Goal: Task Accomplishment & Management: Use online tool/utility

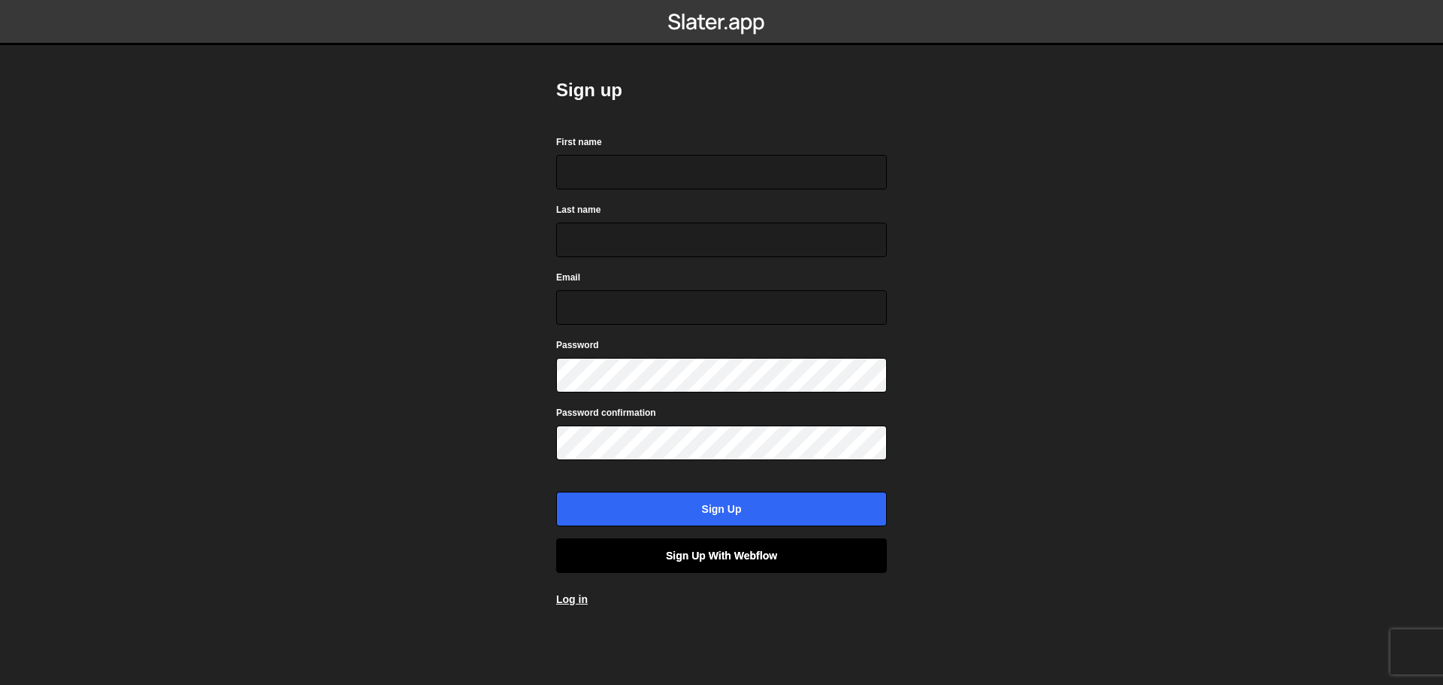
click at [638, 559] on link "Sign up with Webflow" at bounding box center [721, 555] width 331 height 35
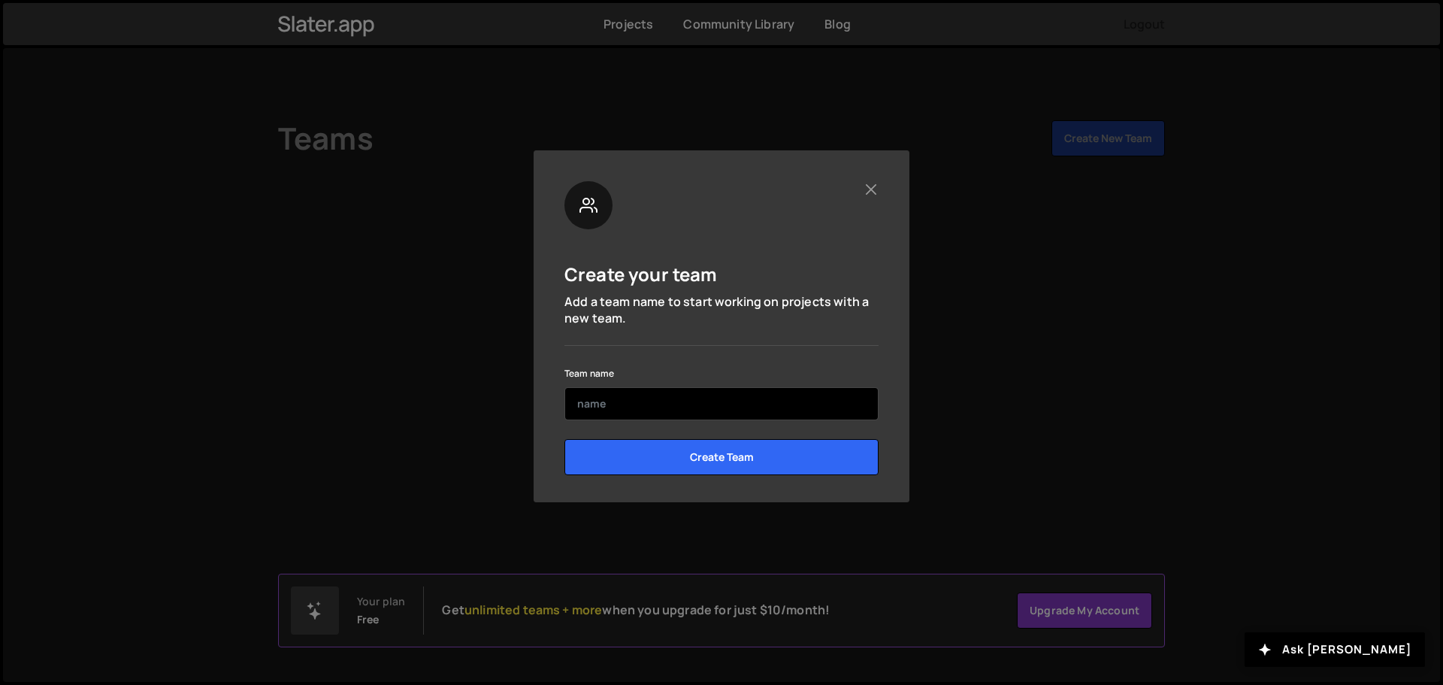
click at [660, 399] on input "text" at bounding box center [722, 403] width 314 height 33
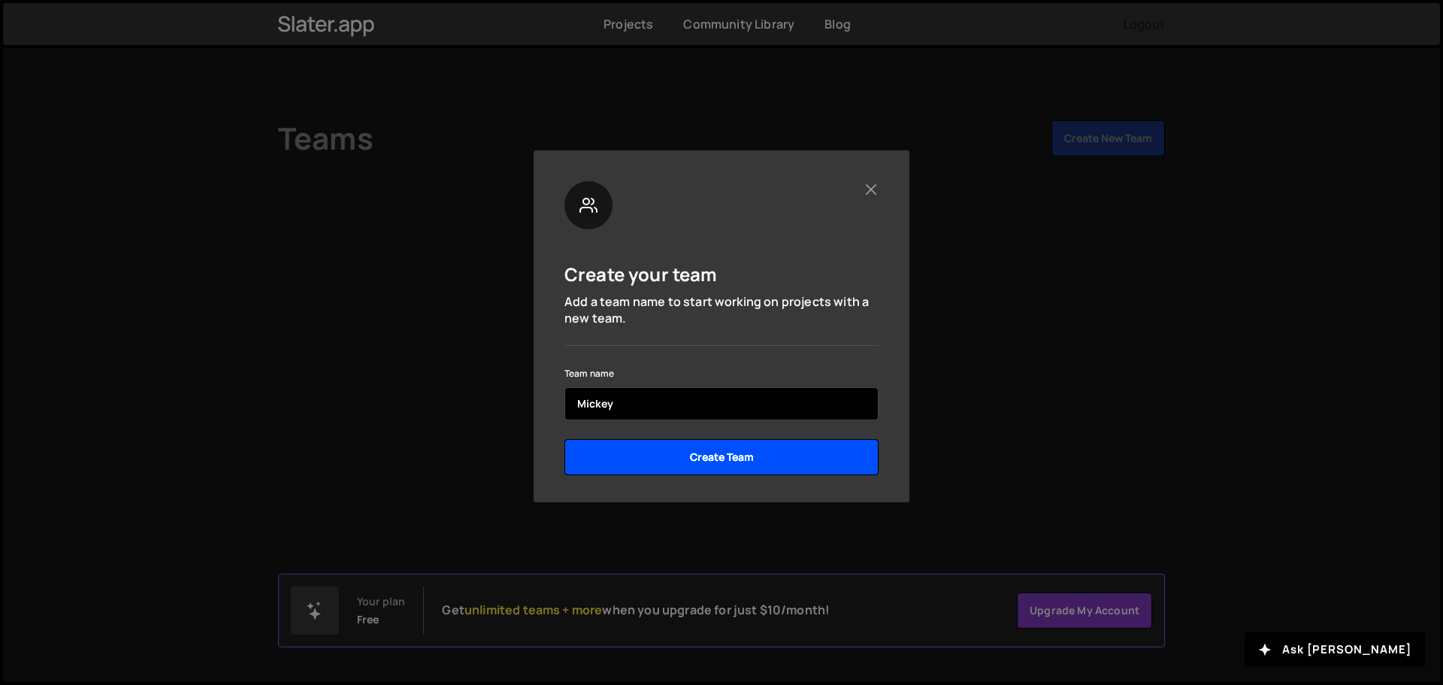
type input "Mickey"
click at [704, 447] on input "Create Team" at bounding box center [722, 457] width 314 height 36
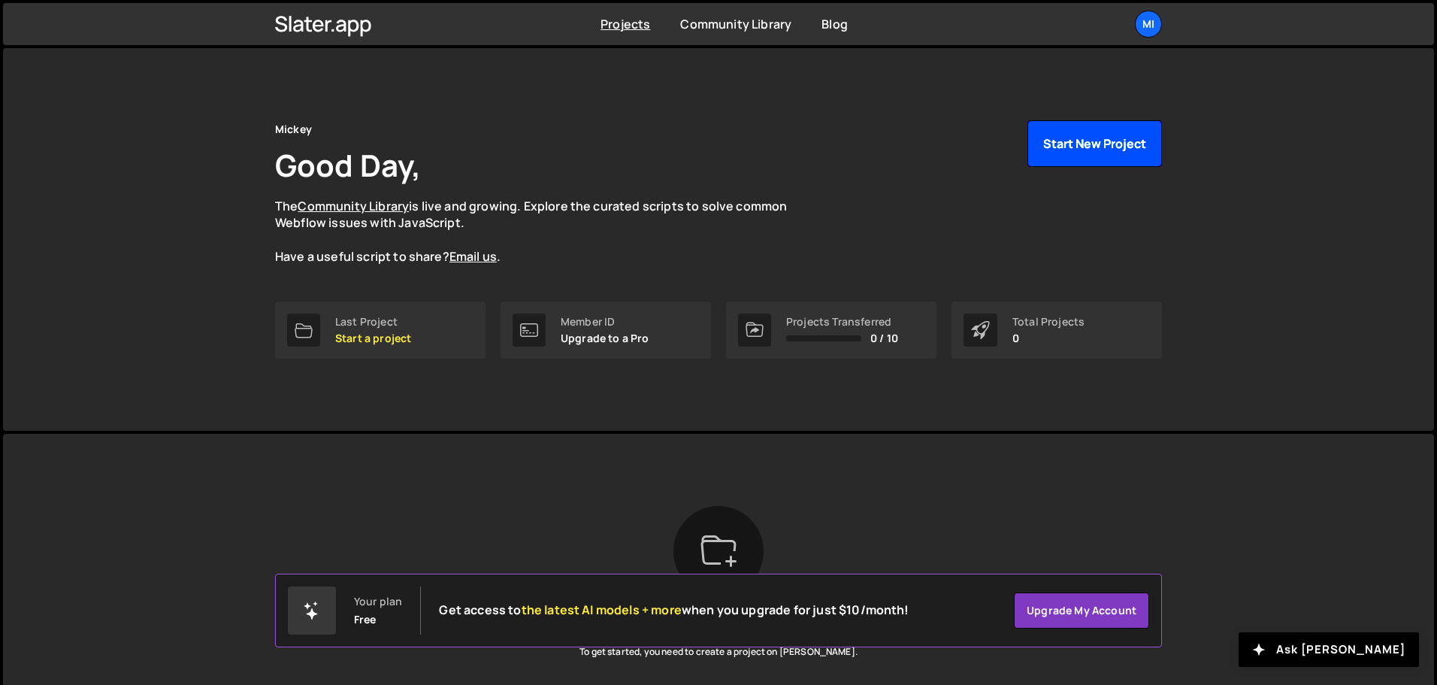
click at [1063, 151] on button "Start New Project" at bounding box center [1095, 143] width 135 height 47
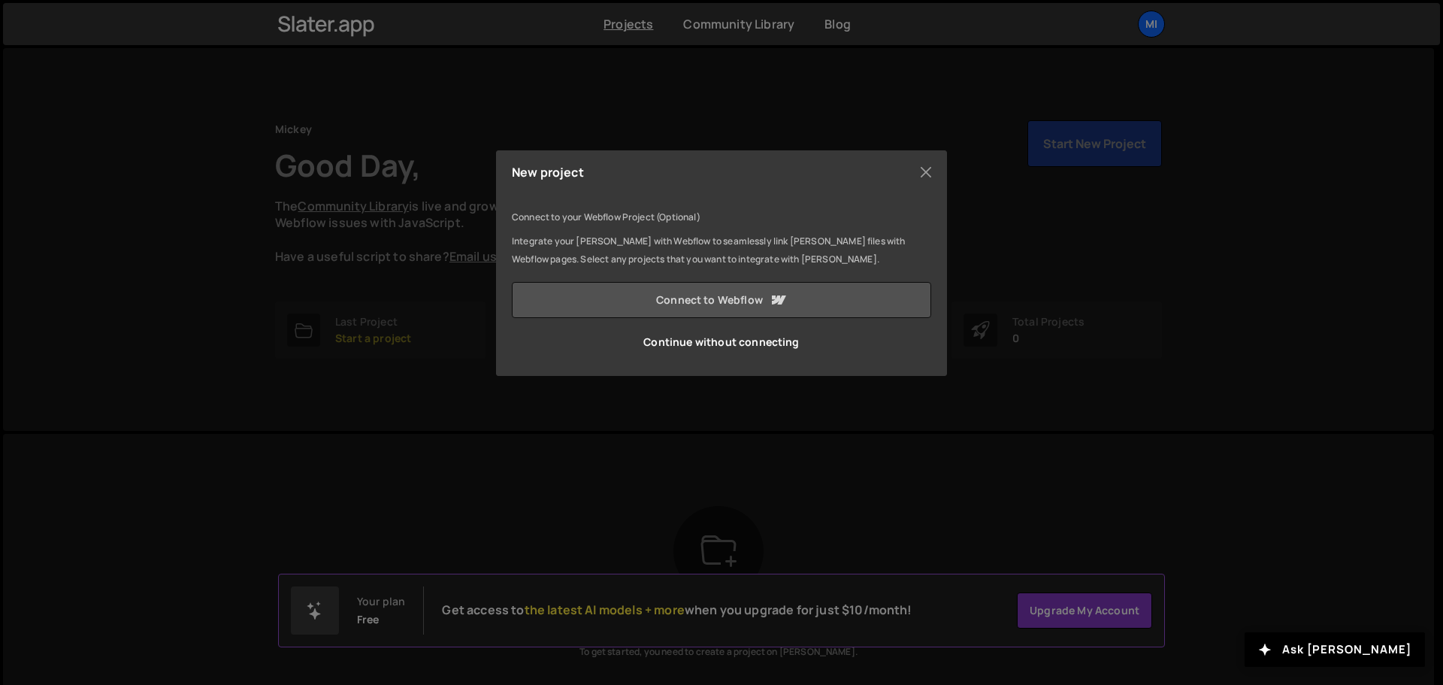
click at [701, 298] on link "Connect to Webflow" at bounding box center [722, 300] width 420 height 36
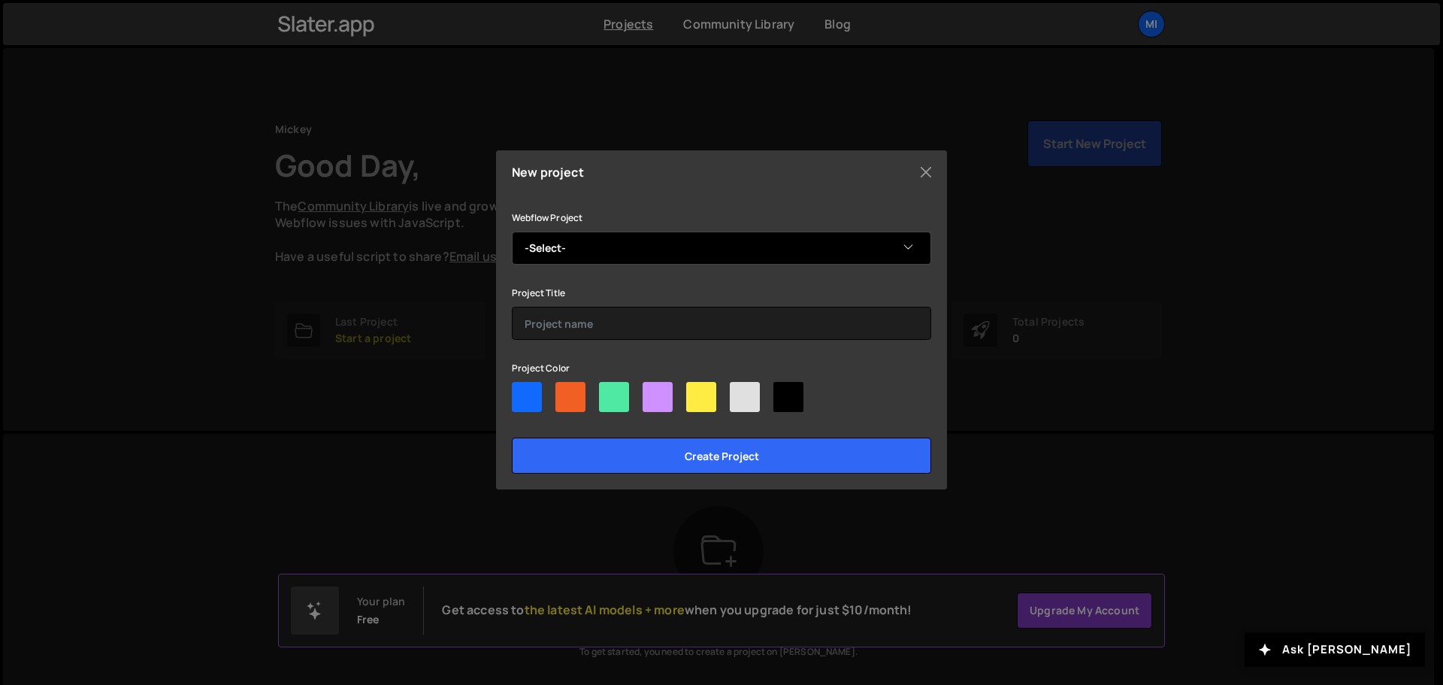
click at [744, 239] on select "-Select- Mickey's learning" at bounding box center [722, 248] width 420 height 33
select select "68befd8f83c943793f81fb50"
click at [512, 232] on select "-Select- Mickey's learning" at bounding box center [722, 248] width 420 height 33
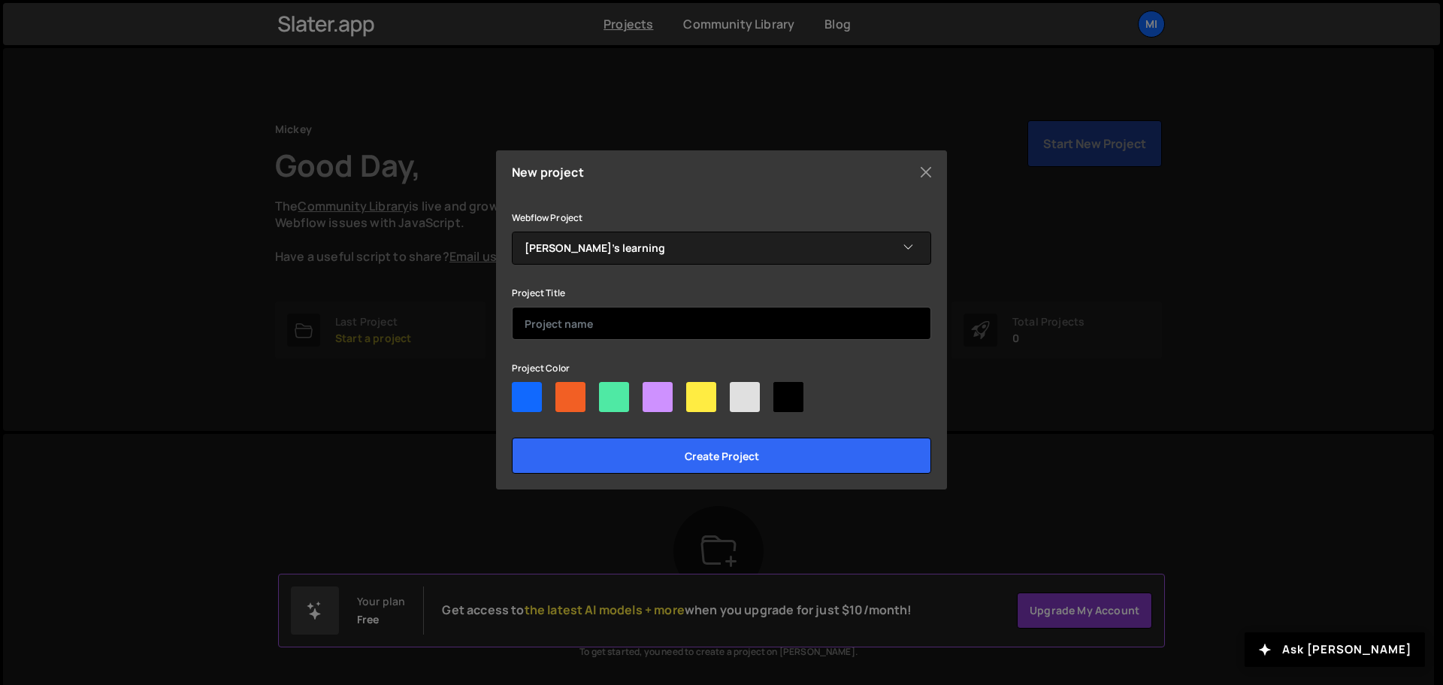
click at [645, 321] on input "text" at bounding box center [722, 323] width 420 height 33
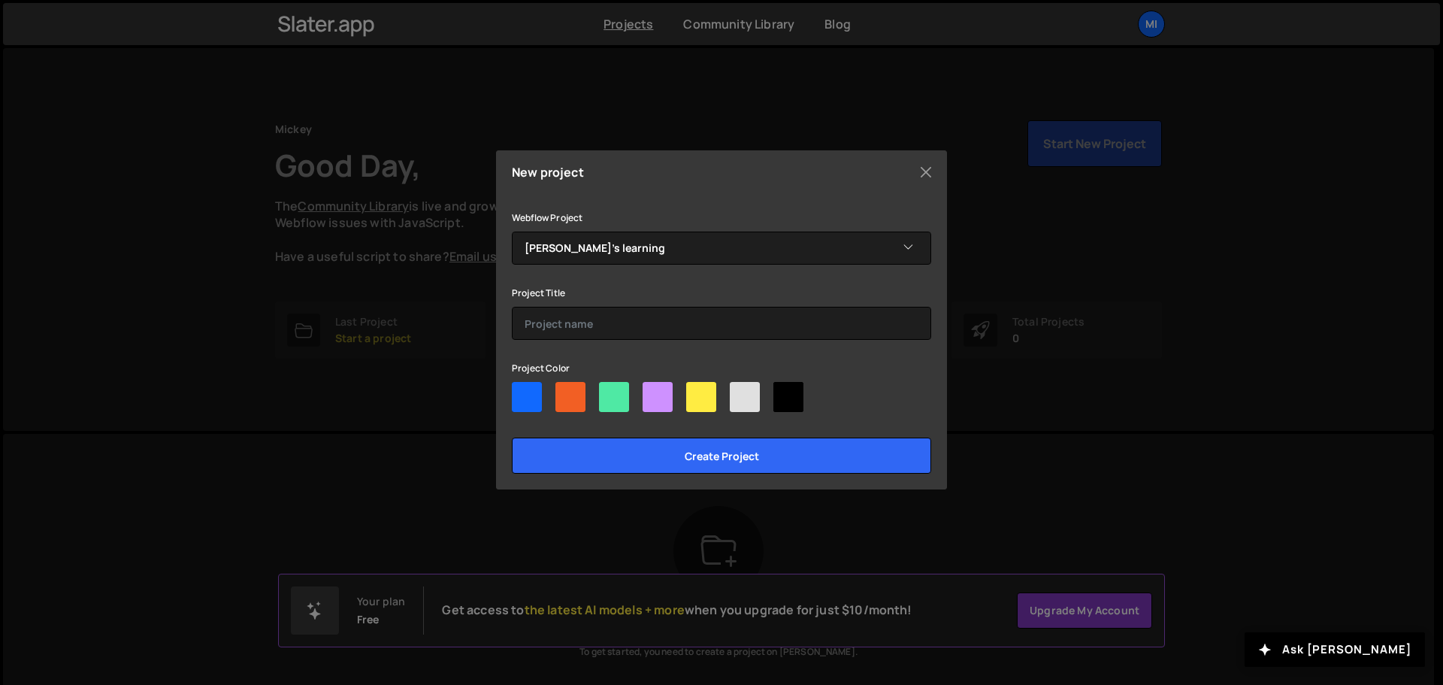
click at [614, 395] on div at bounding box center [614, 397] width 30 height 30
click at [609, 392] on input"] "radio" at bounding box center [604, 387] width 10 height 10
radio input"] "true"
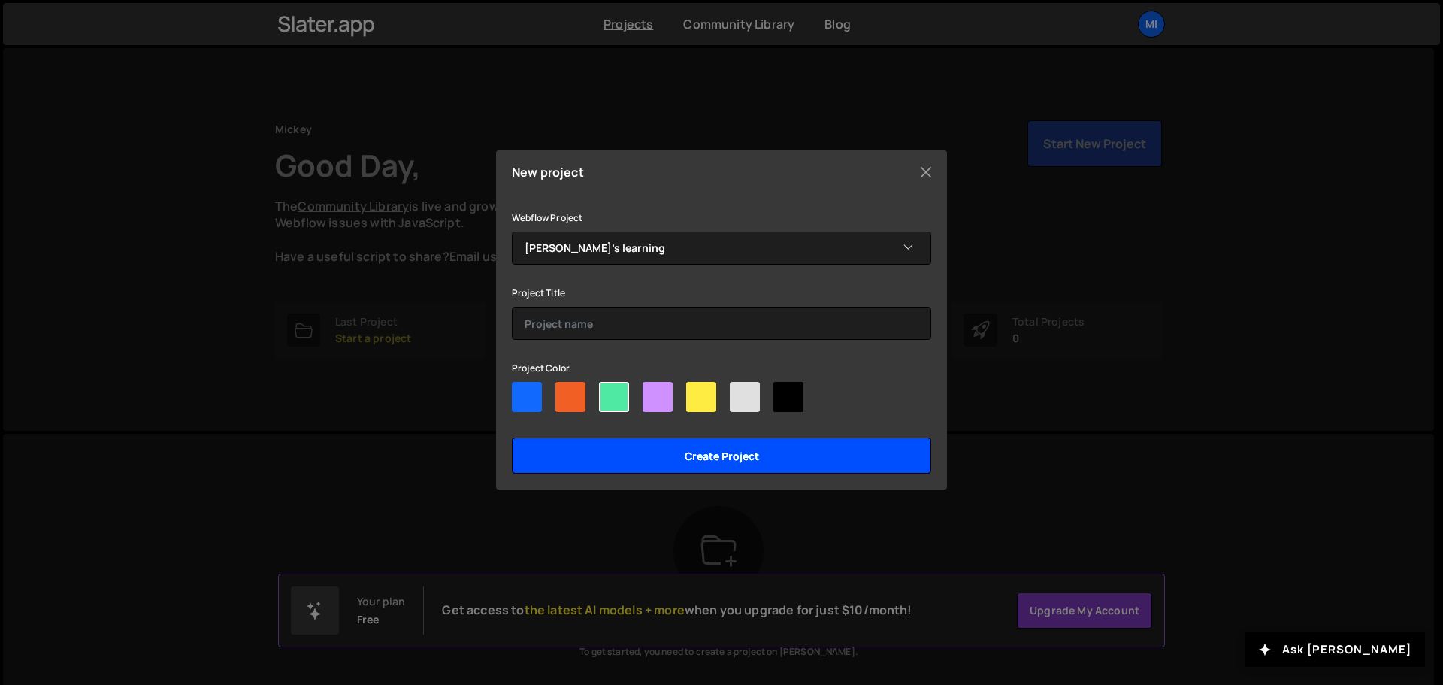
click at [665, 461] on input "Create project" at bounding box center [722, 456] width 420 height 36
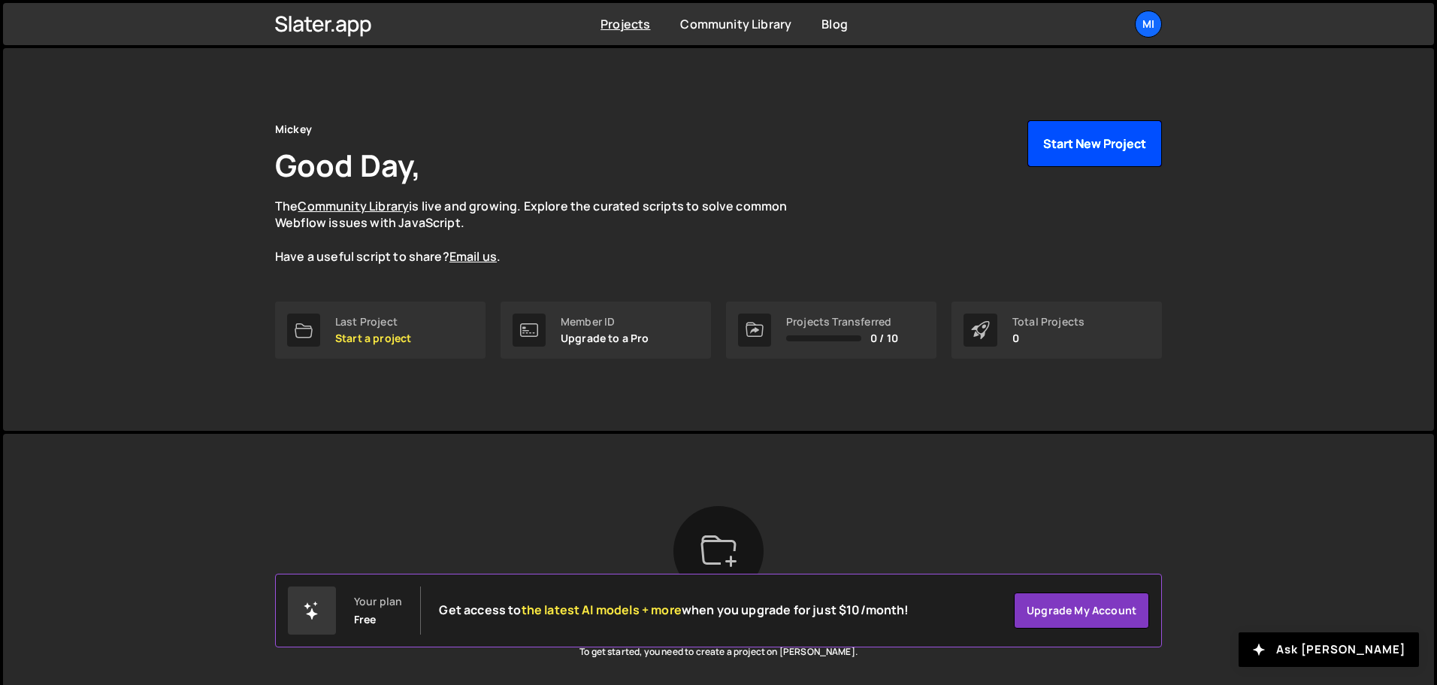
click at [1071, 133] on button "Start New Project" at bounding box center [1095, 143] width 135 height 47
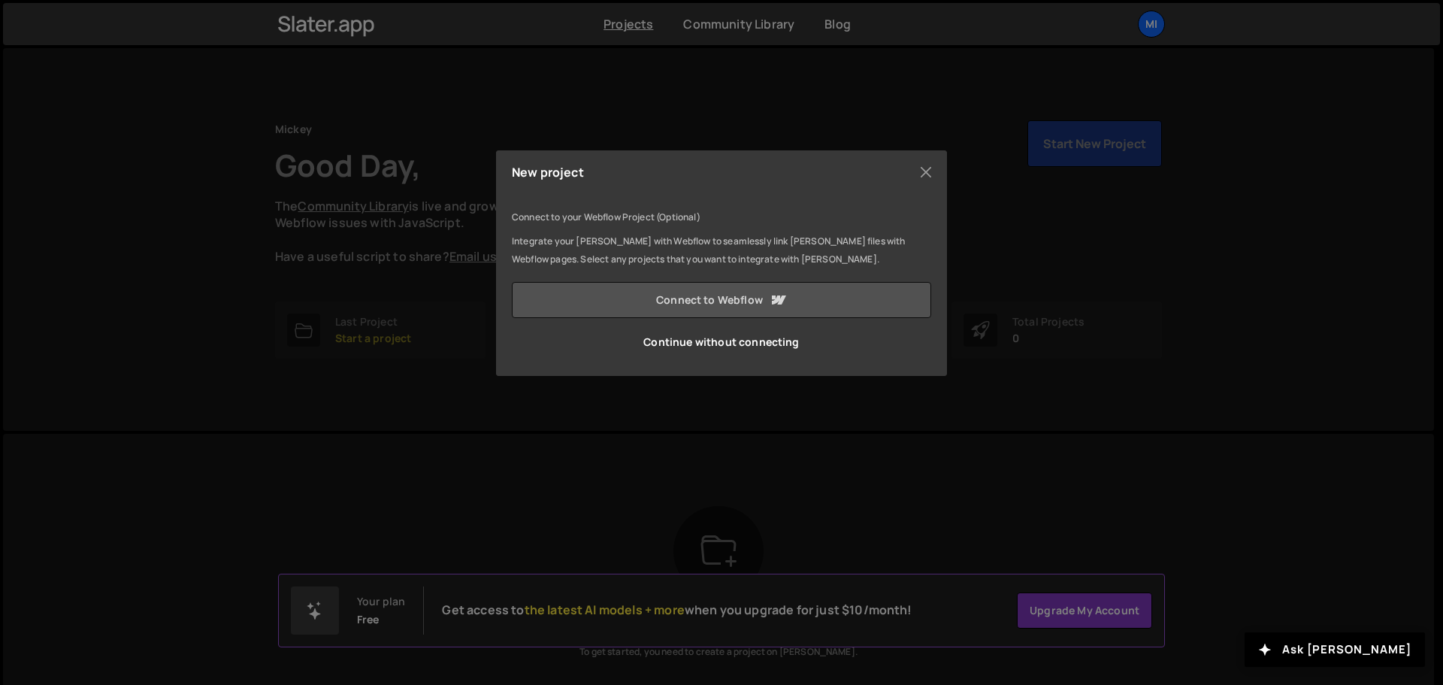
click at [711, 299] on link "Connect to Webflow" at bounding box center [722, 300] width 420 height 36
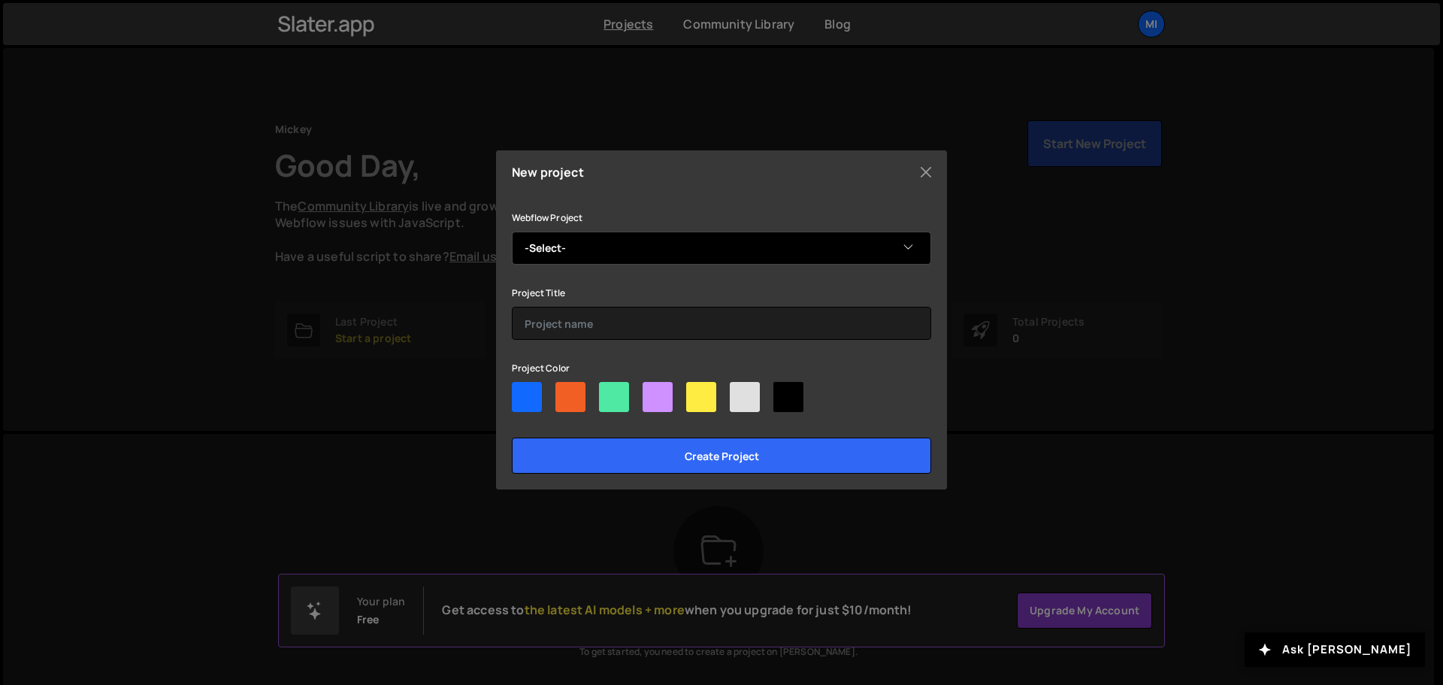
click at [584, 248] on select "-Select- [PERSON_NAME]'s learning" at bounding box center [722, 248] width 420 height 33
select select "68befd8f83c943793f81fb50"
click at [512, 232] on select "-Select- [PERSON_NAME]'s learning" at bounding box center [722, 248] width 420 height 33
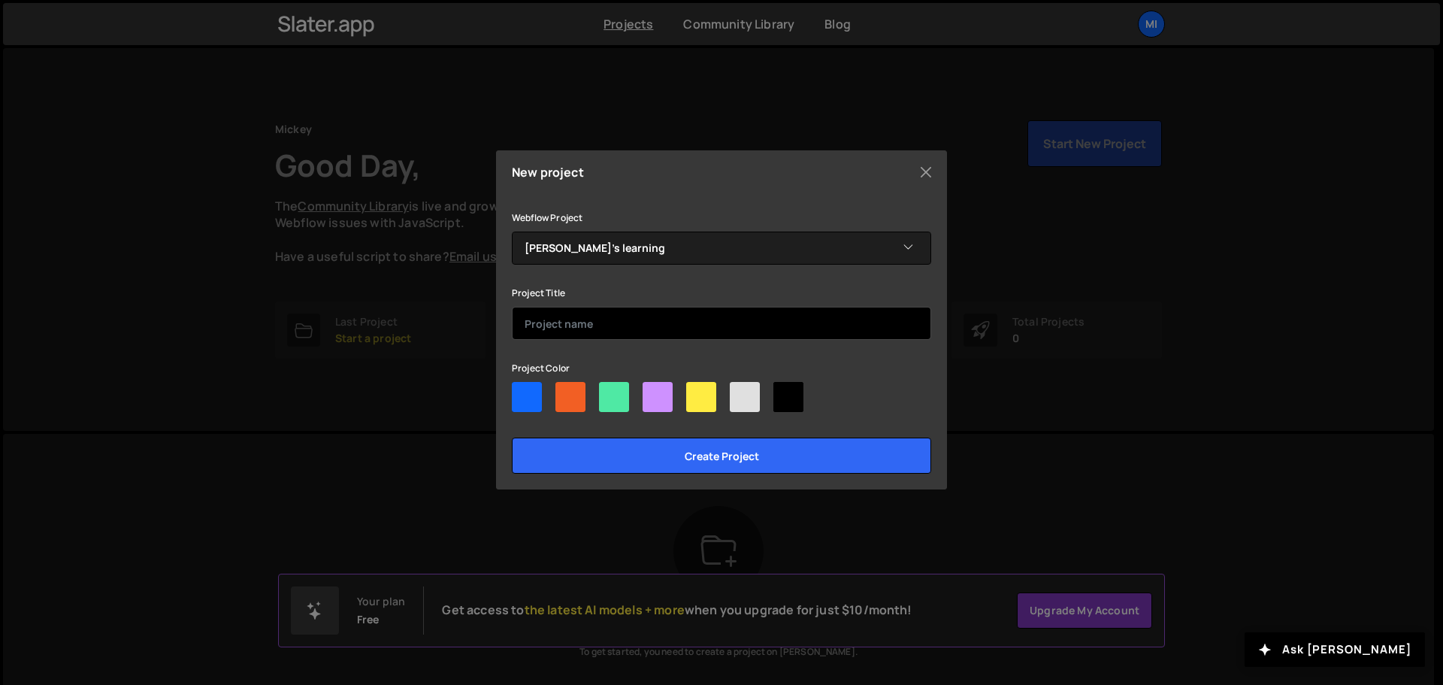
click at [583, 318] on input "text" at bounding box center [722, 323] width 420 height 33
type input "Mickey's Project"
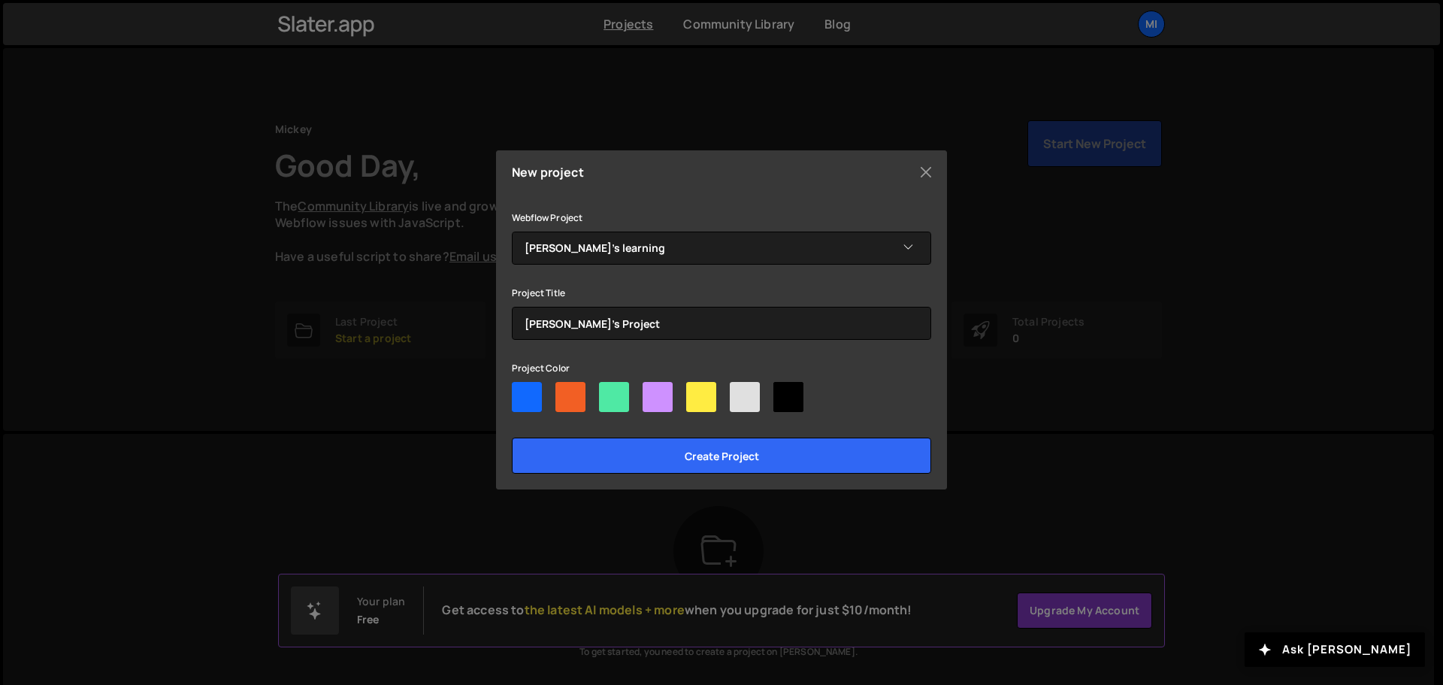
click at [613, 393] on div at bounding box center [614, 397] width 30 height 30
click at [609, 392] on input"] "radio" at bounding box center [604, 387] width 10 height 10
radio input"] "true"
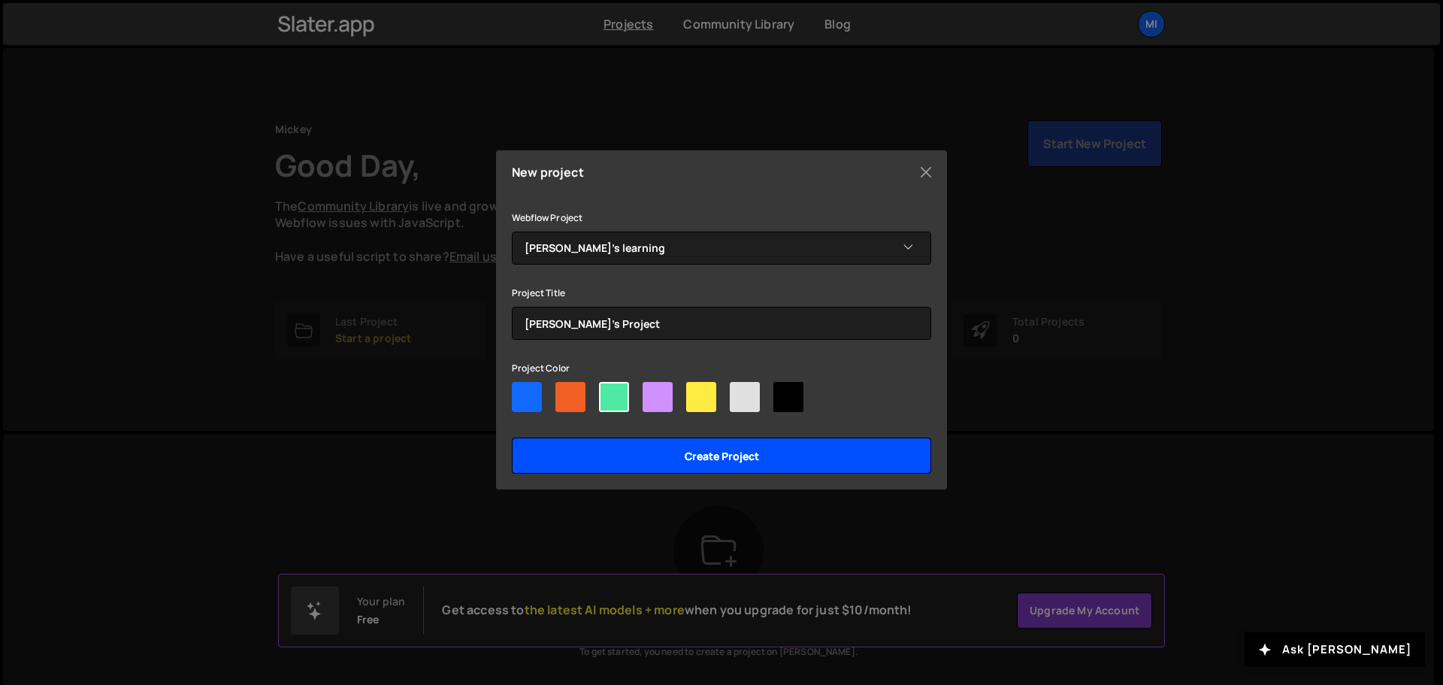
click at [655, 460] on input "Create project" at bounding box center [722, 456] width 420 height 36
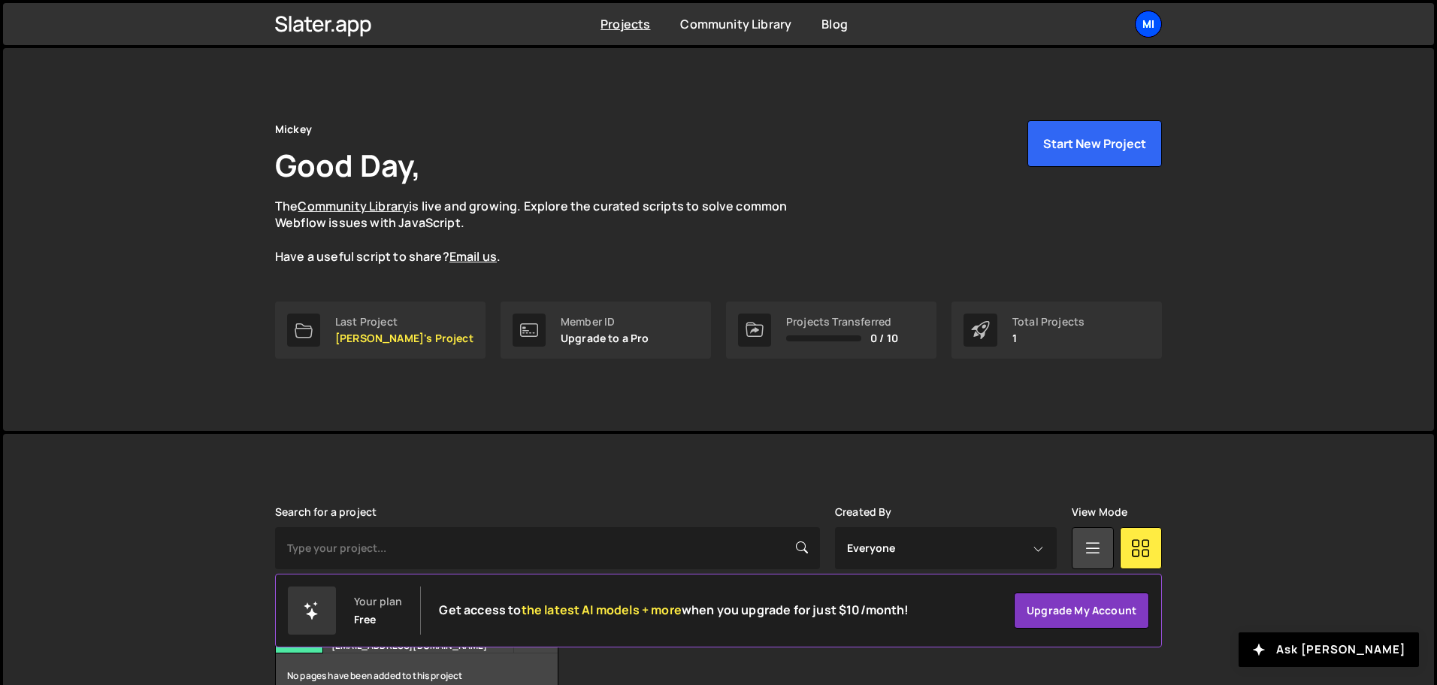
click at [1153, 26] on div "Mi" at bounding box center [1148, 24] width 27 height 27
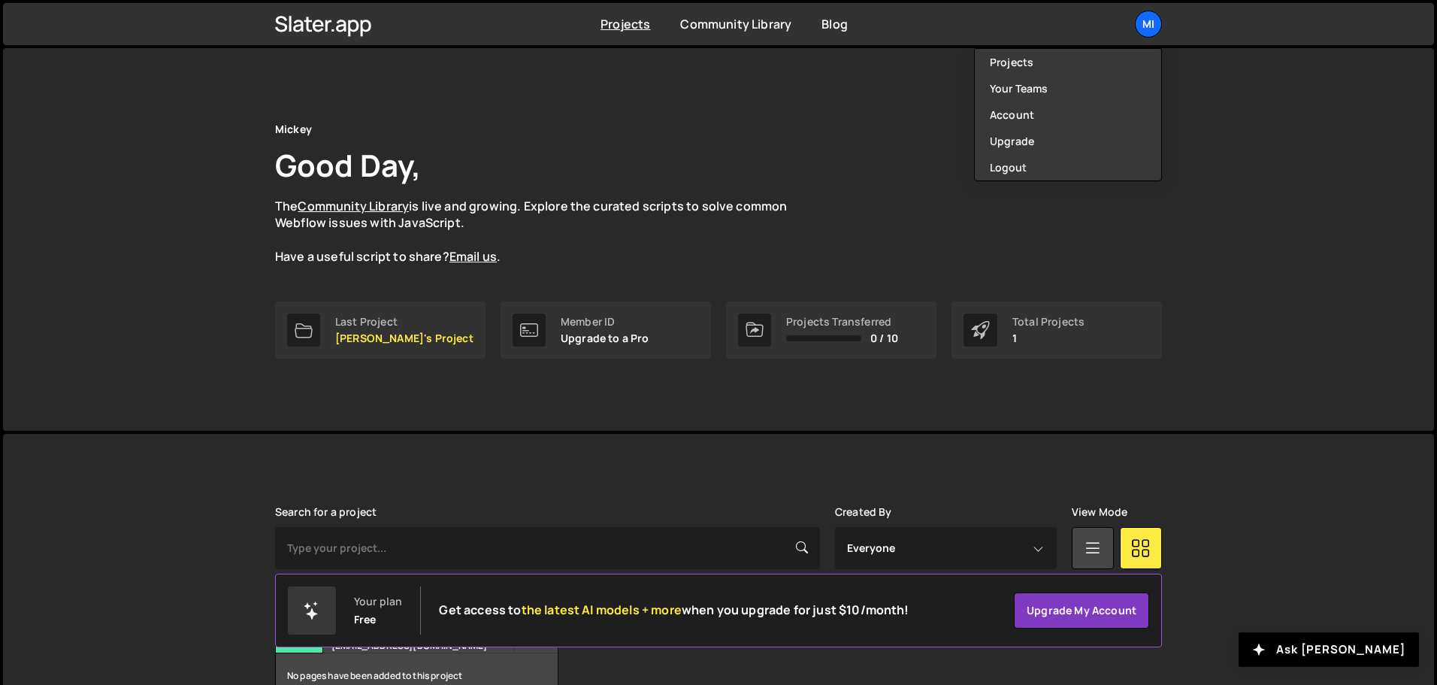
click at [1247, 330] on div "Mickey Good Day, The Community Library is live and growing. Explore the curated…" at bounding box center [718, 239] width 1431 height 383
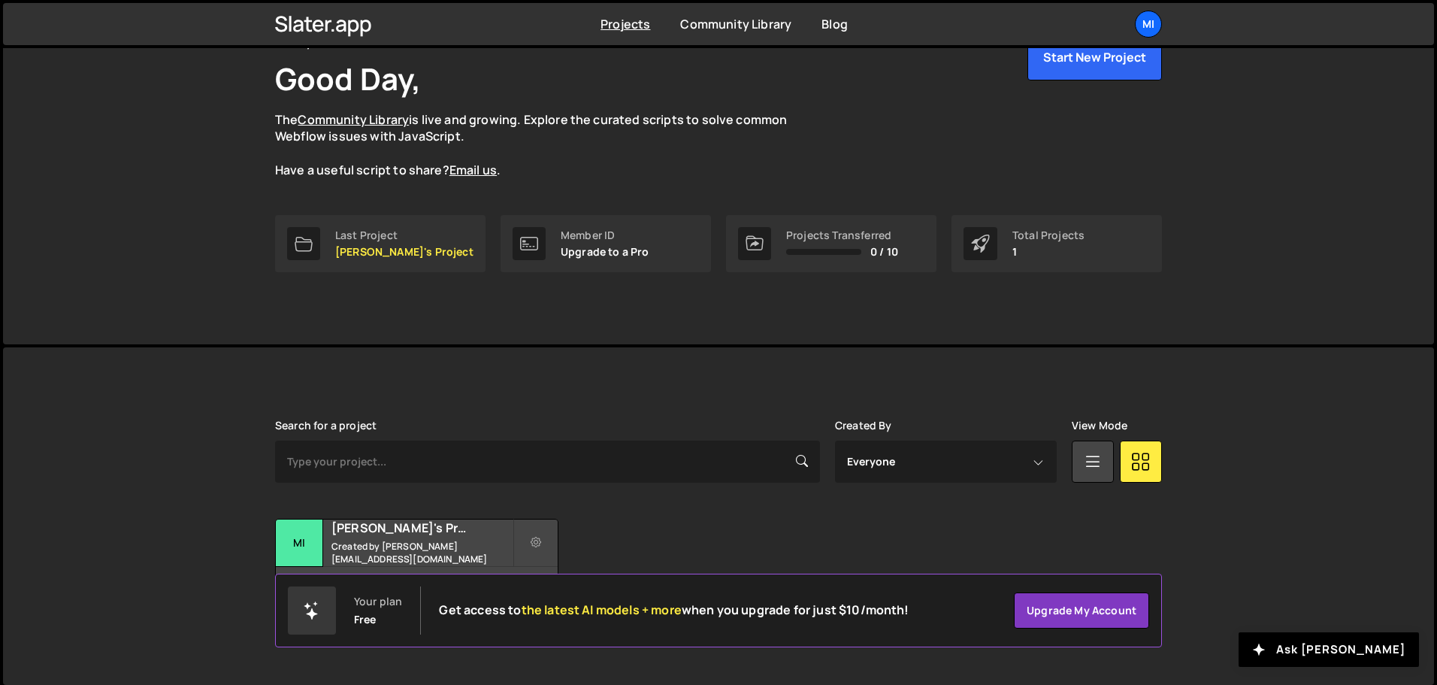
scroll to position [89, 0]
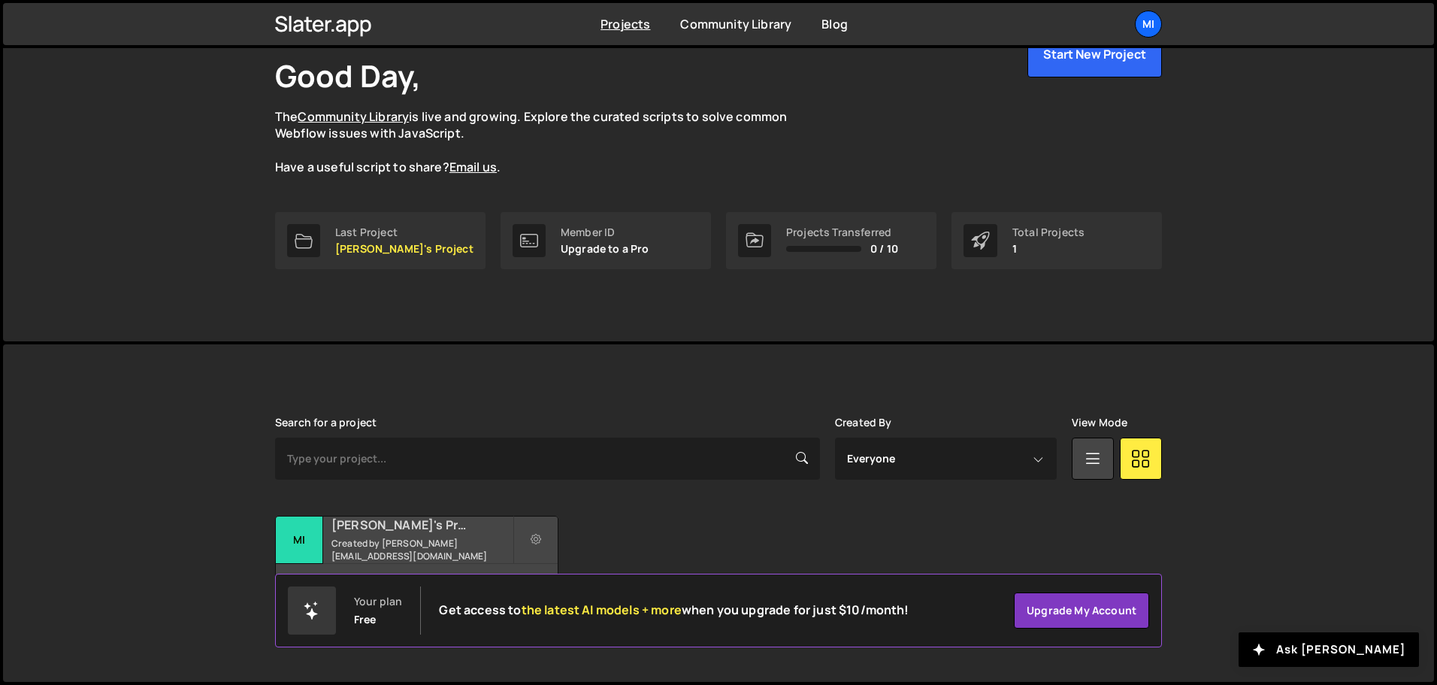
click at [446, 540] on div "[PERSON_NAME]'s Project Created by [PERSON_NAME][EMAIL_ADDRESS][DOMAIN_NAME]" at bounding box center [417, 539] width 282 height 47
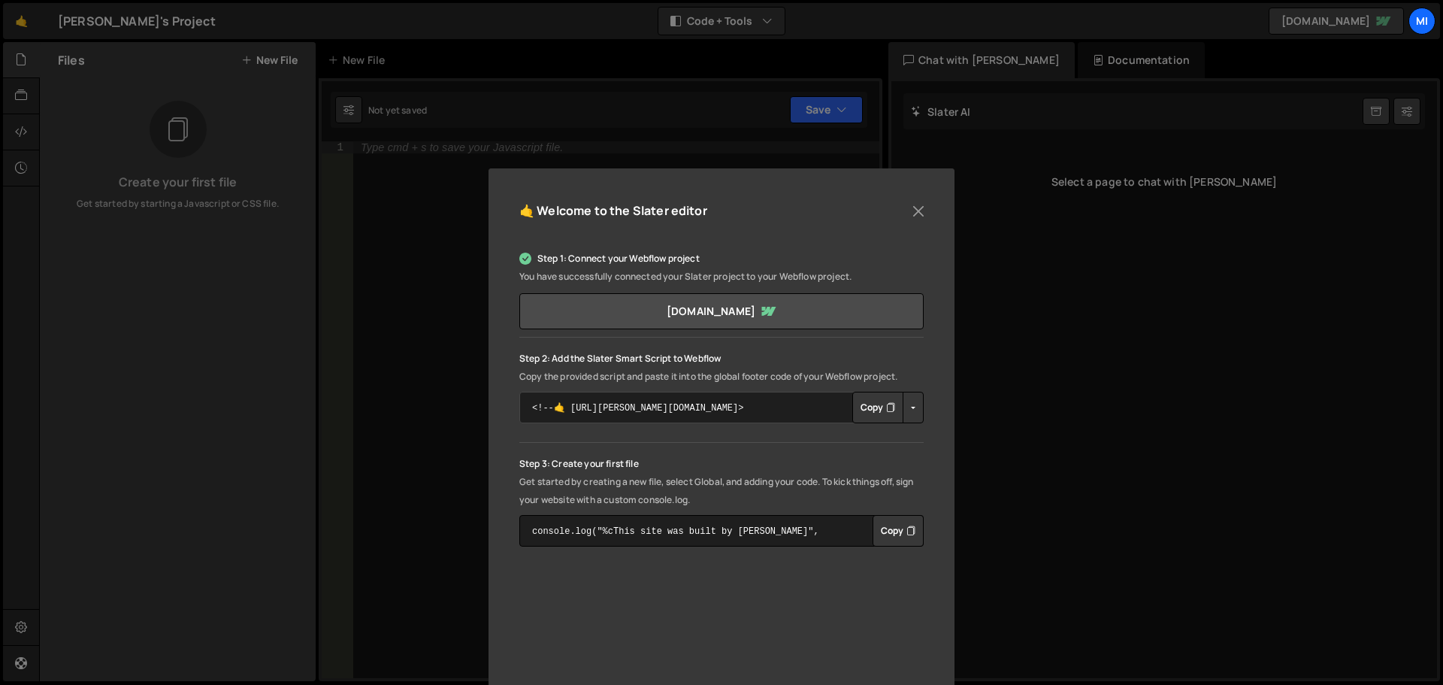
drag, startPoint x: 711, startPoint y: 409, endPoint x: 638, endPoint y: 410, distance: 73.7
click at [638, 410] on textarea "<!--🤙 [URL][PERSON_NAME][DOMAIN_NAME]> <script>document.addEventListener("DOMCo…" at bounding box center [722, 408] width 404 height 32
click at [865, 408] on button "Copy" at bounding box center [878, 408] width 51 height 32
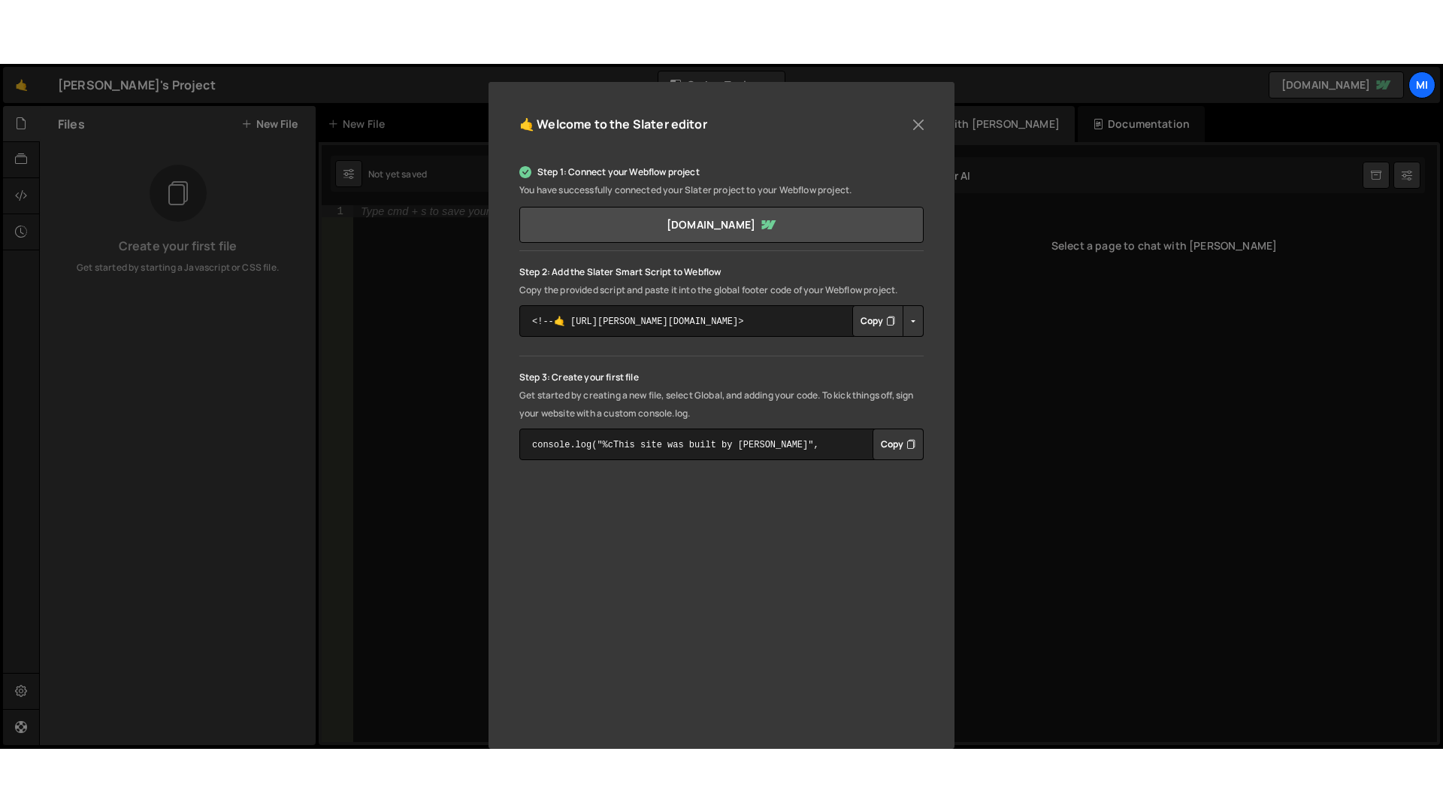
scroll to position [171, 0]
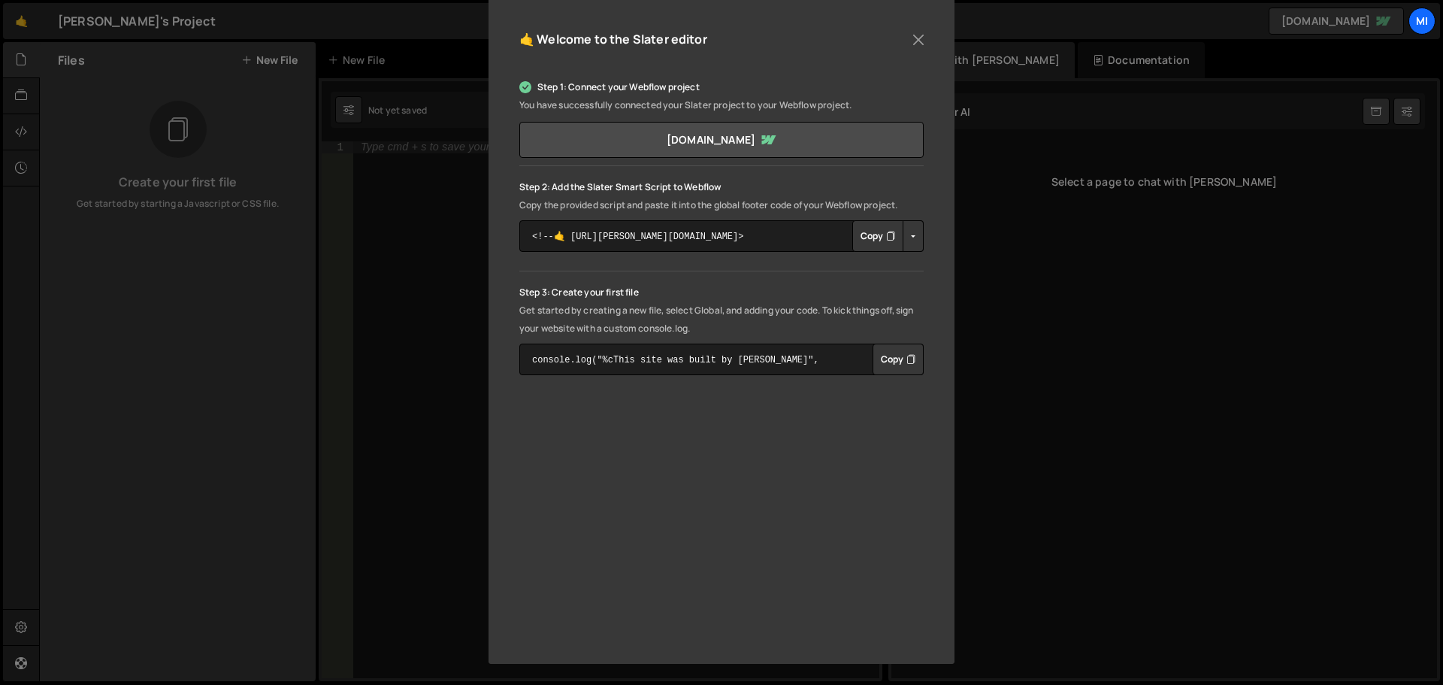
click at [895, 357] on button "Copy" at bounding box center [898, 360] width 51 height 32
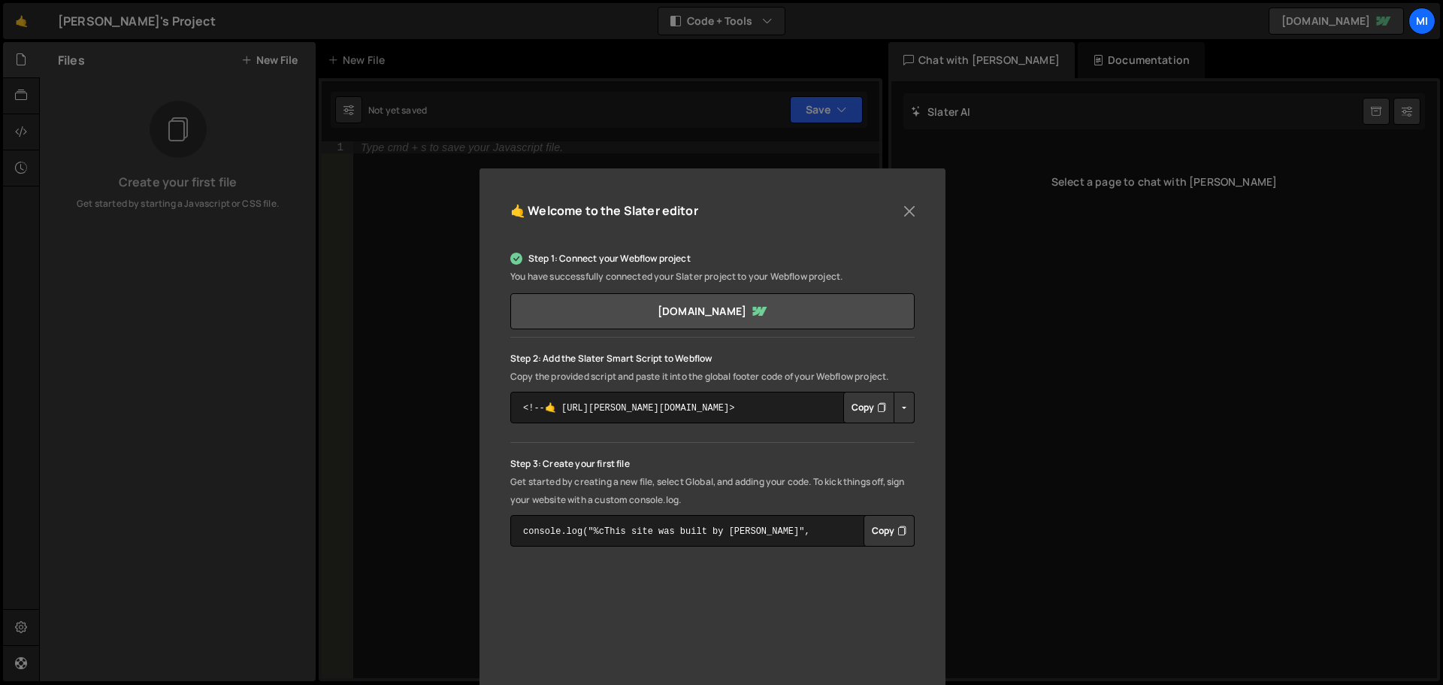
click at [881, 534] on button "Copy" at bounding box center [889, 531] width 51 height 32
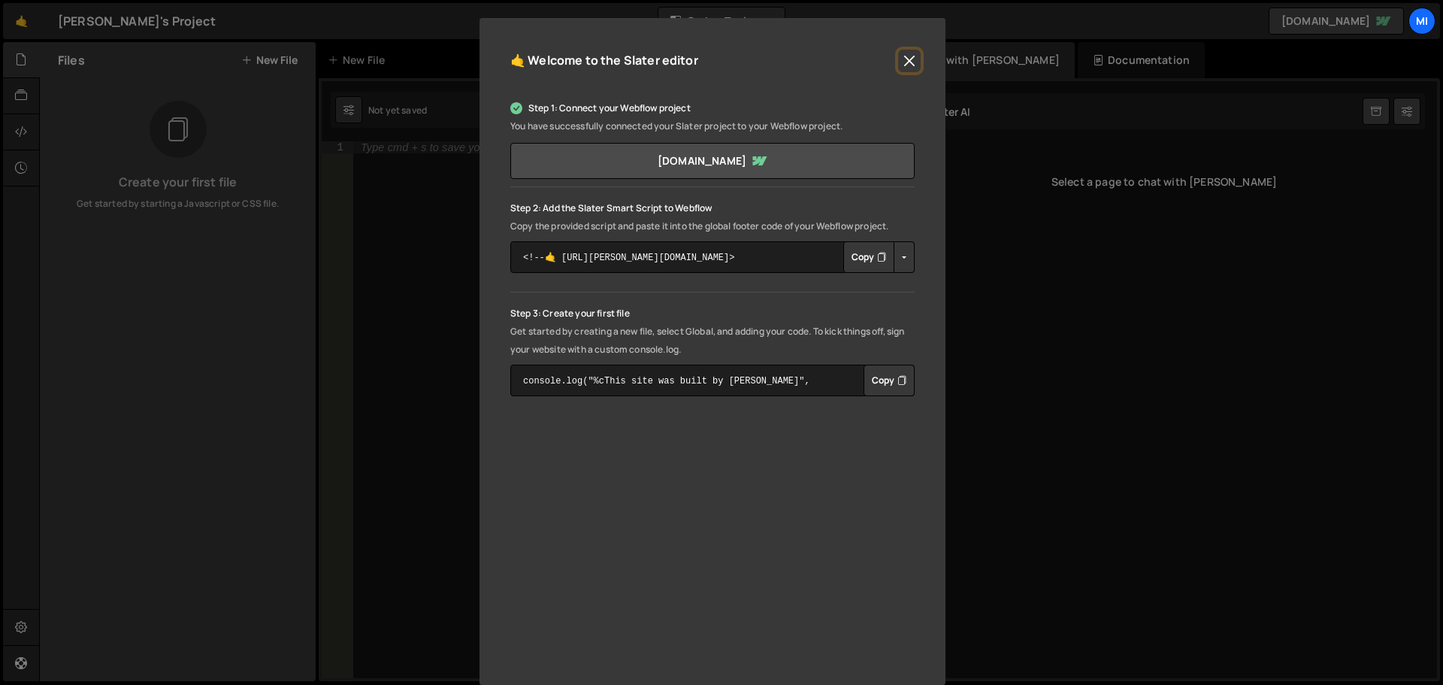
click at [908, 58] on button "Close" at bounding box center [909, 61] width 23 height 23
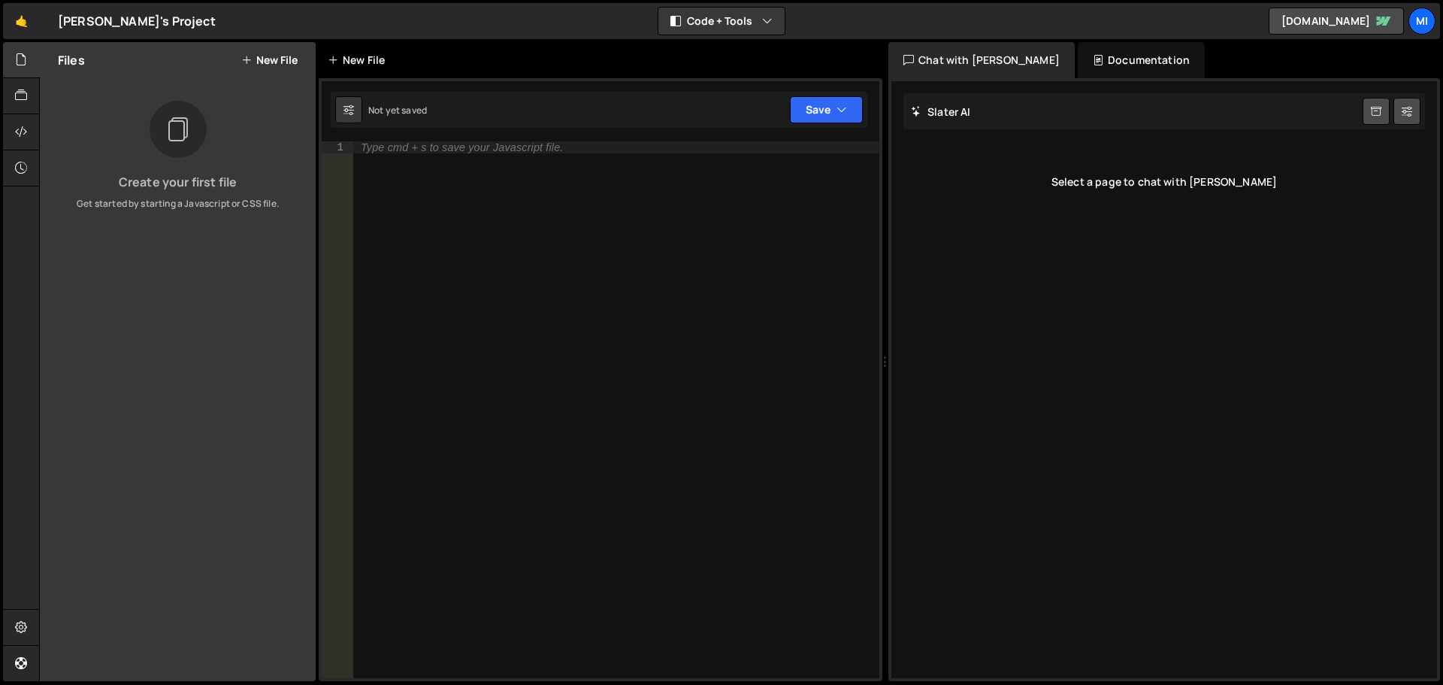
click at [343, 58] on div "New File" at bounding box center [359, 60] width 63 height 15
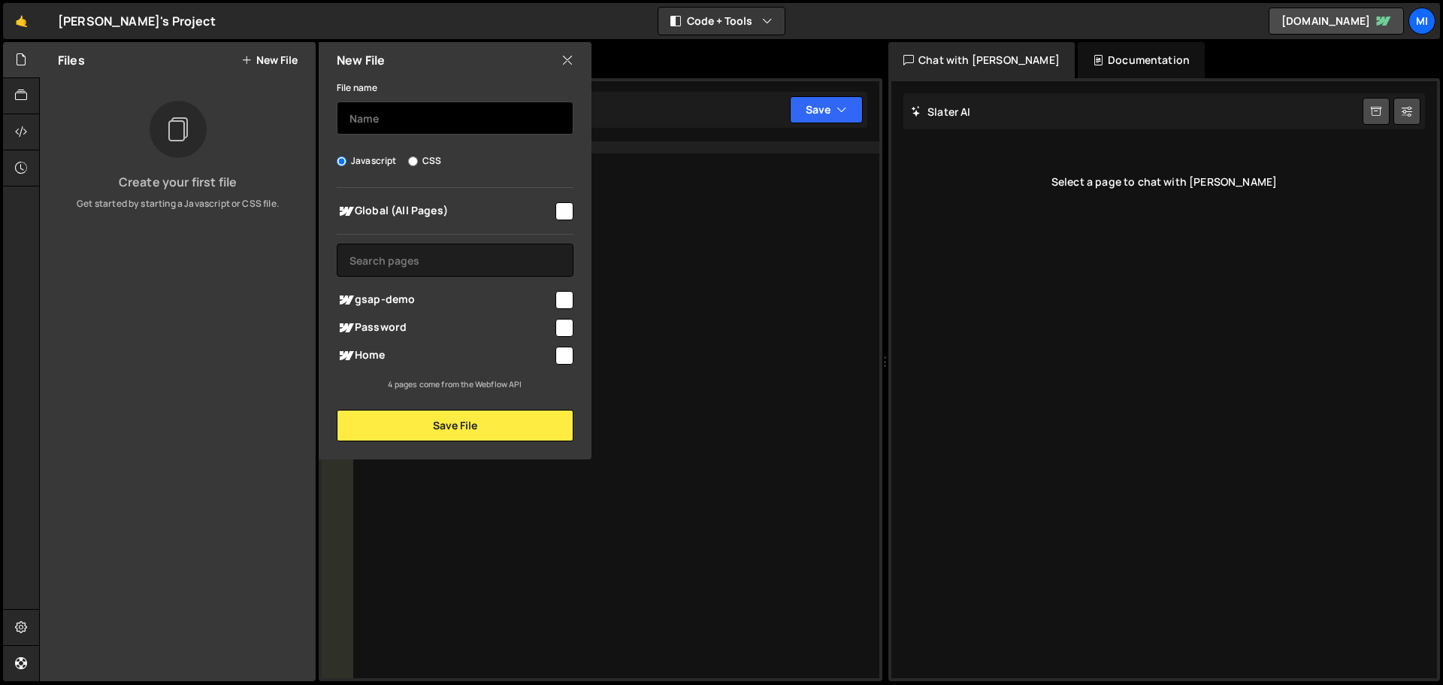
click at [387, 123] on input "text" at bounding box center [455, 117] width 237 height 33
type input "scripts.js"
click at [562, 206] on input "checkbox" at bounding box center [565, 211] width 18 height 18
checkbox input "true"
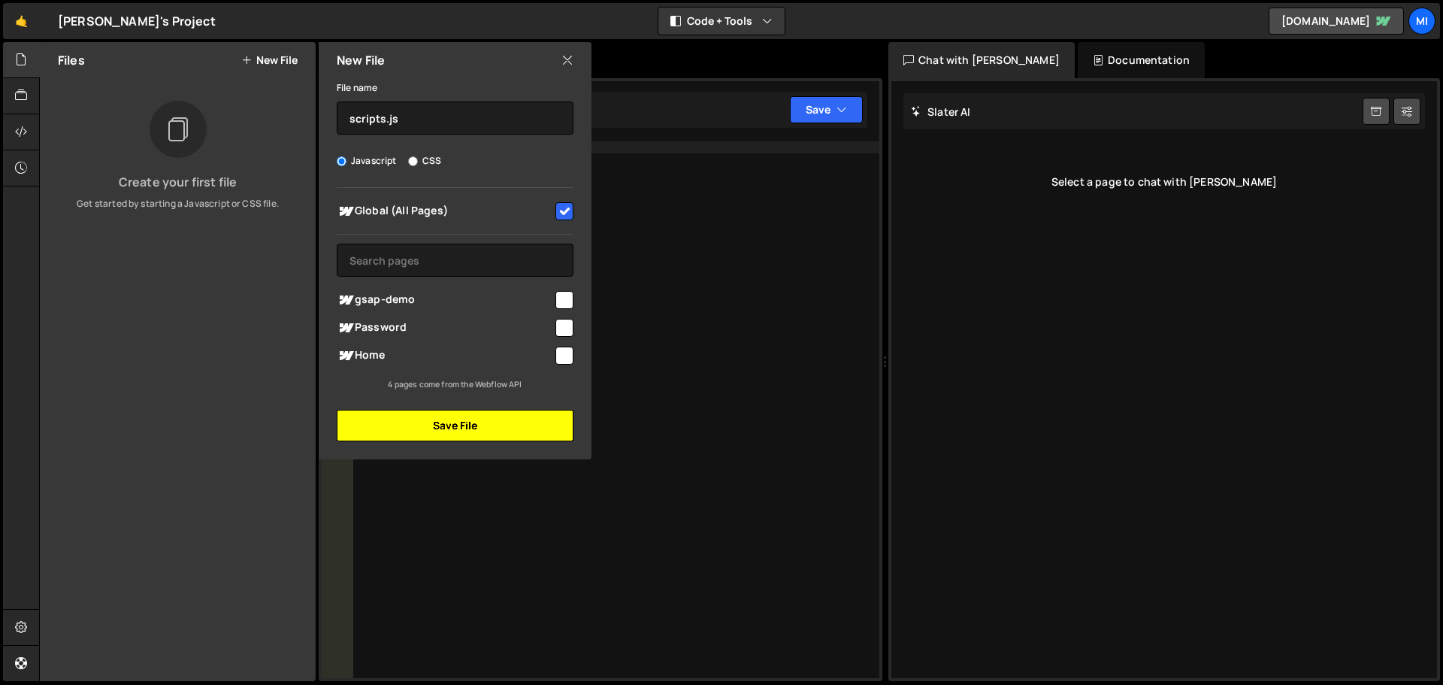
click at [459, 425] on button "Save File" at bounding box center [455, 426] width 237 height 32
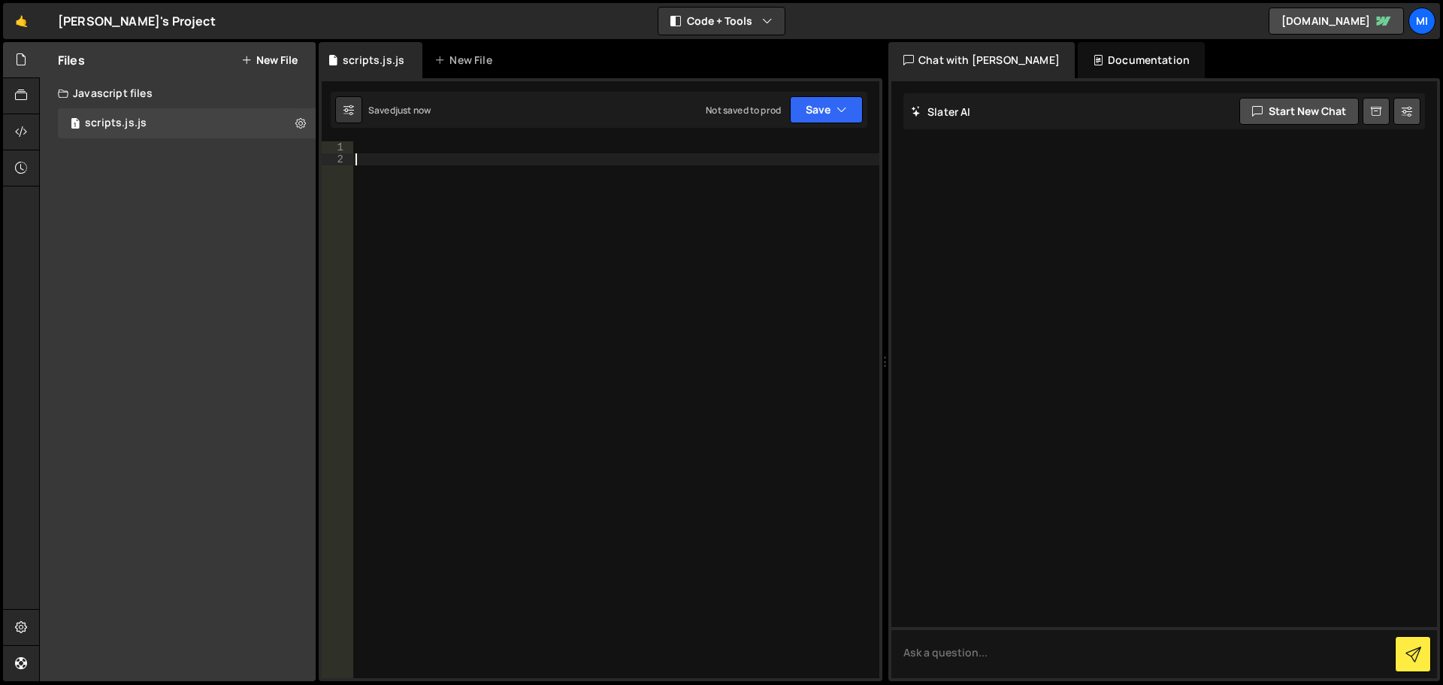
click at [397, 168] on div at bounding box center [616, 421] width 527 height 561
click at [403, 146] on div at bounding box center [616, 421] width 527 height 561
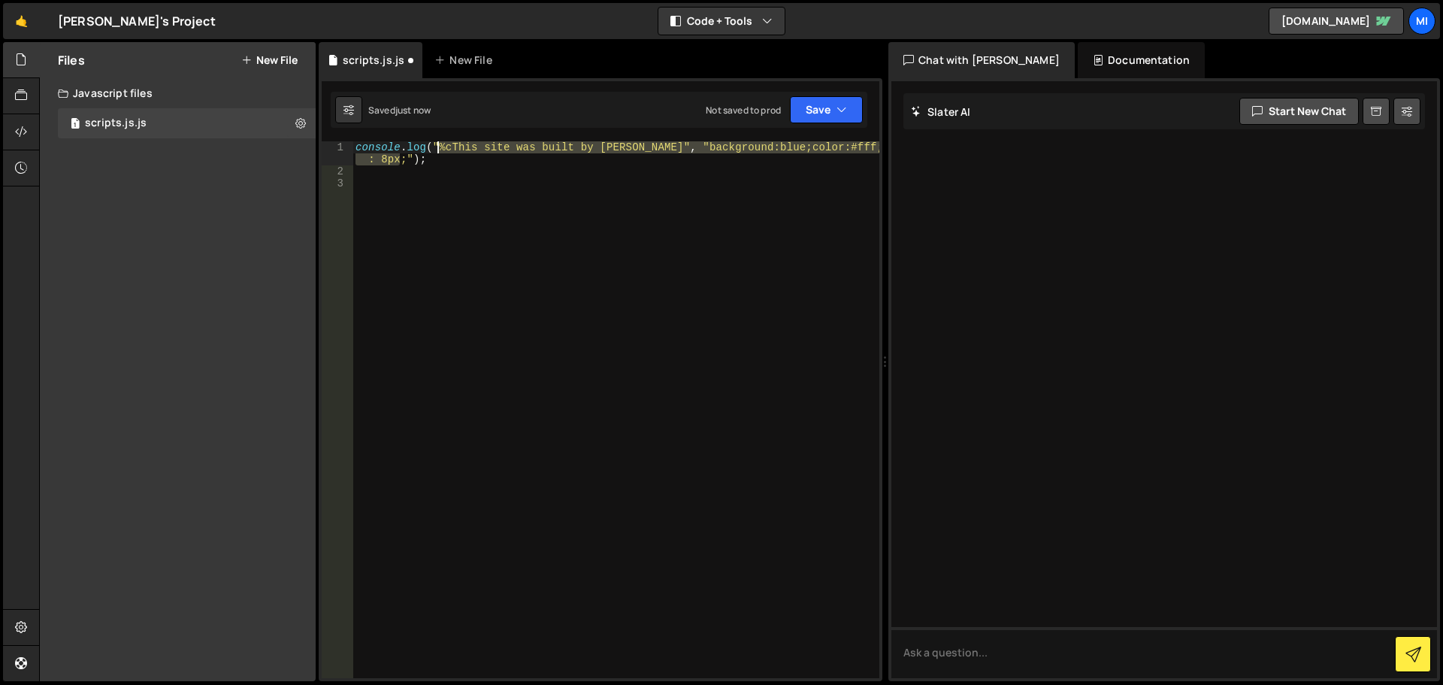
drag, startPoint x: 403, startPoint y: 159, endPoint x: 589, endPoint y: 139, distance: 187.6
click at [438, 148] on div "console . log ( "%cThis site was built by [PERSON_NAME]" , "background:blue;col…" at bounding box center [616, 427] width 527 height 573
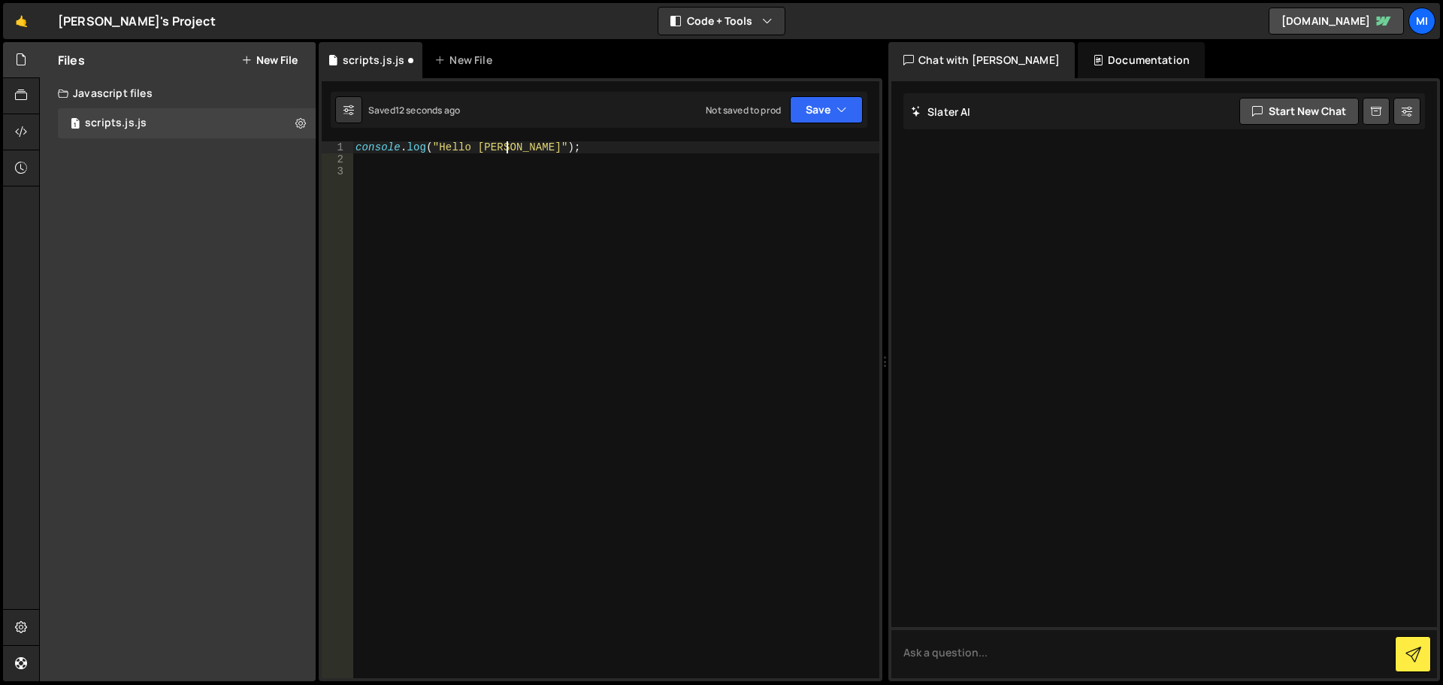
scroll to position [0, 11]
type textarea "console.log("Hello [PERSON_NAME]");"
click at [852, 104] on button "Save" at bounding box center [826, 109] width 73 height 27
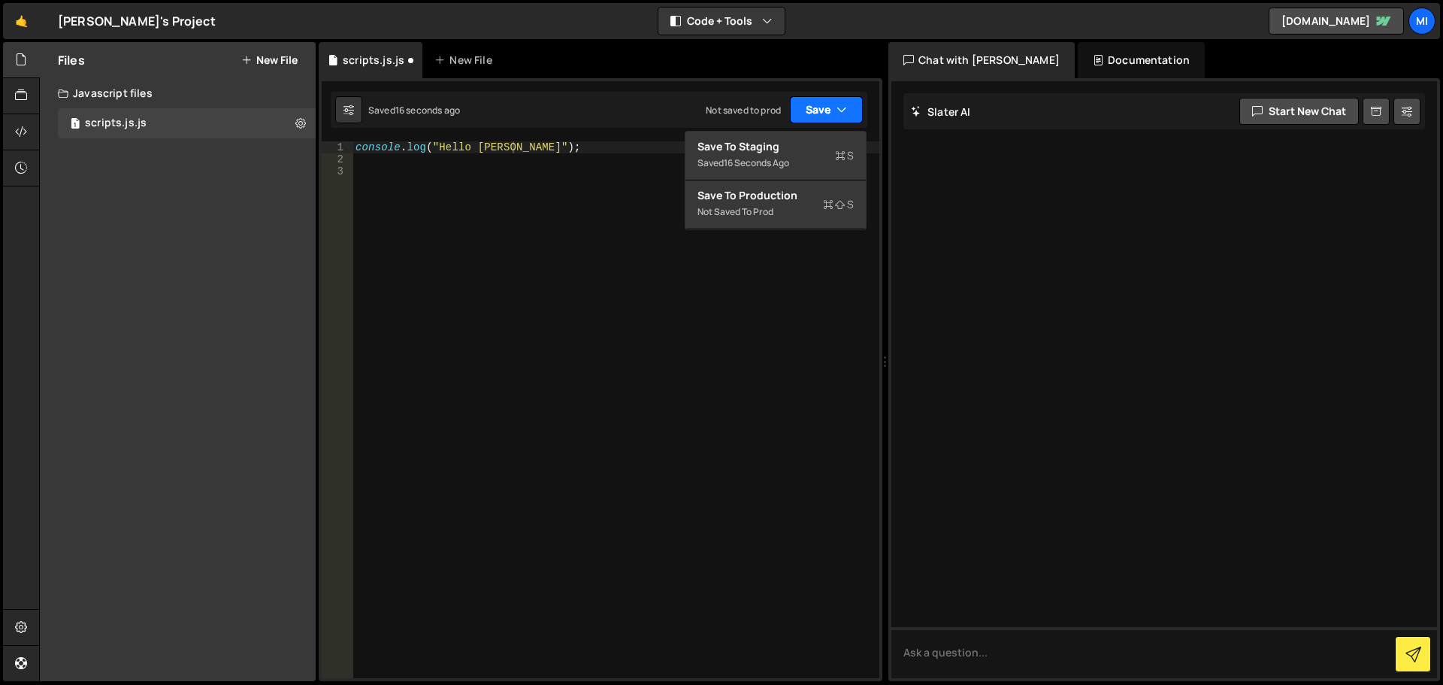
click at [816, 110] on button "Save" at bounding box center [826, 109] width 73 height 27
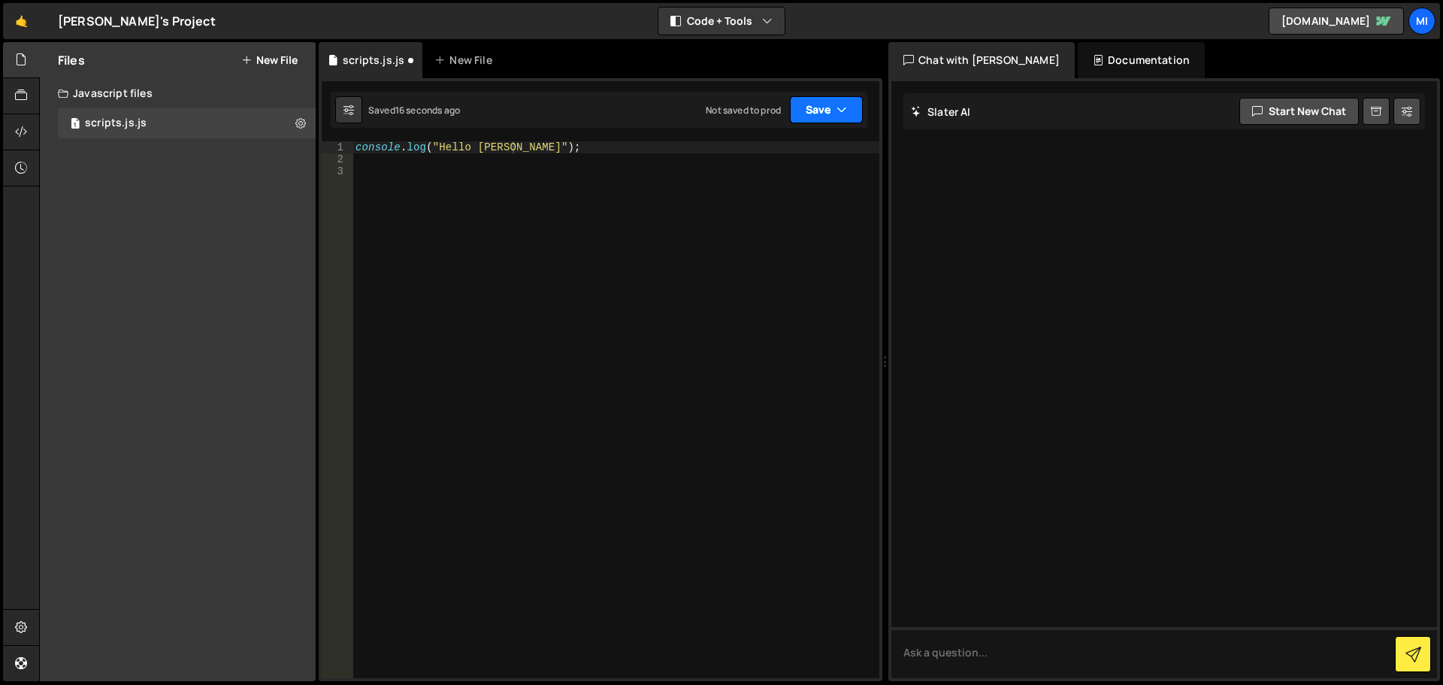
click at [816, 110] on button "Save" at bounding box center [826, 109] width 73 height 27
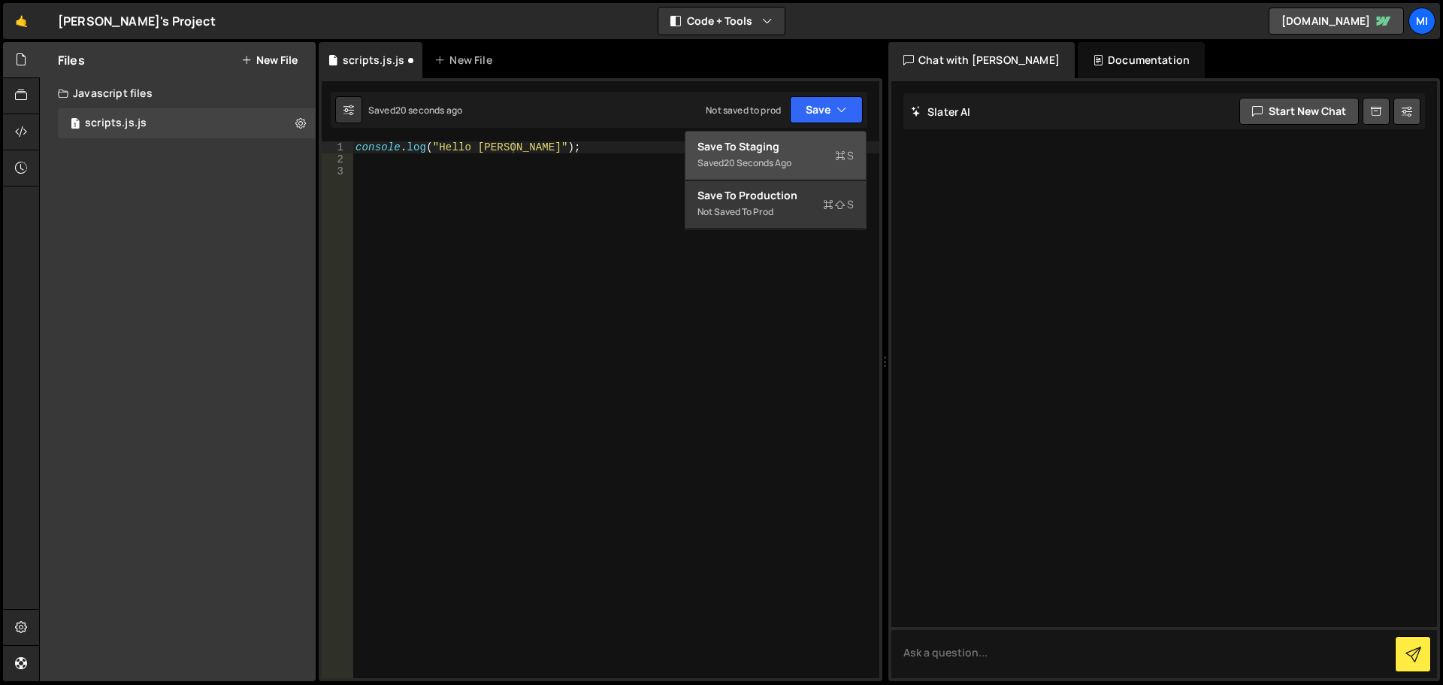
click at [794, 148] on div "Save to Staging S" at bounding box center [776, 146] width 156 height 15
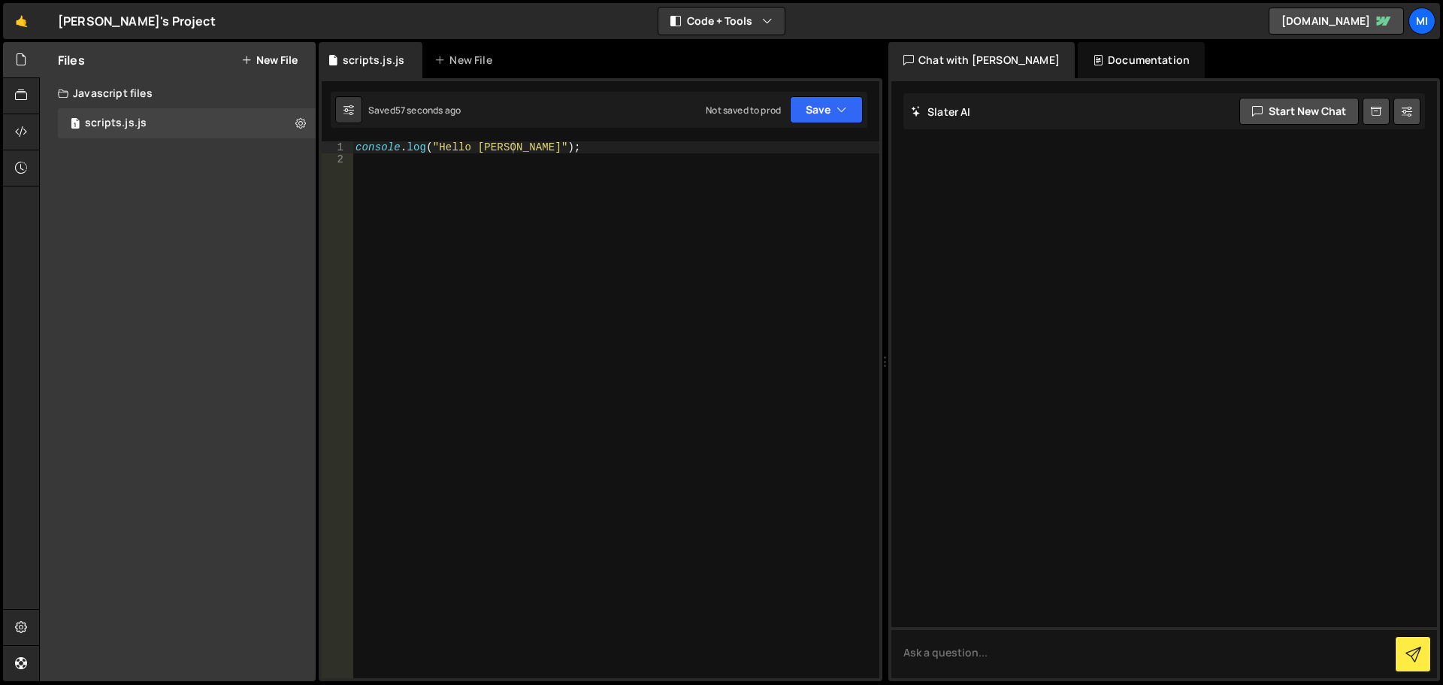
click at [475, 195] on div "console . log ( "Hello [PERSON_NAME]" ) ;" at bounding box center [616, 421] width 527 height 561
click at [560, 150] on div "console . log ( "Hello [PERSON_NAME]" ) ;" at bounding box center [616, 421] width 527 height 561
type textarea "console.log("Hello [PERSON_NAME]");"
paste textarea
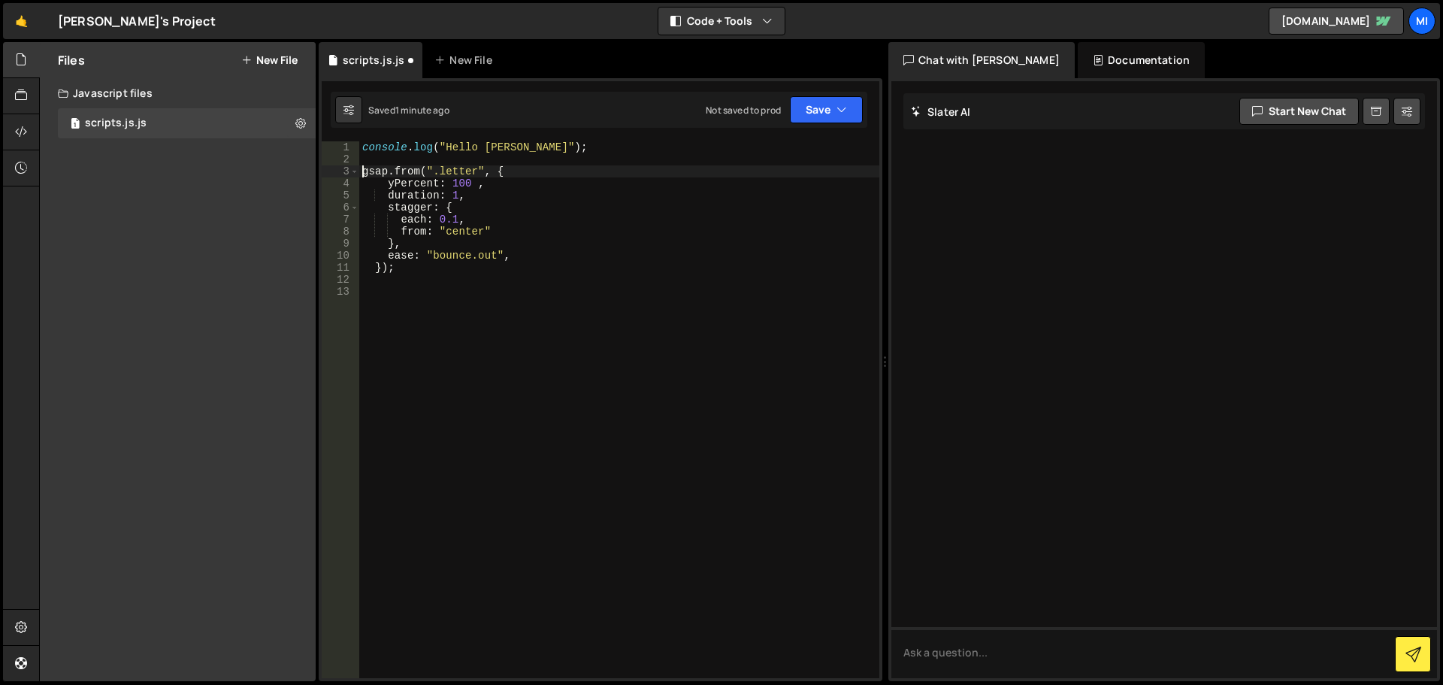
click at [365, 173] on div "console . log ( "Hello [PERSON_NAME]" ) ; gsap . from ( ".letter" , { yPercent …" at bounding box center [619, 421] width 520 height 561
click at [831, 108] on button "Save" at bounding box center [826, 109] width 73 height 27
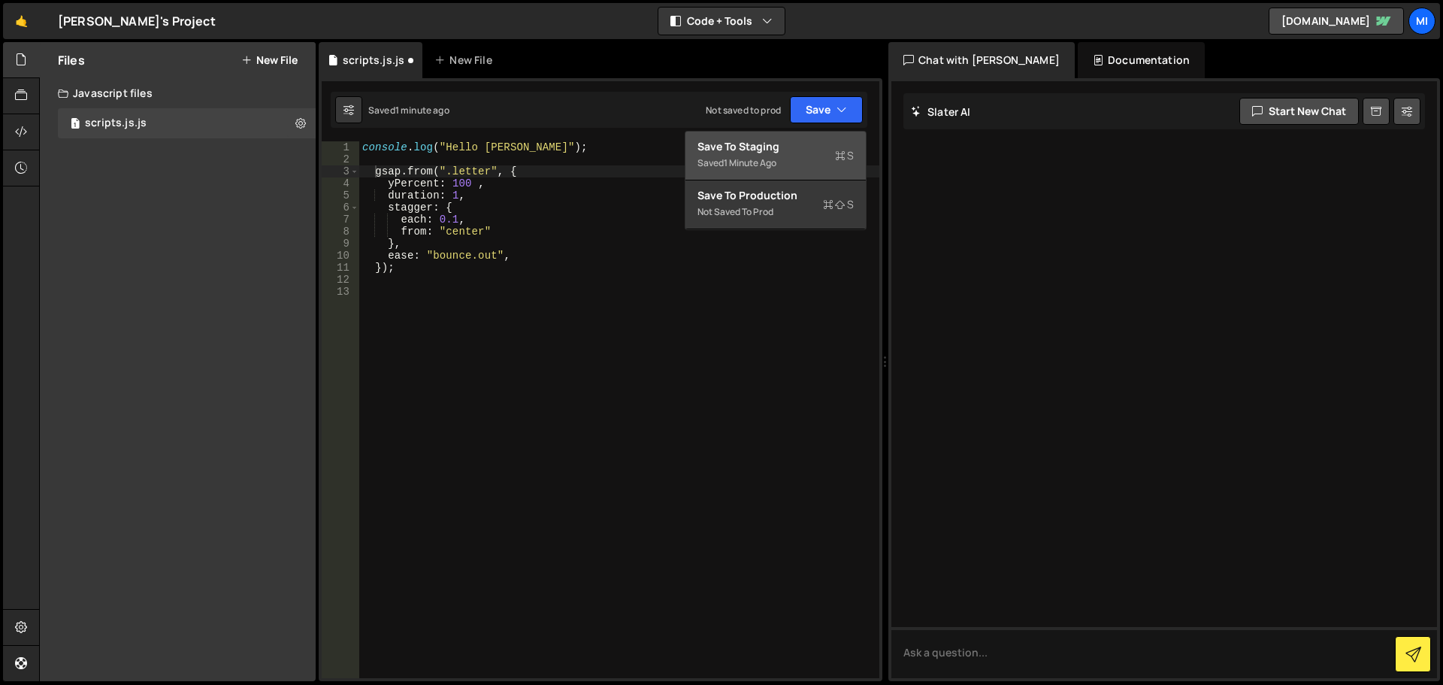
click at [786, 144] on div "Save to Staging S" at bounding box center [776, 146] width 156 height 15
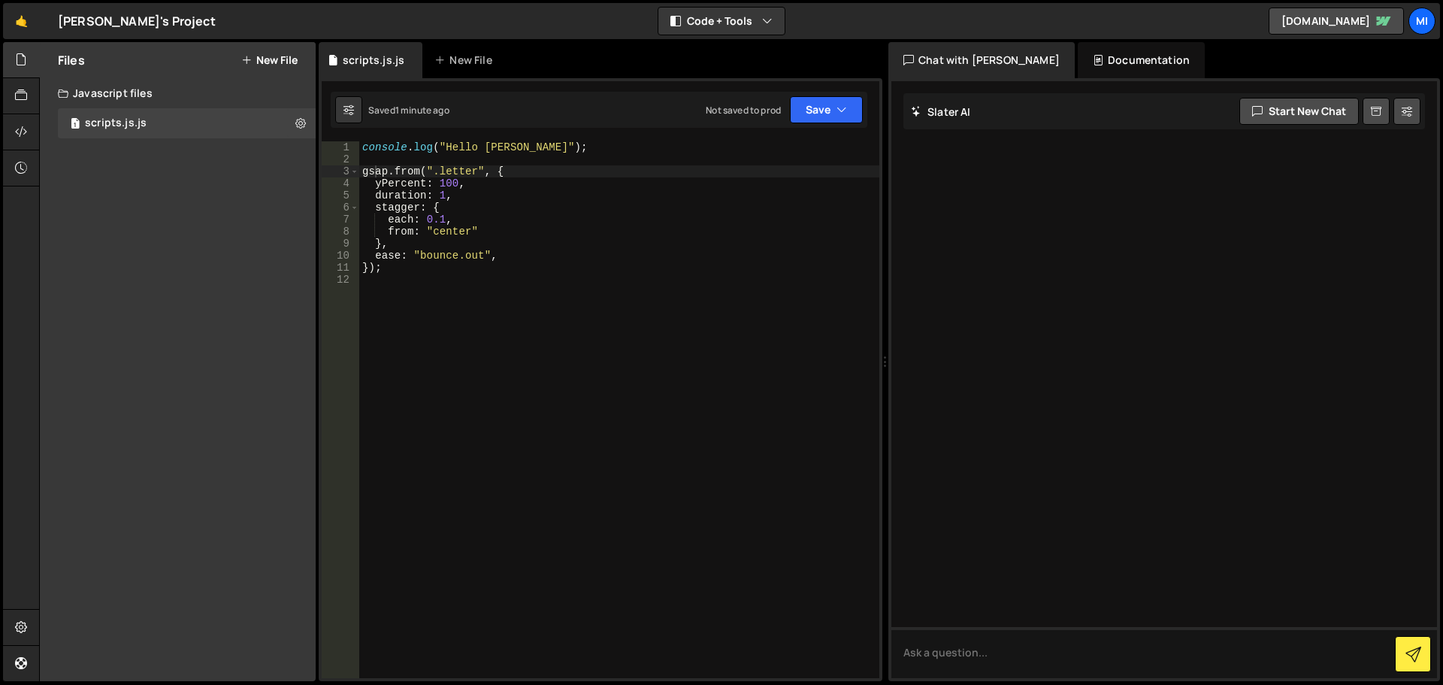
click at [427, 254] on div "console . log ( "Hello [PERSON_NAME]" ) ; gsap . from ( ".letter" , { yPercent …" at bounding box center [619, 421] width 520 height 561
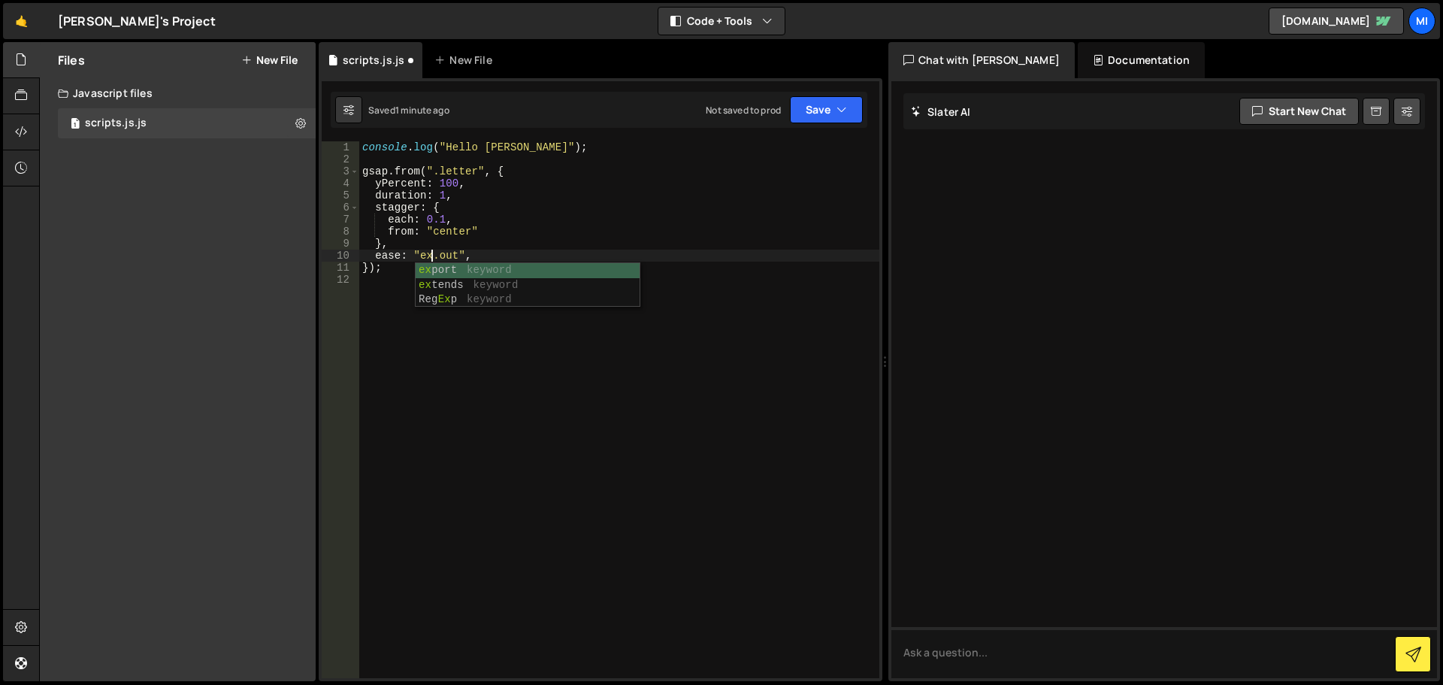
scroll to position [0, 5]
click at [810, 110] on button "Save" at bounding box center [826, 109] width 73 height 27
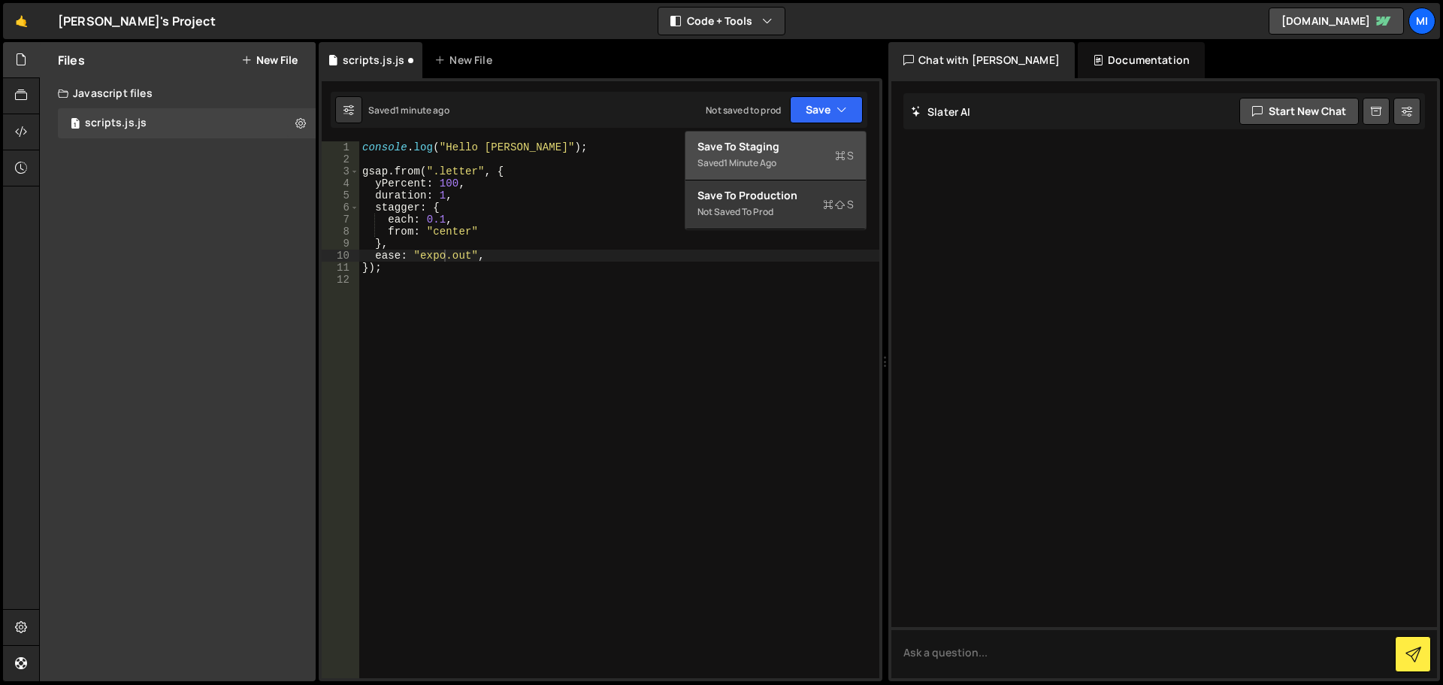
click at [771, 157] on div "1 minute ago" at bounding box center [750, 162] width 53 height 13
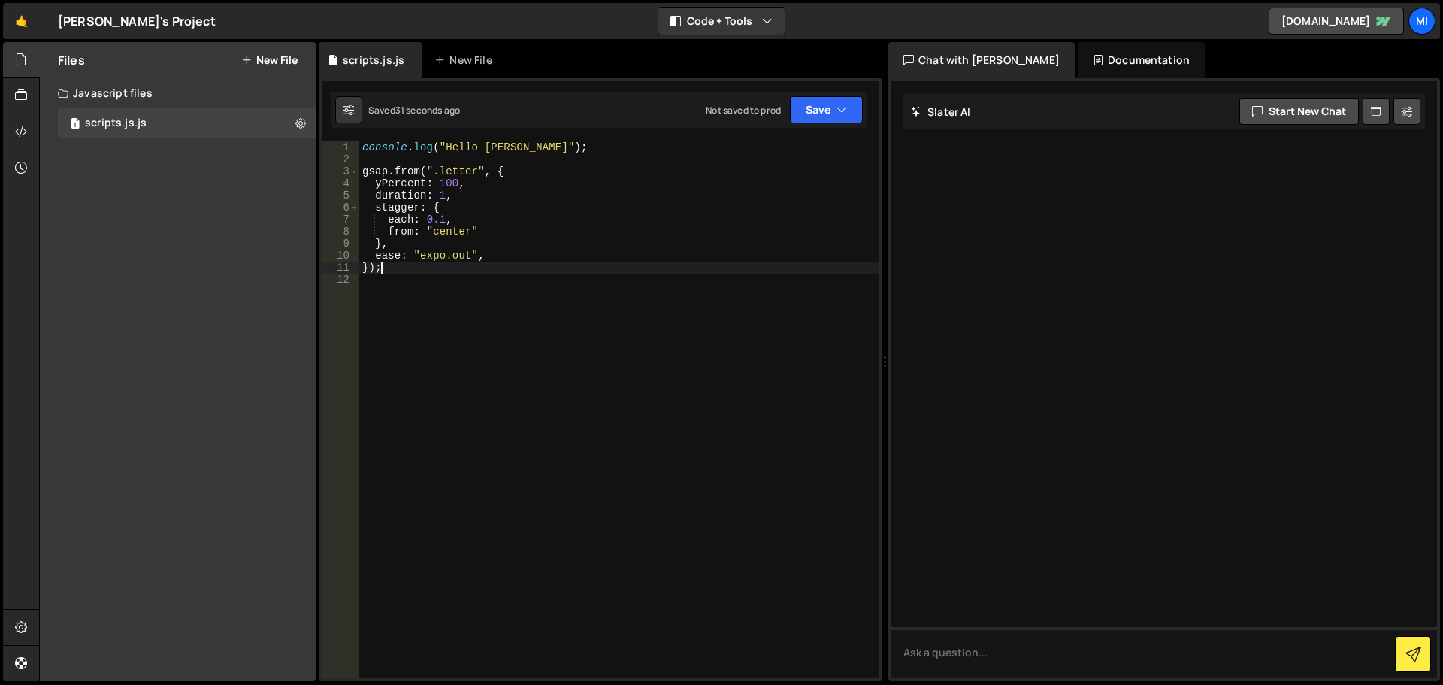
scroll to position [0, 1]
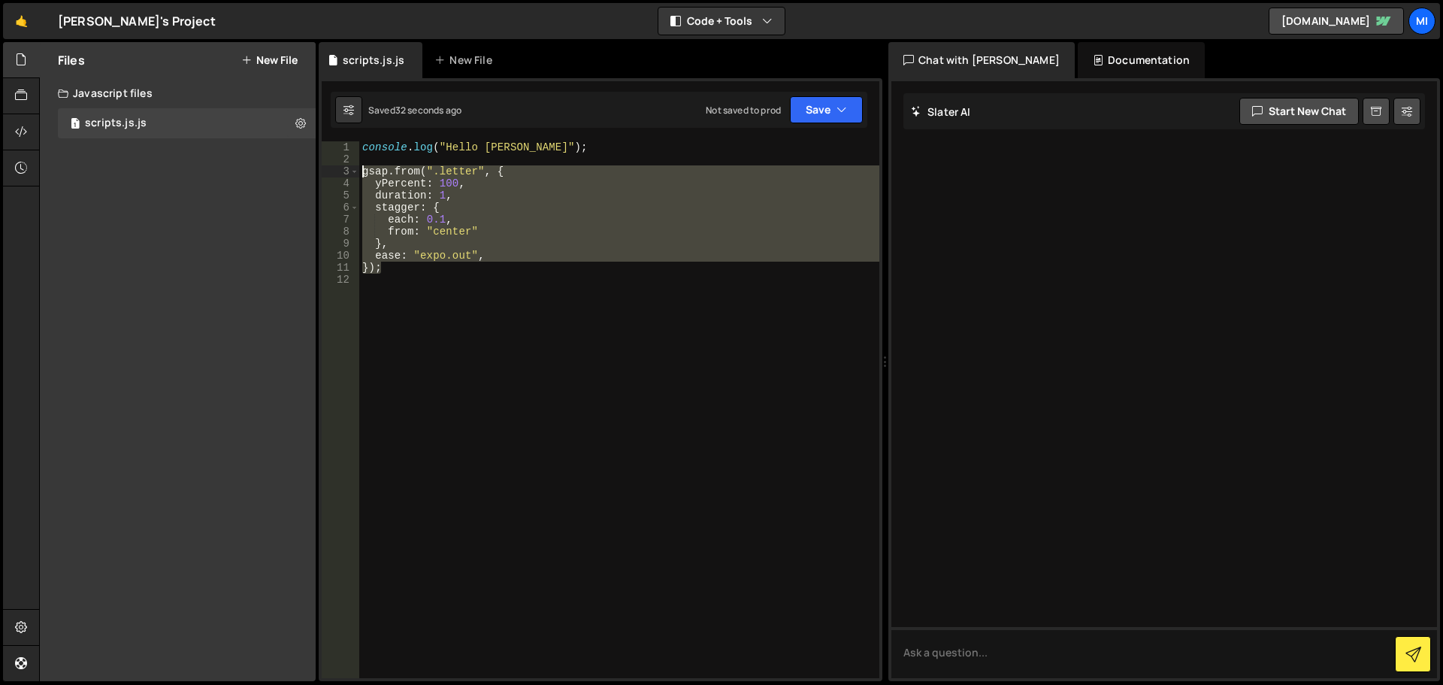
drag, startPoint x: 399, startPoint y: 272, endPoint x: 332, endPoint y: 168, distance: 124.5
click at [332, 168] on div "}); 1 2 3 4 5 6 7 8 9 10 11 12 console . log ( "Hello [PERSON_NAME]" ) ; gsap .…" at bounding box center [601, 409] width 558 height 537
click at [393, 271] on div "console . log ( "Hello [PERSON_NAME]" ) ; gsap . from ( ".letter" , { yPercent …" at bounding box center [619, 409] width 520 height 537
type textarea "});"
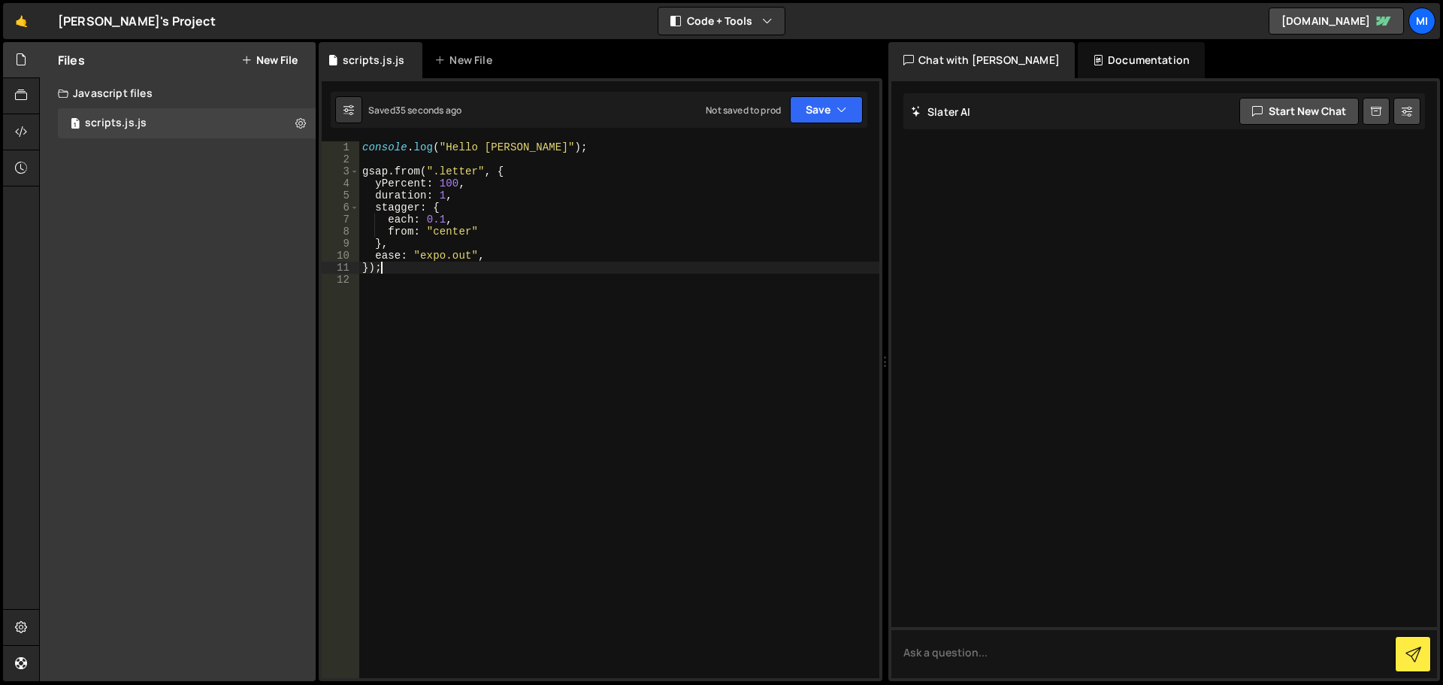
click at [393, 271] on div "console . log ( "Hello [PERSON_NAME]" ) ; gsap . from ( ".letter" , { yPercent …" at bounding box center [619, 421] width 520 height 561
paste textarea "});"
click at [405, 292] on div "console . log ( "Hello [PERSON_NAME]" ) ; gsap . from ( ".letter" , { yPercent …" at bounding box center [619, 421] width 520 height 561
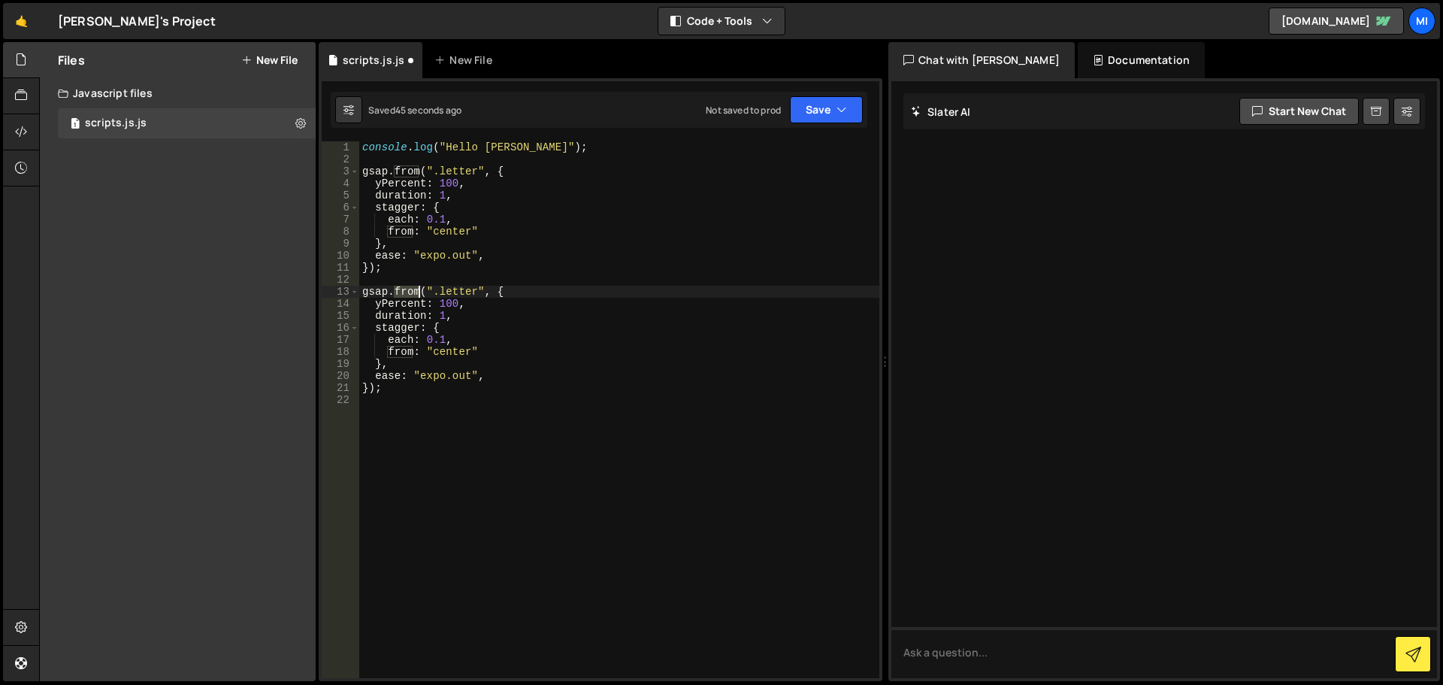
click at [405, 292] on div "console . log ( "Hello [PERSON_NAME]" ) ; gsap . from ( ".letter" , { yPercent …" at bounding box center [619, 421] width 520 height 561
click at [574, 214] on div "console . log ( "Hello [PERSON_NAME]" ) ; gsap . from ( ".letter" , { yPercent …" at bounding box center [619, 421] width 520 height 561
click at [441, 303] on div "console . log ( "Hello [PERSON_NAME]" ) ; gsap . from ( ".letter" , { yPercent …" at bounding box center [619, 421] width 520 height 561
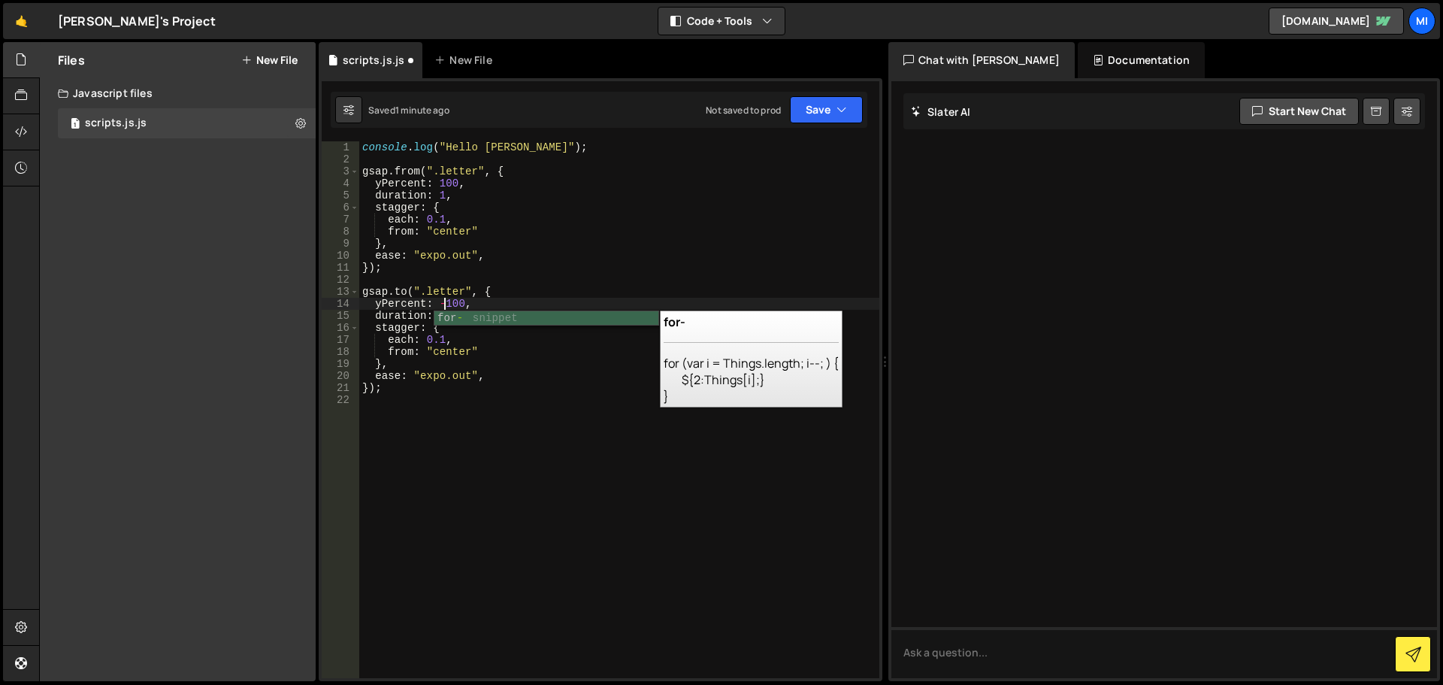
click at [507, 377] on div "console . log ( "Hello [PERSON_NAME]" ) ; gsap . from ( ".letter" , { yPercent …" at bounding box center [619, 421] width 520 height 561
type textarea "ease: "expo.out","
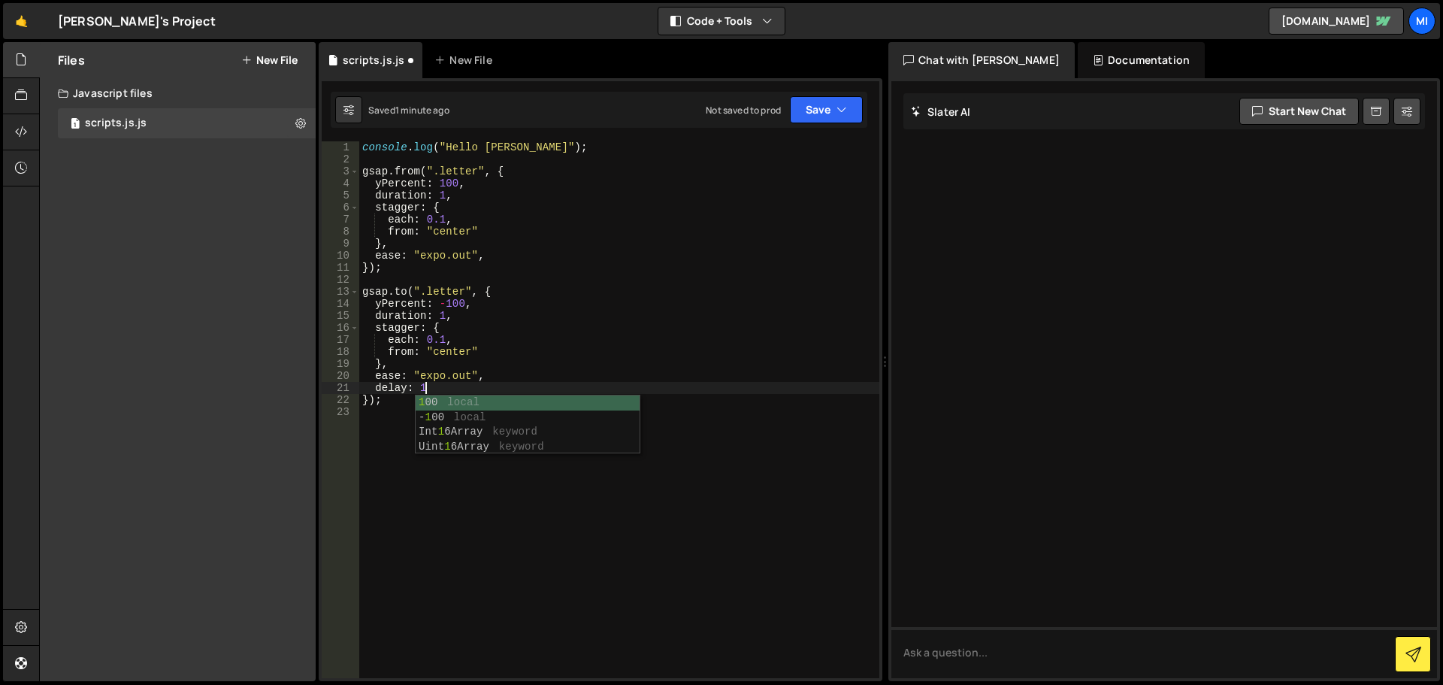
scroll to position [0, 5]
click at [515, 259] on div "console . log ( "Hello [PERSON_NAME]" ) ; gsap . from ( ".letter" , { yPercent …" at bounding box center [619, 421] width 520 height 561
click at [807, 117] on button "Save" at bounding box center [826, 109] width 73 height 27
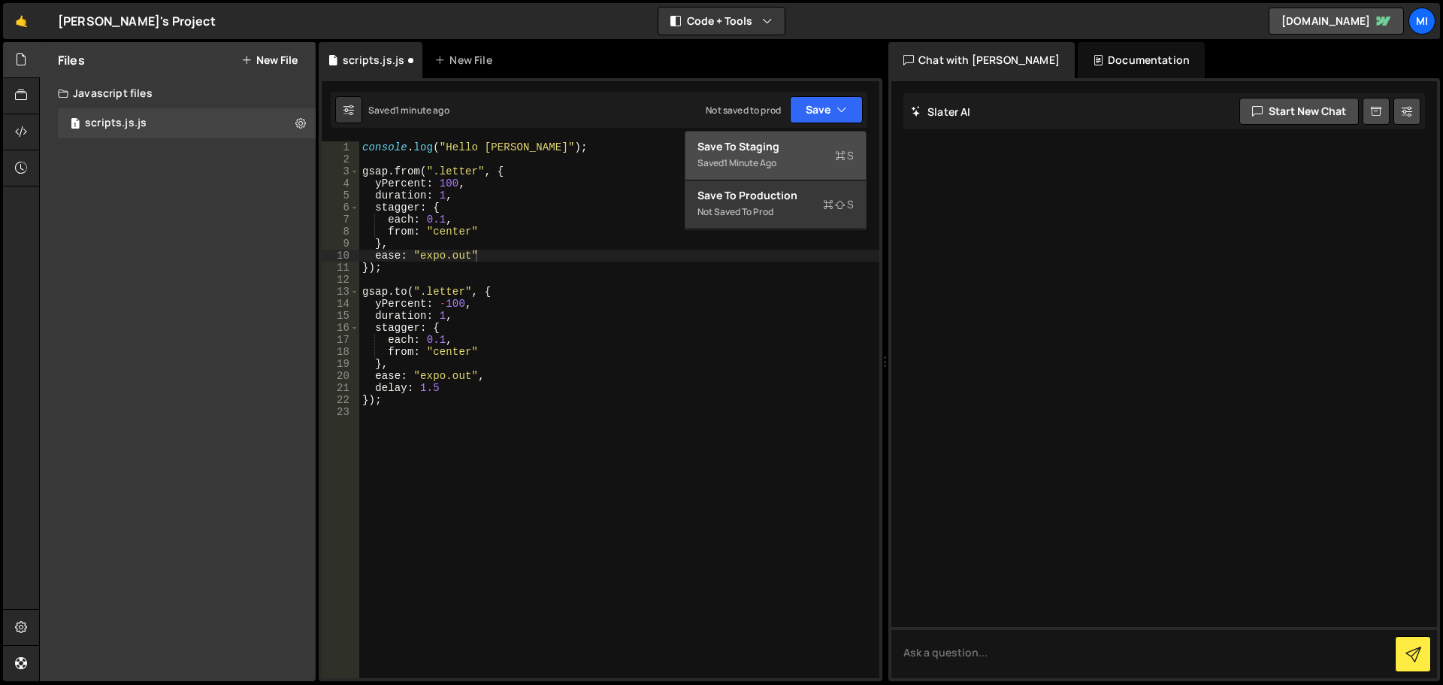
click at [747, 162] on div "1 minute ago" at bounding box center [750, 162] width 53 height 13
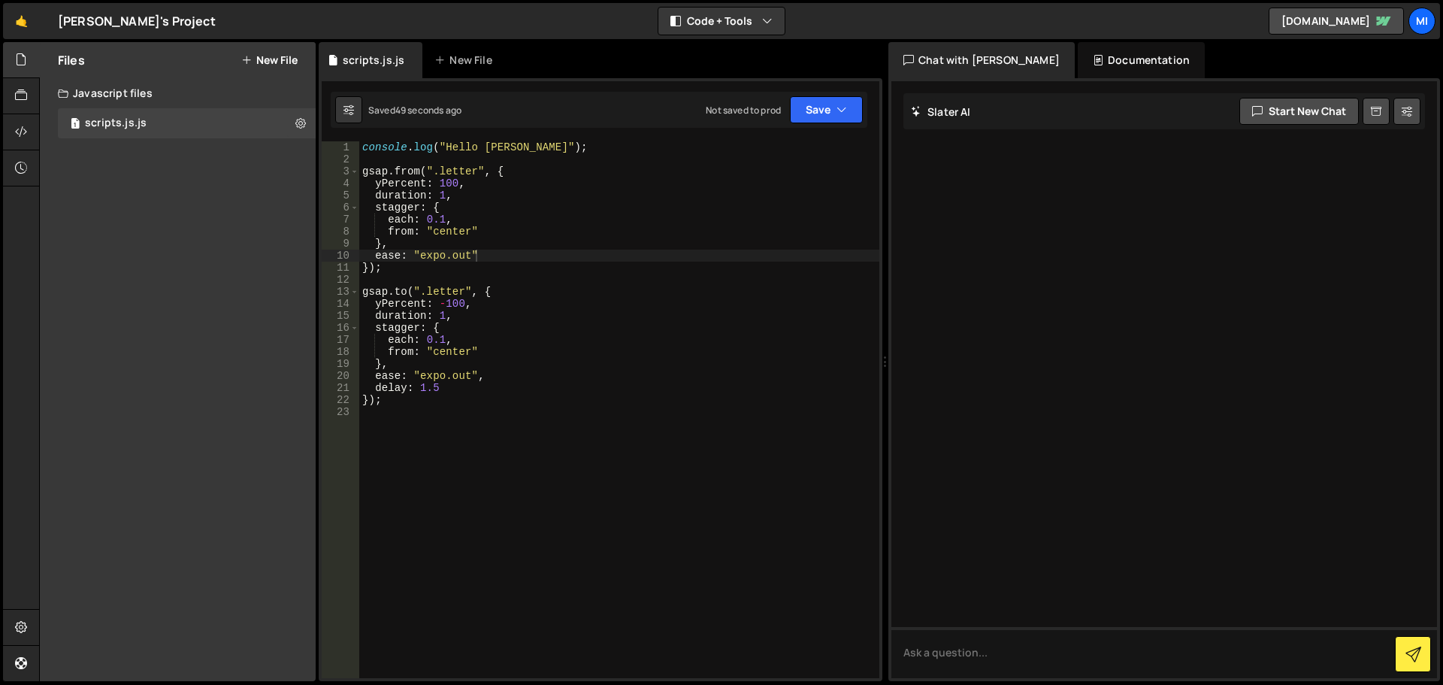
type textarea "console.log("Hello [PERSON_NAME]");"
click at [560, 152] on div "console . log ( "Hello [PERSON_NAME]" ) ; gsap . from ( ".letter" , { yPercent …" at bounding box center [619, 421] width 520 height 561
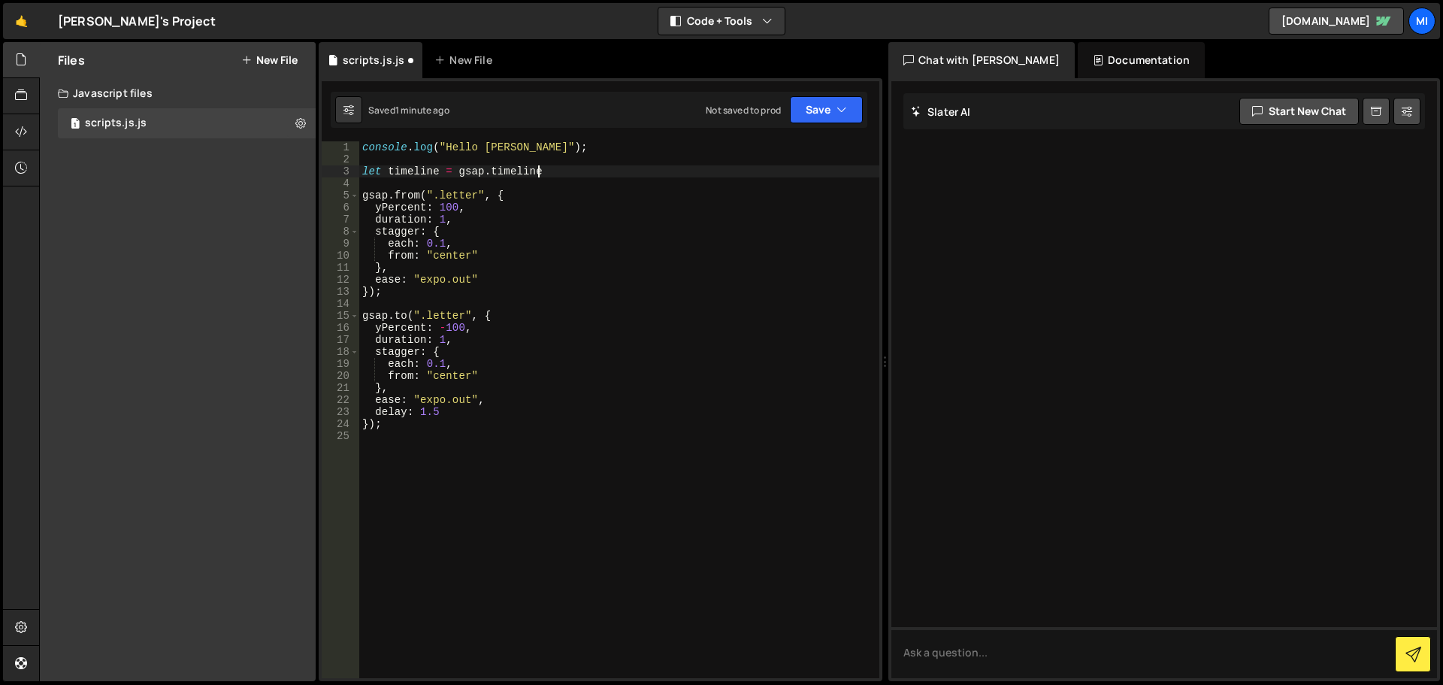
scroll to position [0, 12]
type textarea "let timeline = gsap.timeline();"
click at [403, 176] on div "console . log ( "Hello [PERSON_NAME]" ) ; let timeline = gsap . timeline ( ) ; …" at bounding box center [619, 421] width 520 height 561
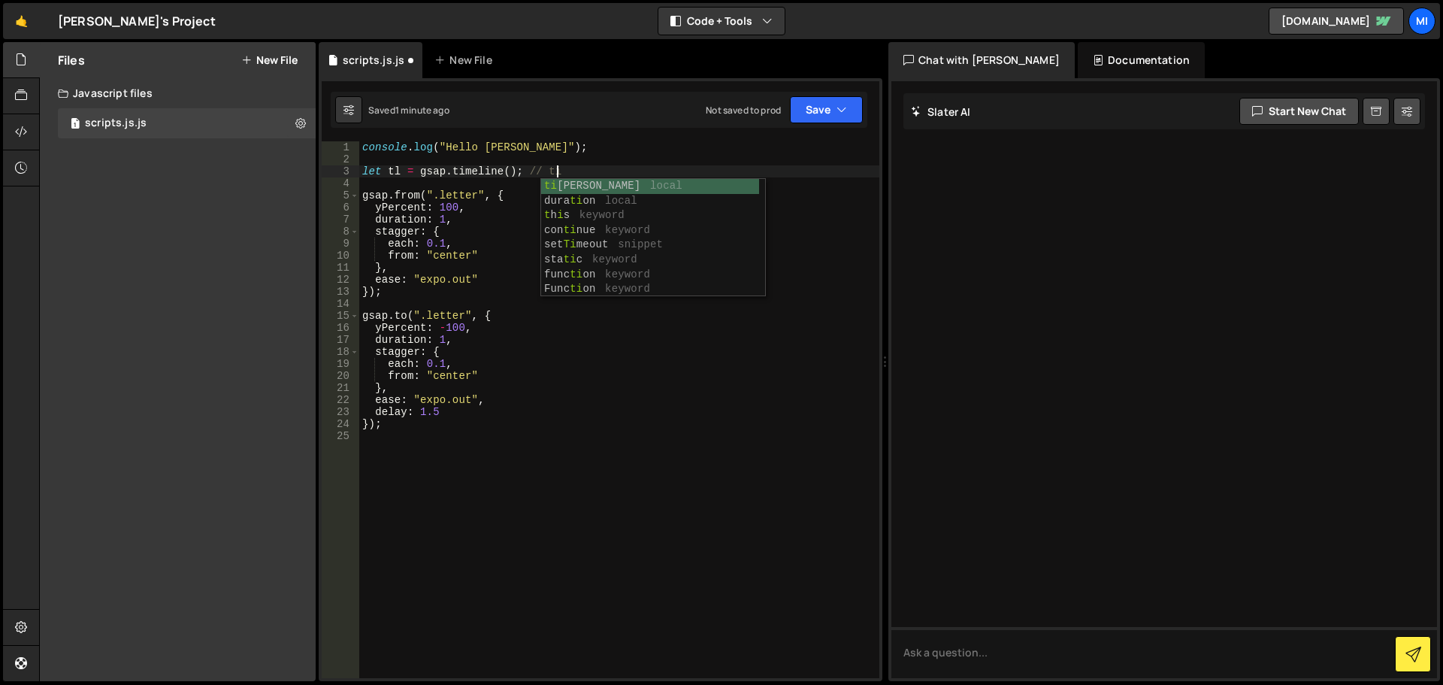
scroll to position [0, 14]
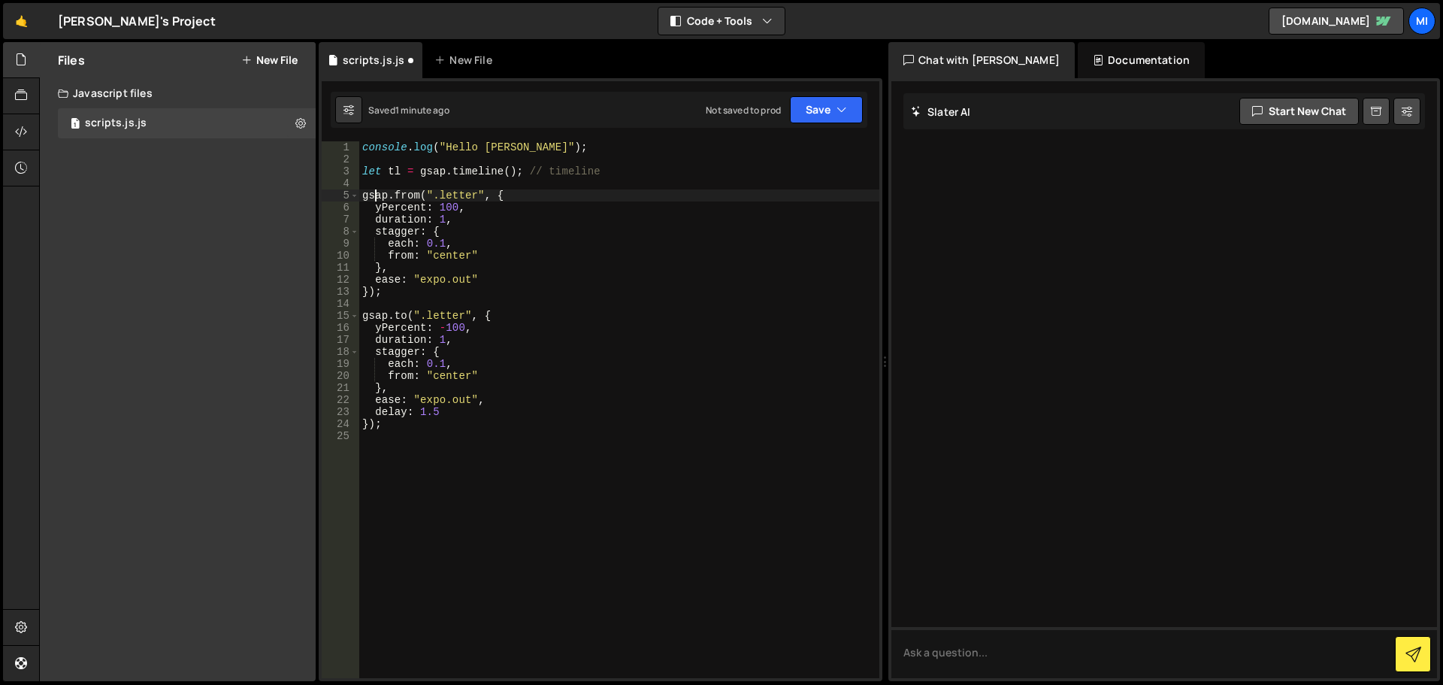
click at [373, 194] on div "console . log ( "Hello [PERSON_NAME]" ) ; let tl = gsap . timeline ( ) ; // tim…" at bounding box center [619, 421] width 520 height 561
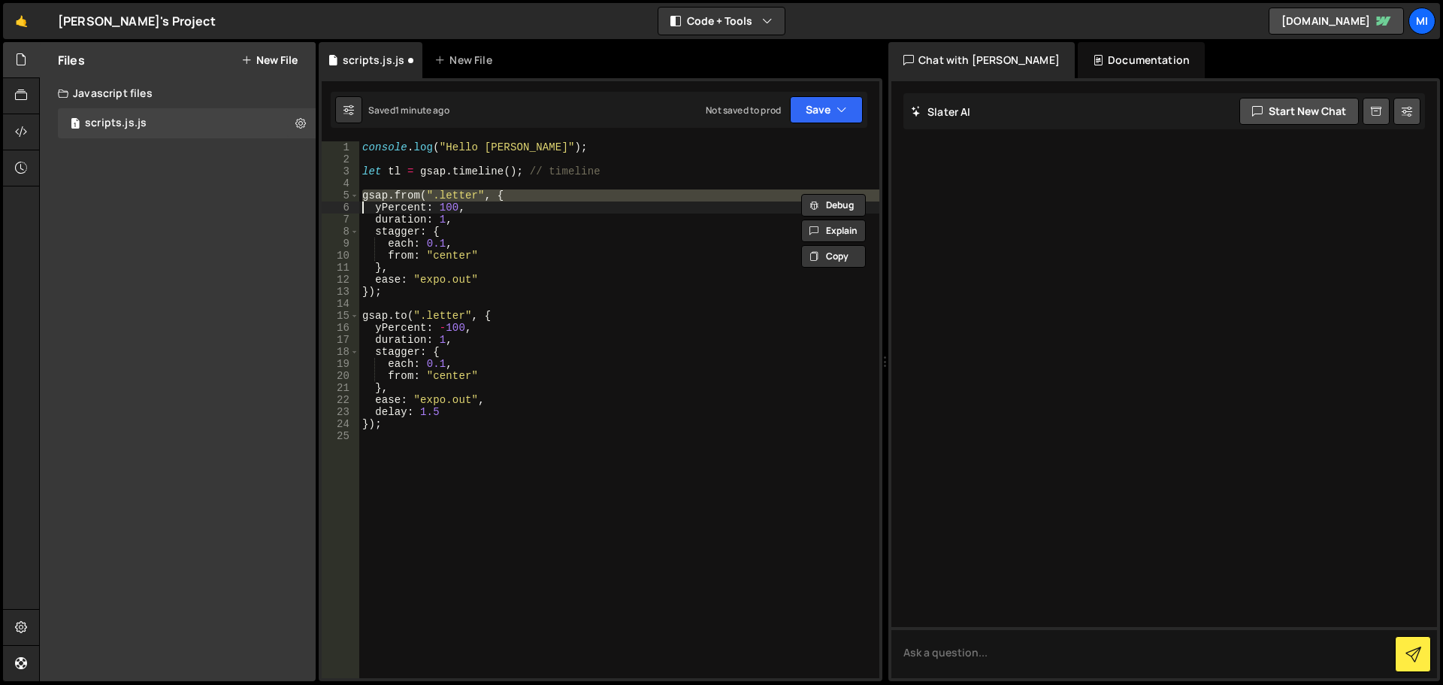
click at [383, 195] on div "console . log ( "Hello [PERSON_NAME]" ) ; let tl = gsap . timeline ( ) ; // tim…" at bounding box center [619, 409] width 520 height 537
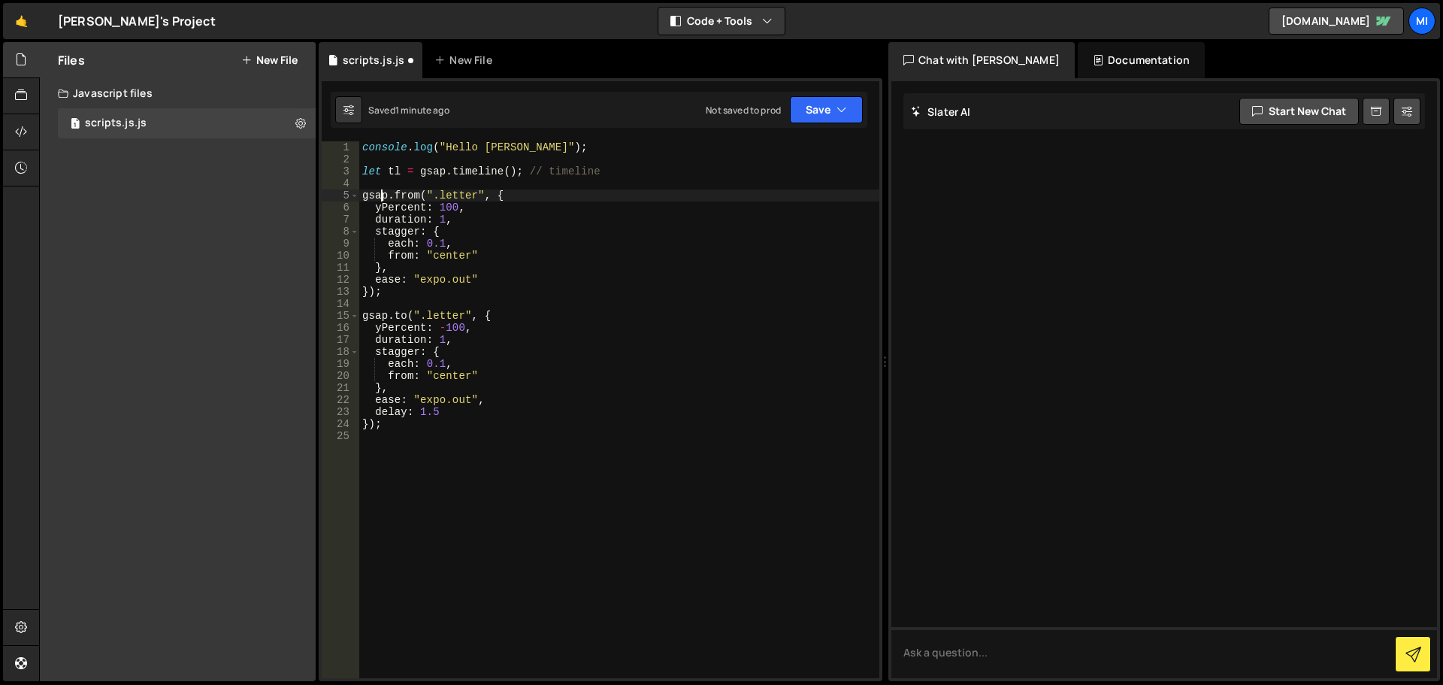
click at [374, 196] on div "console . log ( "Hello [PERSON_NAME]" ) ; let tl = gsap . timeline ( ) ; // tim…" at bounding box center [619, 421] width 520 height 561
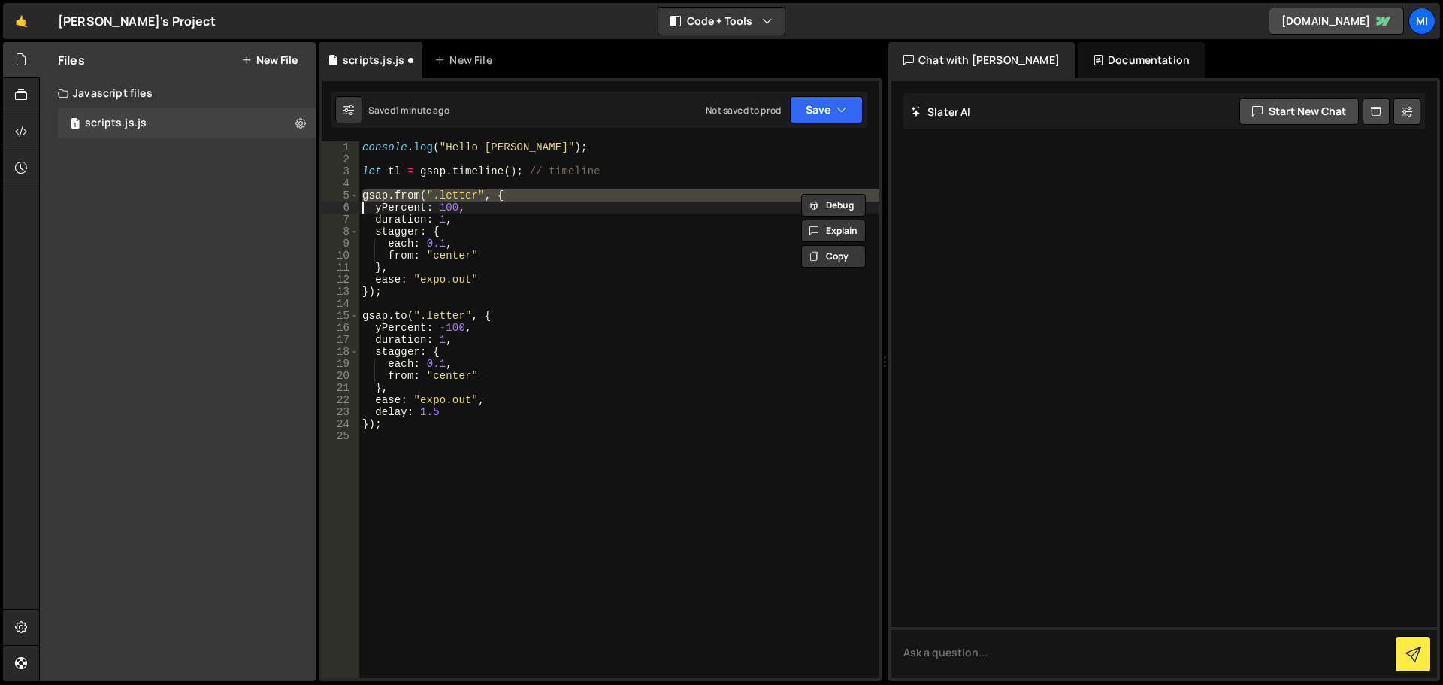
click at [374, 198] on div "console . log ( "Hello [PERSON_NAME]" ) ; let tl = gsap . timeline ( ) ; // tim…" at bounding box center [619, 409] width 520 height 537
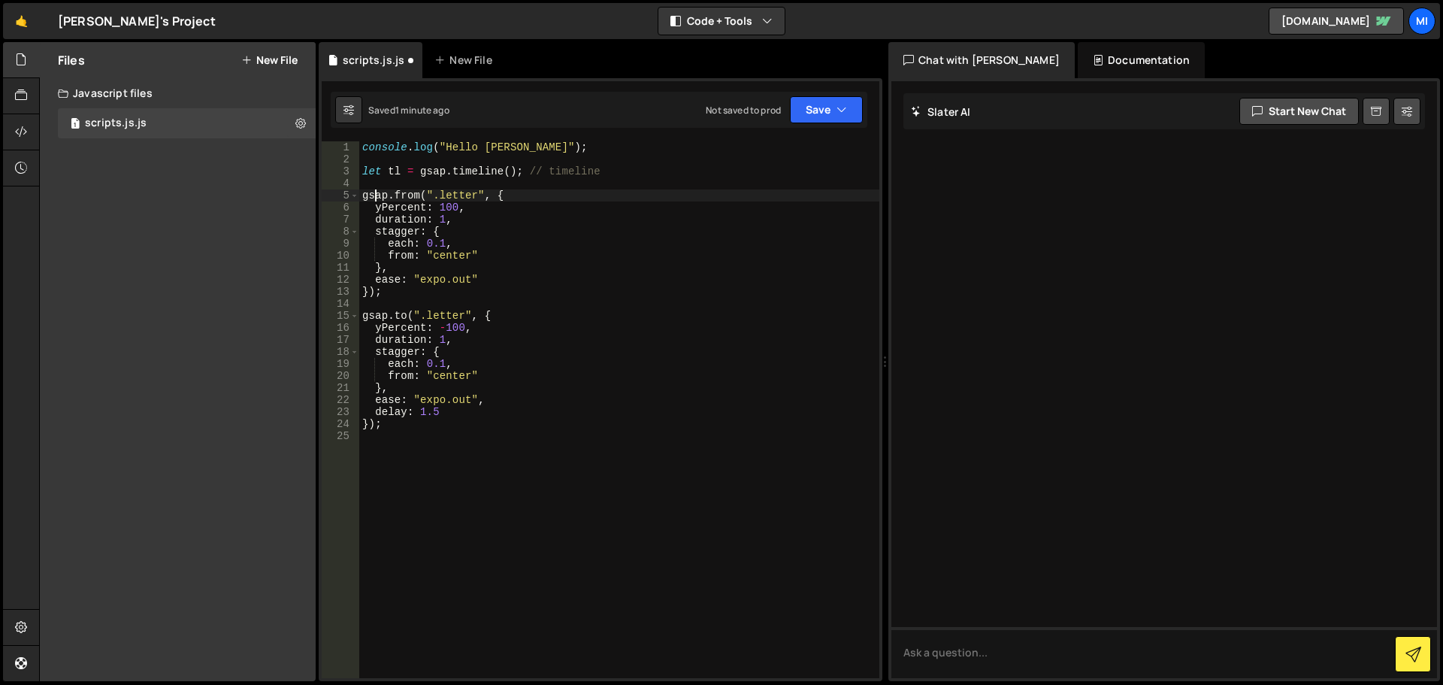
click at [374, 198] on div "console . log ( "Hello [PERSON_NAME]" ) ; let tl = gsap . timeline ( ) ; // tim…" at bounding box center [619, 421] width 520 height 561
click at [373, 319] on div "console . log ( "Hello [PERSON_NAME]" ) ; let tl = gsap . timeline ( ) ; // tim…" at bounding box center [619, 421] width 520 height 561
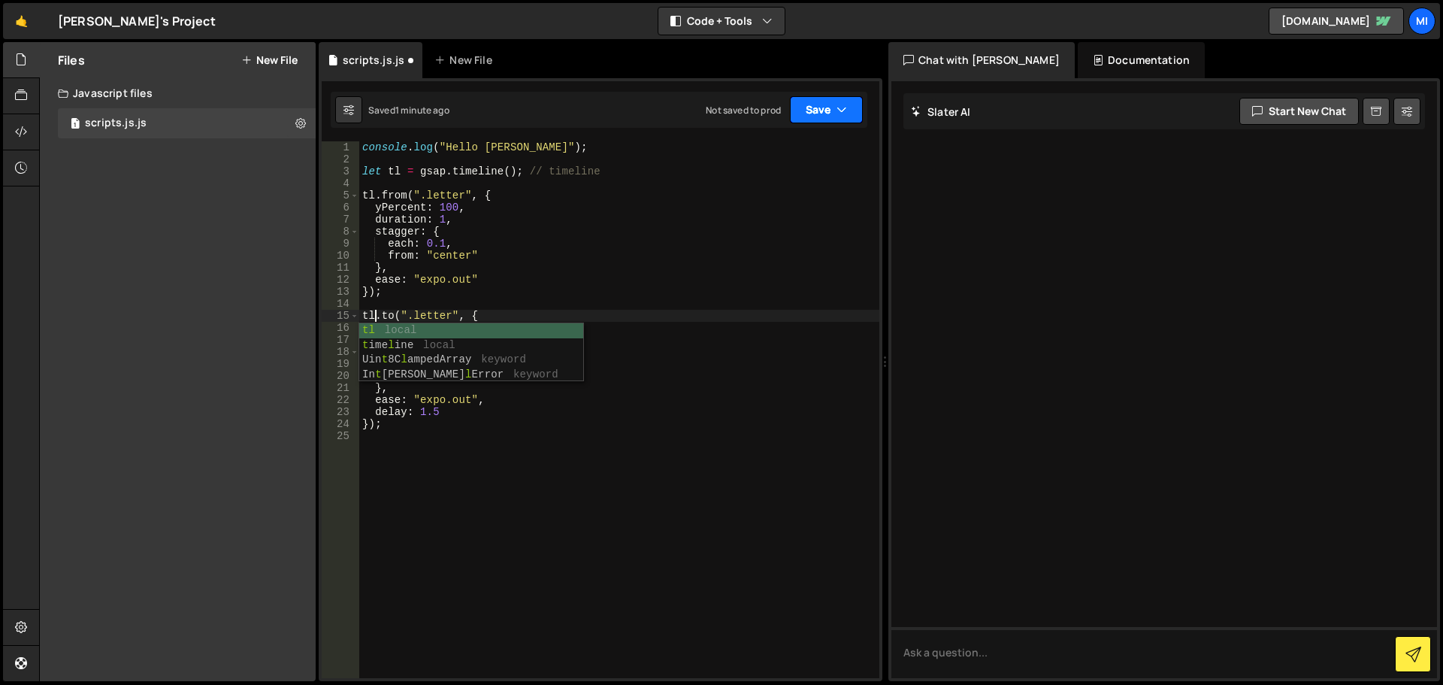
click at [817, 114] on button "Save" at bounding box center [826, 109] width 73 height 27
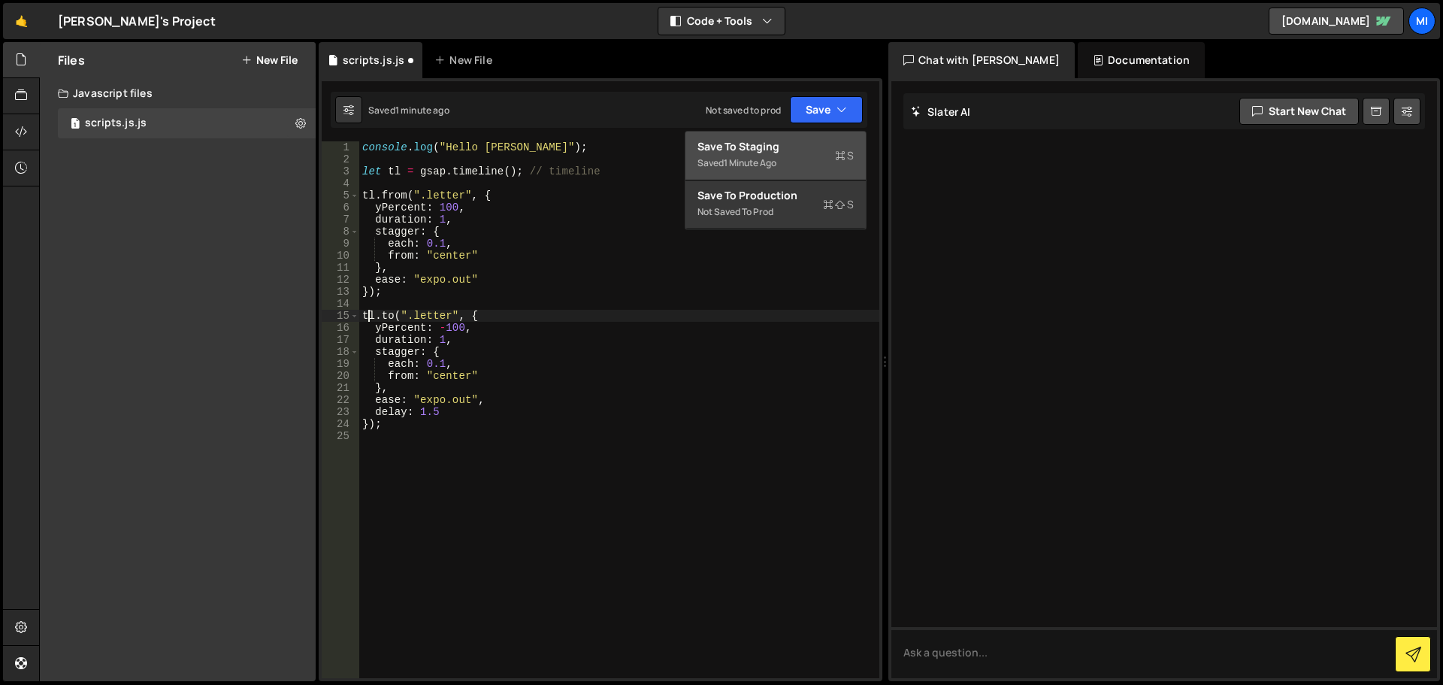
click at [371, 310] on div "console . log ( "Hello [PERSON_NAME]" ) ; let tl = gsap . timeline ( ) ; // tim…" at bounding box center [619, 421] width 520 height 561
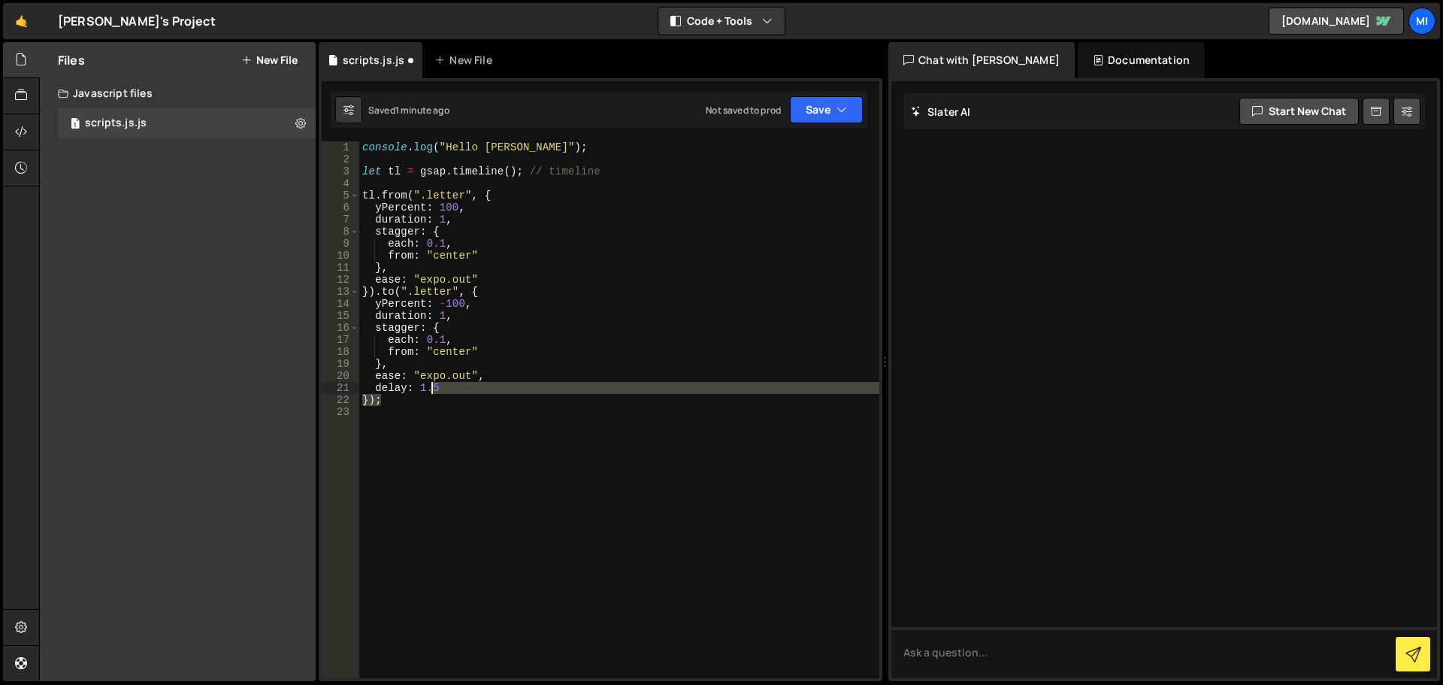
drag, startPoint x: 456, startPoint y: 394, endPoint x: 374, endPoint y: 392, distance: 81.2
click at [374, 392] on div "console . log ( "Hello [PERSON_NAME]" ) ; let tl = gsap . timeline ( ) ; // tim…" at bounding box center [619, 421] width 520 height 561
click at [447, 402] on div "console . log ( "Hello [PERSON_NAME]" ) ; let tl = gsap . timeline ( ) ; // tim…" at bounding box center [619, 409] width 520 height 537
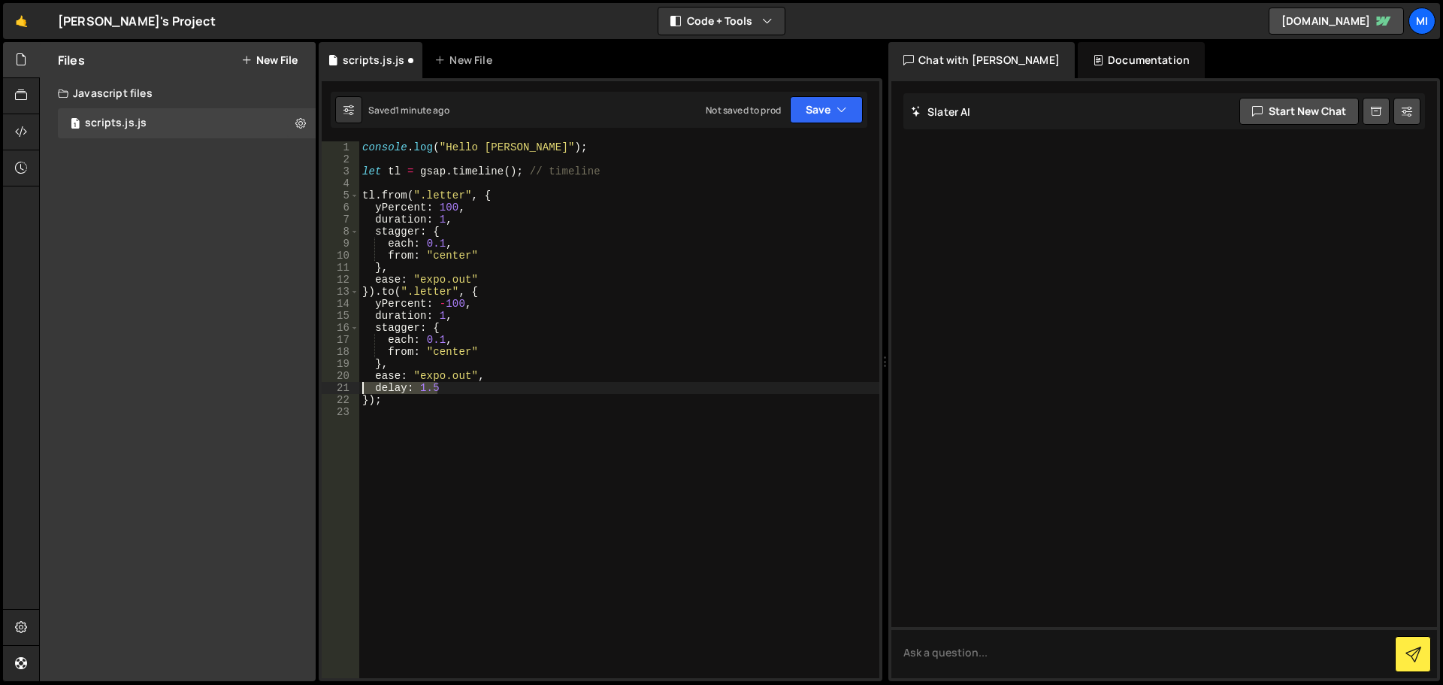
drag, startPoint x: 416, startPoint y: 385, endPoint x: 339, endPoint y: 383, distance: 76.7
click at [339, 383] on div "}); 1 2 3 4 5 6 7 8 9 10 11 12 13 14 15 16 17 18 19 20 21 22 23 console . log (…" at bounding box center [601, 409] width 558 height 537
type textarea "delay: 1.5"
click at [429, 373] on div "console . log ( "Hello [PERSON_NAME]" ) ; let tl = gsap . timeline ( ) ; // tim…" at bounding box center [619, 421] width 520 height 561
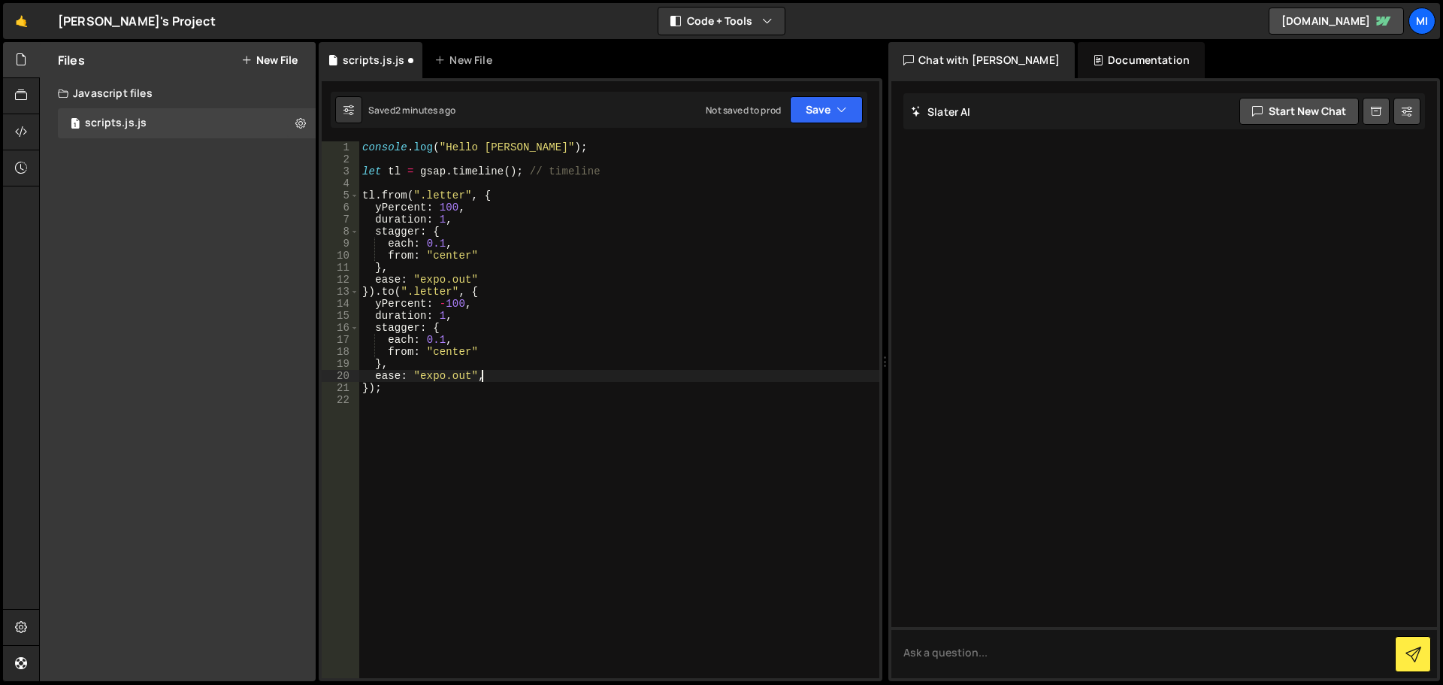
click at [429, 373] on div "console . log ( "Hello [PERSON_NAME]" ) ; let tl = gsap . timeline ( ) ; // tim…" at bounding box center [619, 421] width 520 height 561
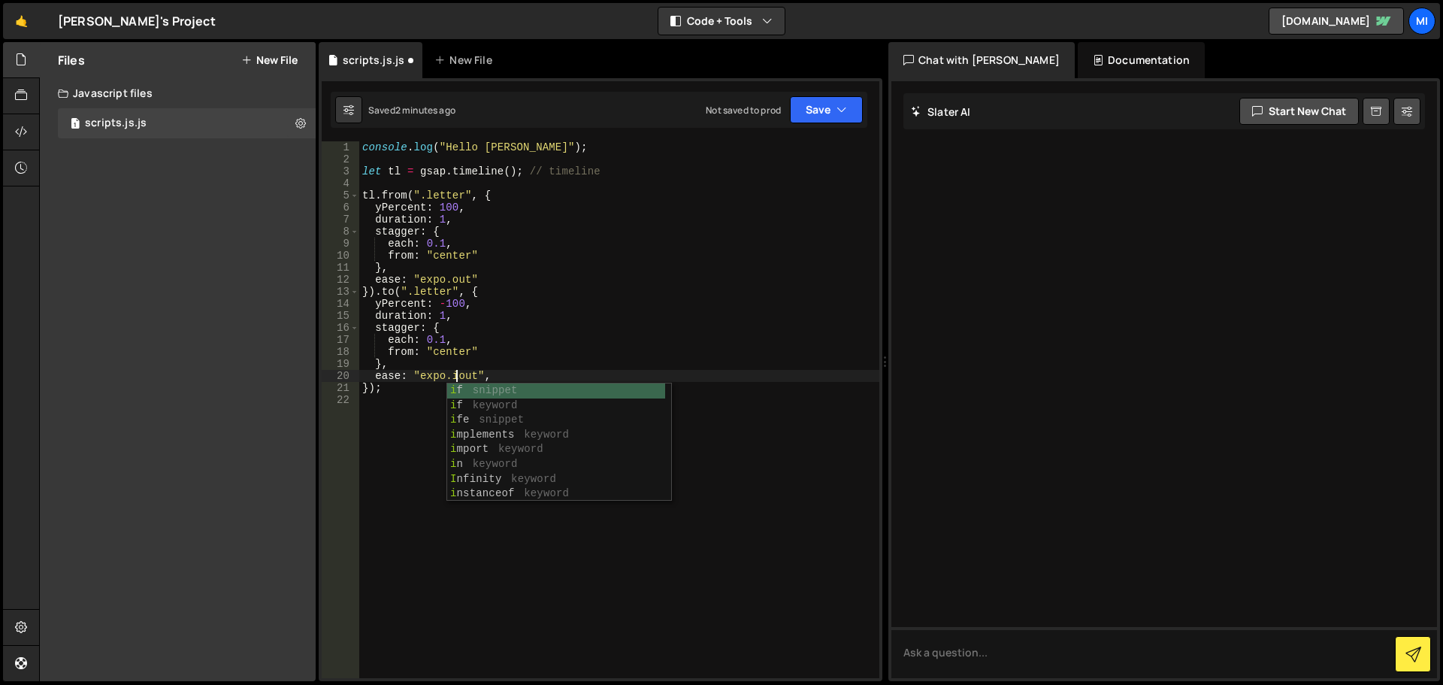
scroll to position [0, 7]
click at [443, 227] on div "console . log ( "Hello [PERSON_NAME]" ) ; let tl = gsap . timeline ( ) ; // tim…" at bounding box center [619, 421] width 520 height 561
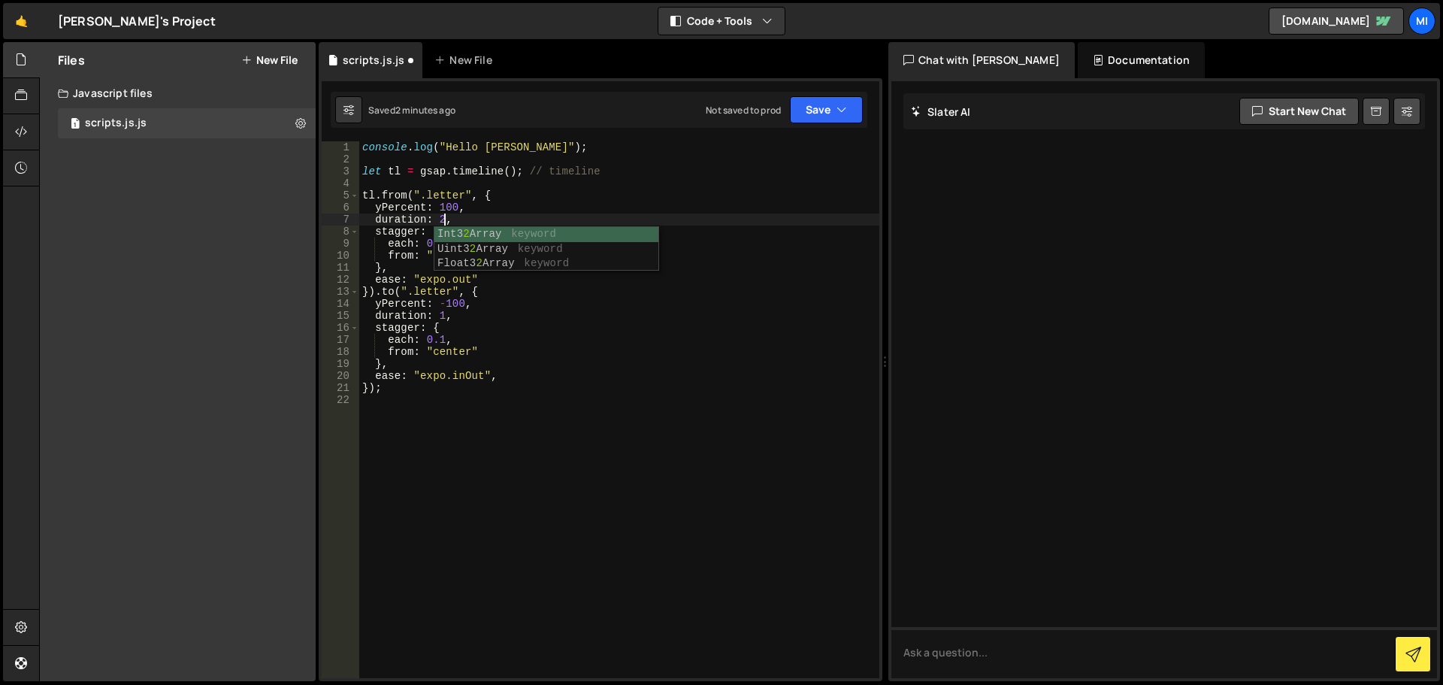
scroll to position [0, 5]
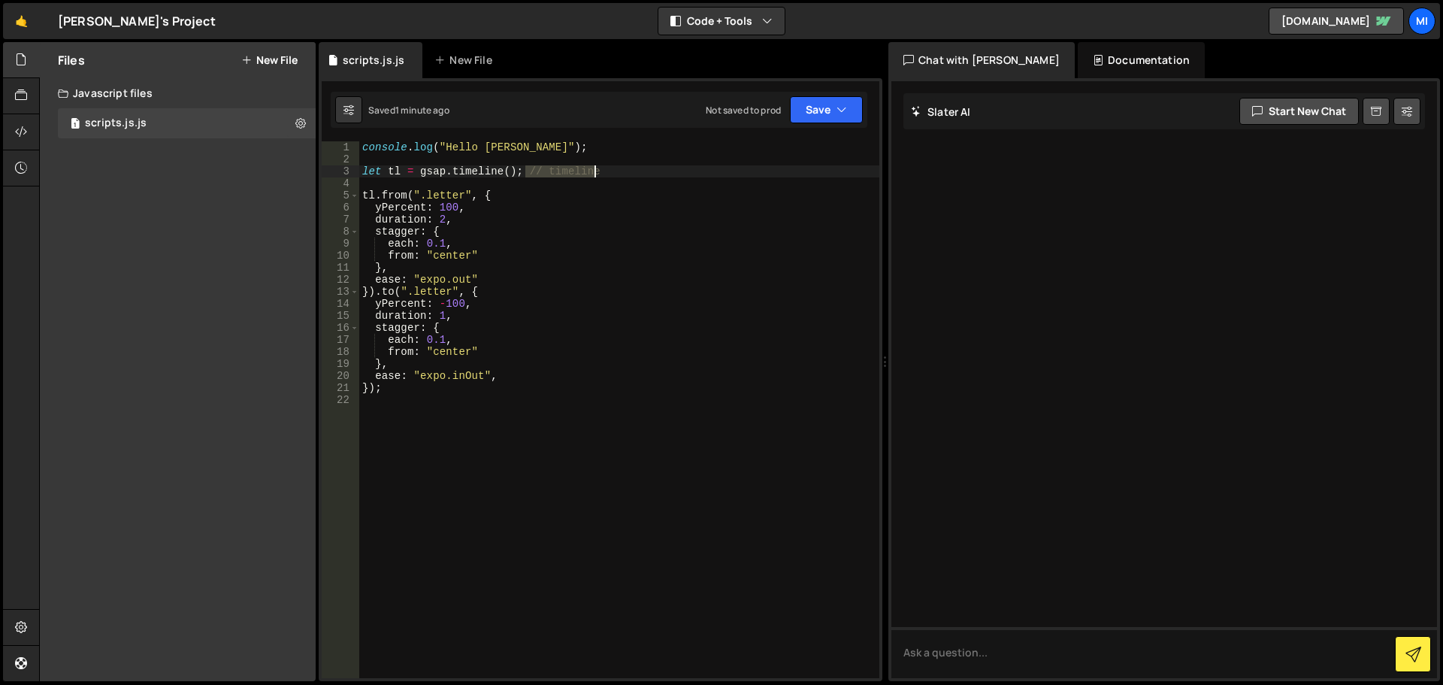
drag, startPoint x: 528, startPoint y: 168, endPoint x: 619, endPoint y: 167, distance: 91.0
click at [619, 167] on div "console . log ( "Hello [PERSON_NAME]" ) ; let tl = gsap . timeline ( ) ; // tim…" at bounding box center [619, 421] width 520 height 561
click at [369, 389] on div "console . log ( "Hello [PERSON_NAME]" ) ; let tl = gsap . timeline ( ) ; tl . f…" at bounding box center [619, 421] width 520 height 561
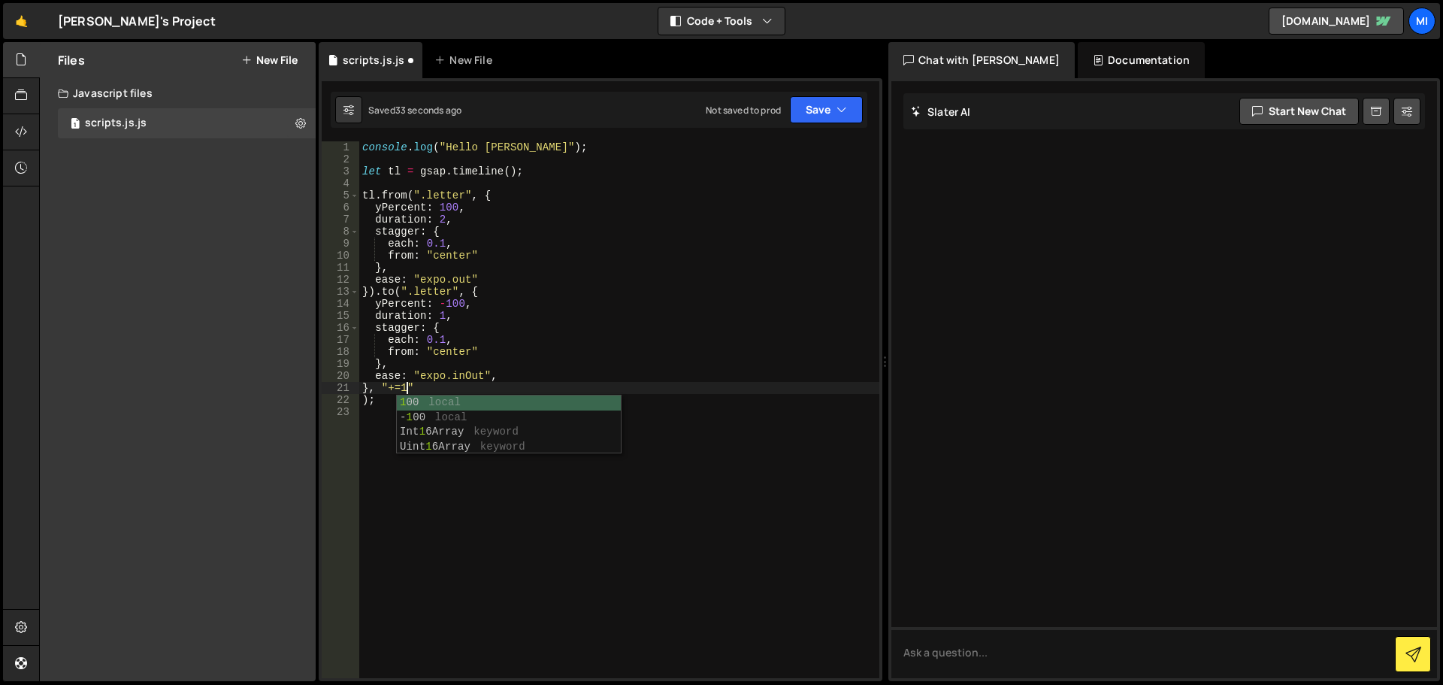
scroll to position [0, 2]
click at [581, 278] on div "console . log ( "Hello [PERSON_NAME]" ) ; let tl = gsap . timeline ( ) ; tl . f…" at bounding box center [619, 421] width 520 height 561
click at [402, 384] on div "console . log ( "Hello [PERSON_NAME]" ) ; let tl = gsap . timeline ( ) ; tl . f…" at bounding box center [619, 421] width 520 height 561
click at [551, 320] on div "console . log ( "Hello [PERSON_NAME]" ) ; let tl = gsap . timeline ( ) ; tl . f…" at bounding box center [619, 421] width 520 height 561
click at [418, 393] on div "console . log ( "Hello [PERSON_NAME]" ) ; let tl = gsap . timeline ( ) ; tl . f…" at bounding box center [619, 421] width 520 height 561
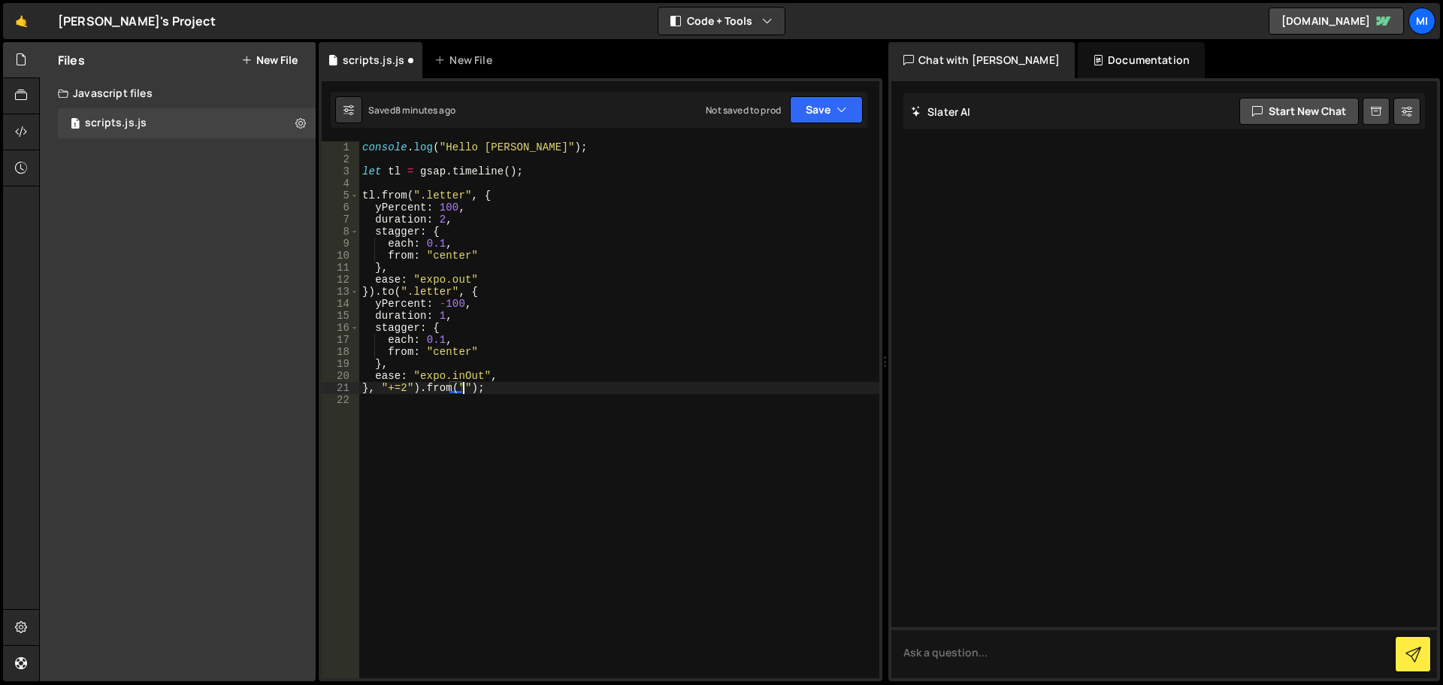
scroll to position [0, 7]
click at [468, 392] on div "console . log ( "Hello [PERSON_NAME]" ) ; let tl = gsap . timeline ( ) ; tl . f…" at bounding box center [619, 421] width 520 height 561
type textarea "}, "+=2").from(".entry-bg", {);"
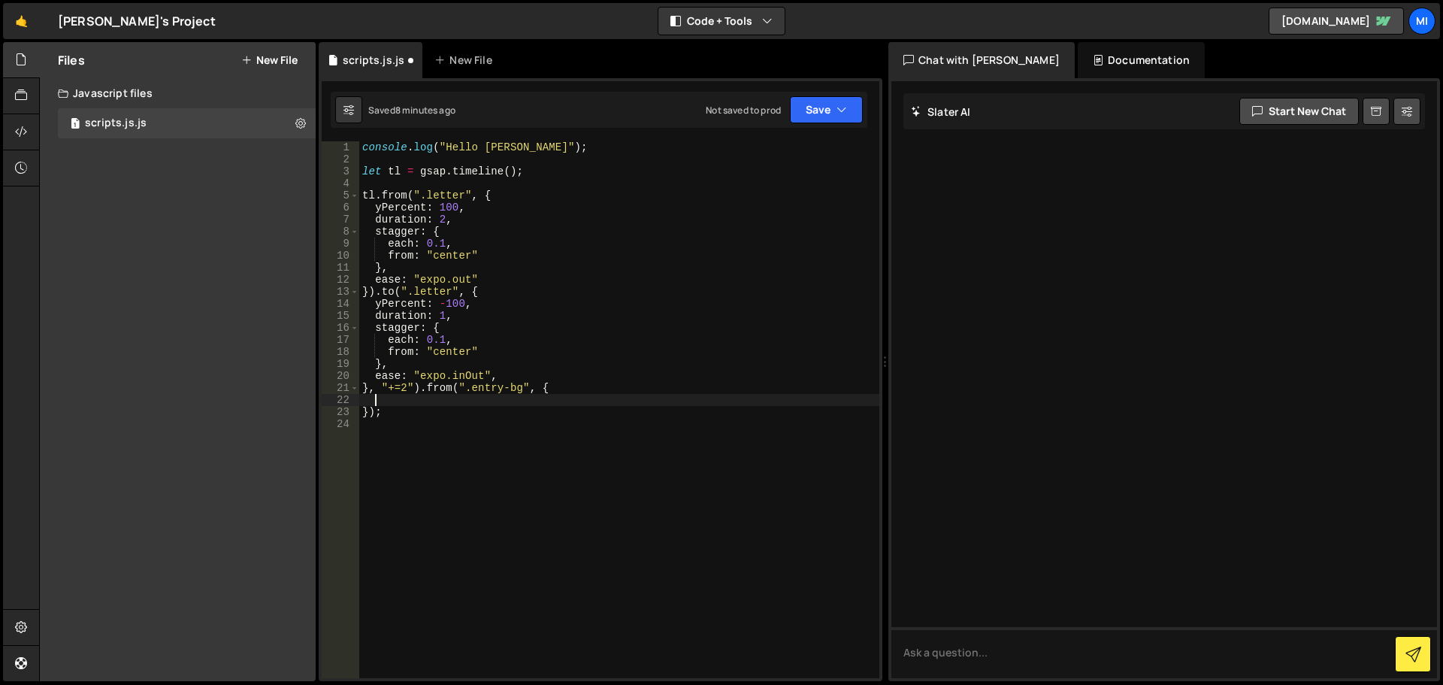
click at [377, 398] on div "console . log ( "Hello [PERSON_NAME]" ) ; let tl = gsap . timeline ( ) ; tl . f…" at bounding box center [619, 421] width 520 height 561
type textarea "scale: 0.5,"
type textarea "autoAlpha: 0,"
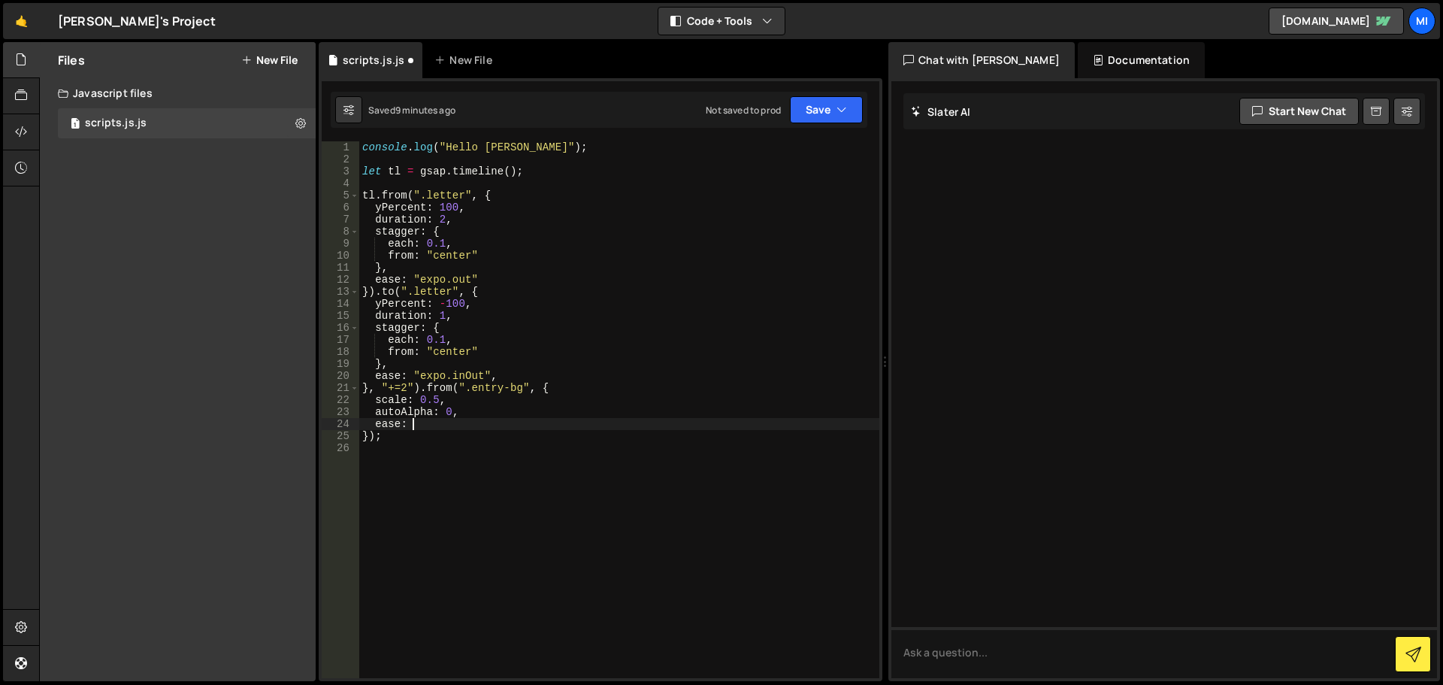
scroll to position [0, 3]
click at [413, 425] on div "console . log ( "Hello [PERSON_NAME]" ) ; let tl = gsap . timeline ( ) ; tl . f…" at bounding box center [619, 421] width 520 height 561
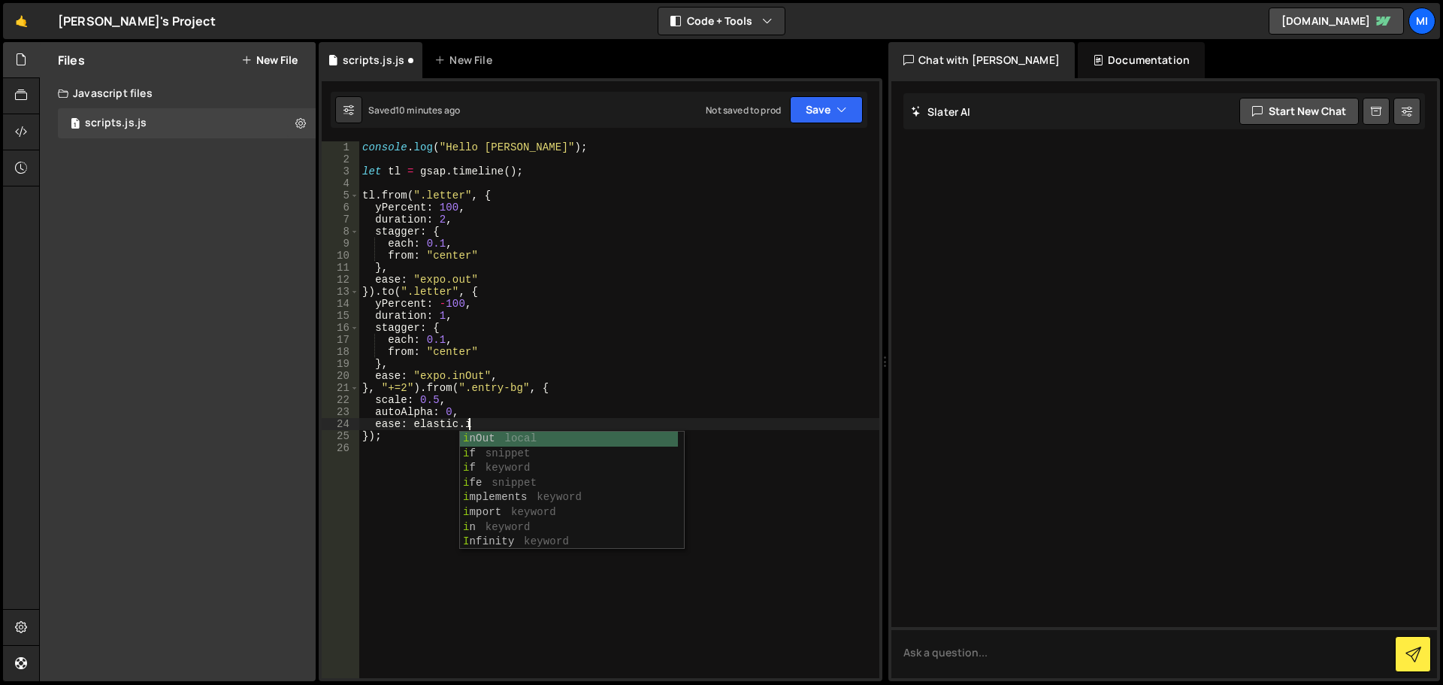
scroll to position [0, 7]
click at [486, 425] on div "console . log ( "Hello [PERSON_NAME]" ) ; let tl = gsap . timeline ( ) ; tl . f…" at bounding box center [619, 421] width 520 height 561
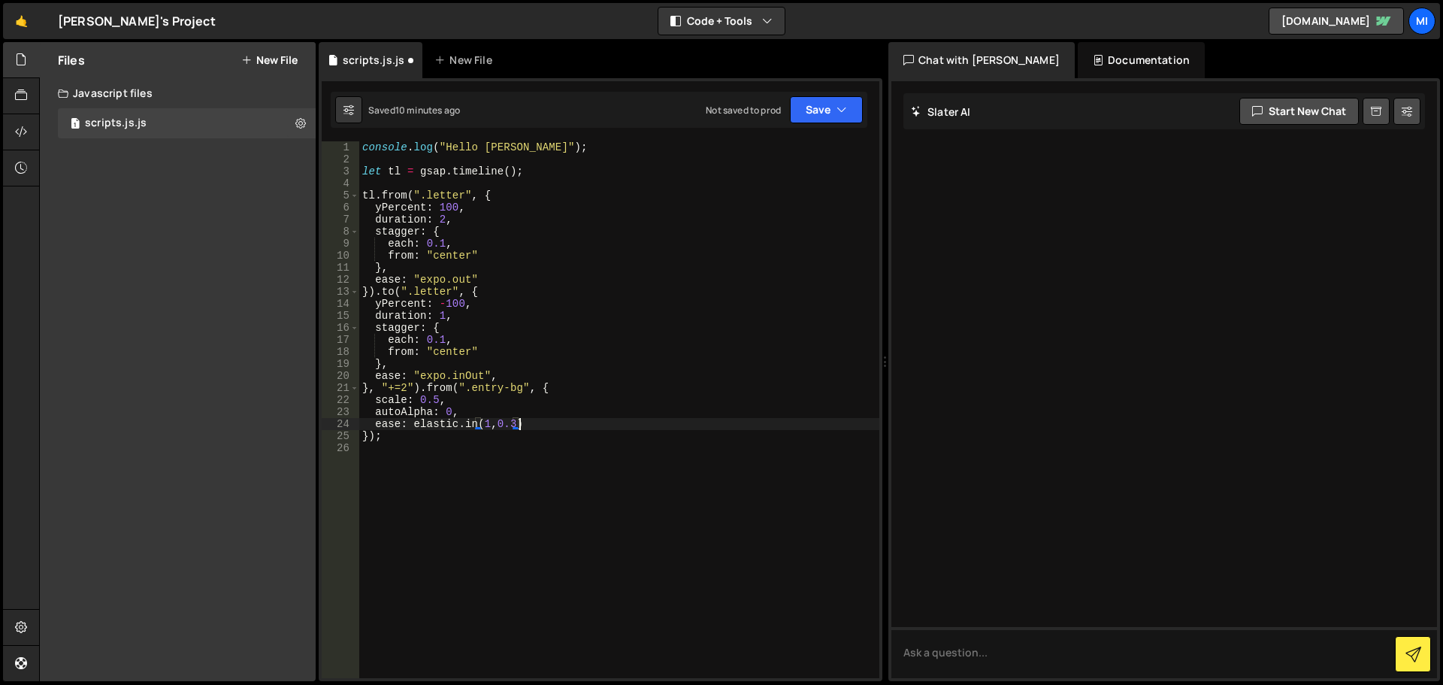
scroll to position [0, 11]
paste textarea """
click at [587, 420] on div "console . log ( "Hello [PERSON_NAME]" ) ; let tl = gsap . timeline ( ) ; tl . f…" at bounding box center [619, 421] width 520 height 561
type textarea "ease: "[DOMAIN_NAME](1,0.3)","
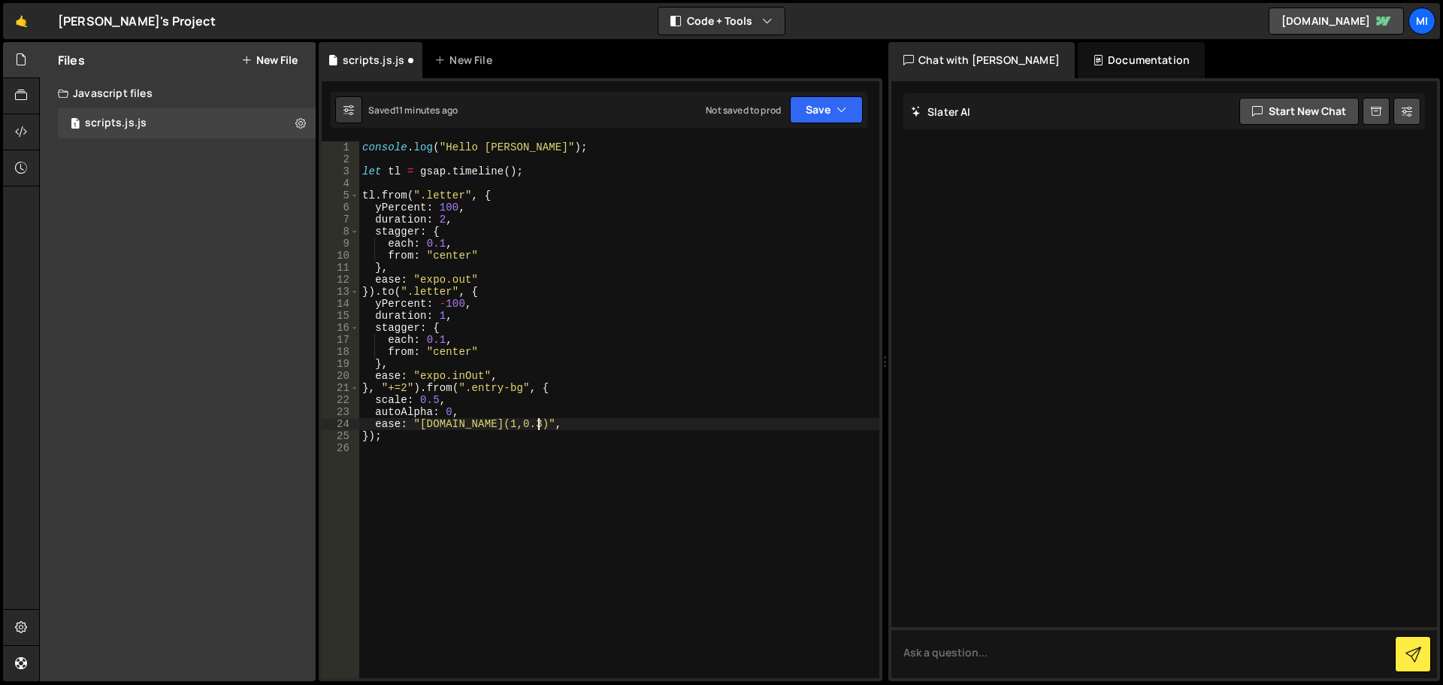
click at [574, 421] on div "console . log ( "Hello [PERSON_NAME]" ) ; let tl = gsap . timeline ( ) ; tl . f…" at bounding box center [619, 421] width 520 height 561
click at [617, 452] on div "console . log ( "Hello [PERSON_NAME]" ) ; let tl = gsap . timeline ( ) ; tl . f…" at bounding box center [619, 421] width 520 height 561
drag, startPoint x: 462, startPoint y: 215, endPoint x: 368, endPoint y: 220, distance: 94.1
click at [368, 220] on div "console . log ( "Hello [PERSON_NAME]" ) ; let tl = gsap . timeline ( ) ; tl . f…" at bounding box center [619, 421] width 520 height 561
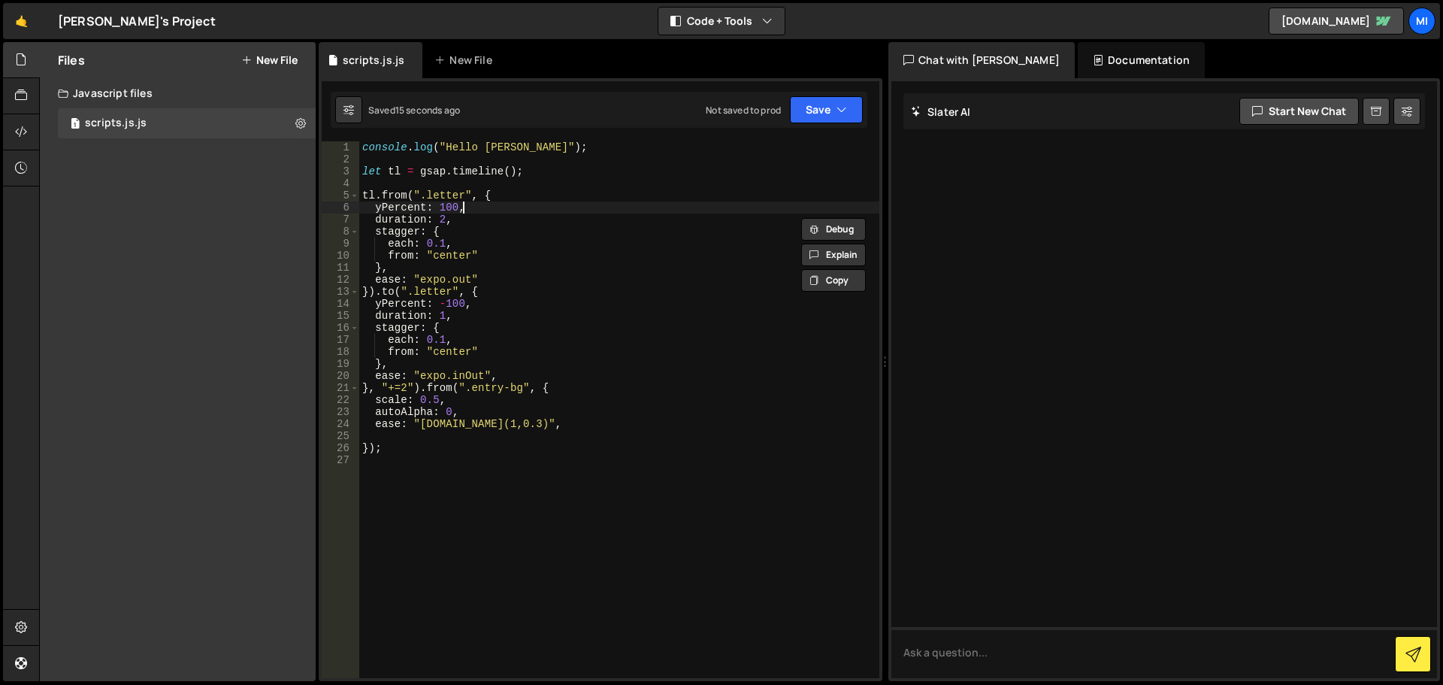
click at [460, 206] on div "console . log ( "Hello [PERSON_NAME]" ) ; let tl = gsap . timeline ( ) ; tl . f…" at bounding box center [619, 421] width 520 height 561
type textarea "duration: 1,"
click at [408, 435] on div "console . log ( "Hello [PERSON_NAME]" ) ; let tl = gsap . timeline ( ) ; tl . f…" at bounding box center [619, 421] width 520 height 561
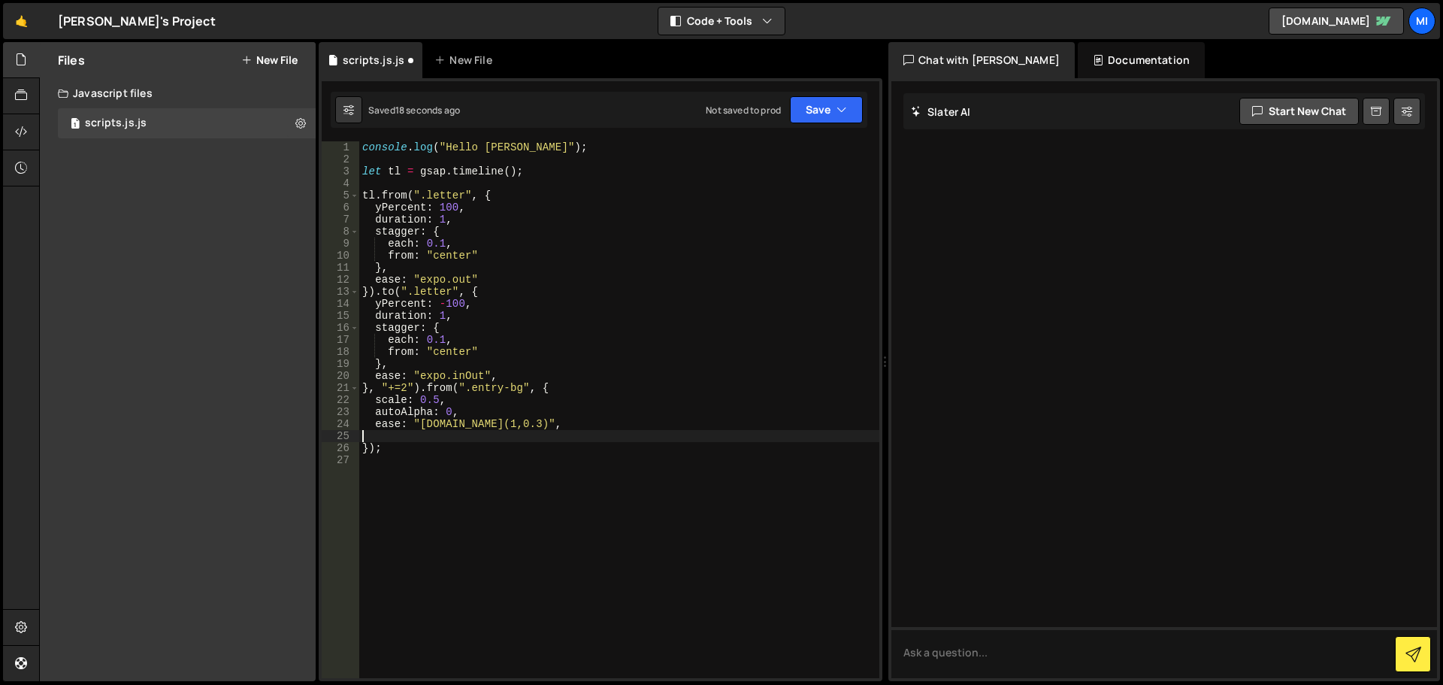
paste textarea "duration: 2,"
drag, startPoint x: 444, startPoint y: 438, endPoint x: 471, endPoint y: 423, distance: 30.6
click at [444, 438] on div "console . log ( "Hello [PERSON_NAME]" ) ; let tl = gsap . timeline ( ) ; tl . f…" at bounding box center [619, 421] width 520 height 561
click at [716, 232] on div "console . log ( "Hello [PERSON_NAME]" ) ; let tl = gsap . timeline ( ) ; tl . f…" at bounding box center [619, 421] width 520 height 561
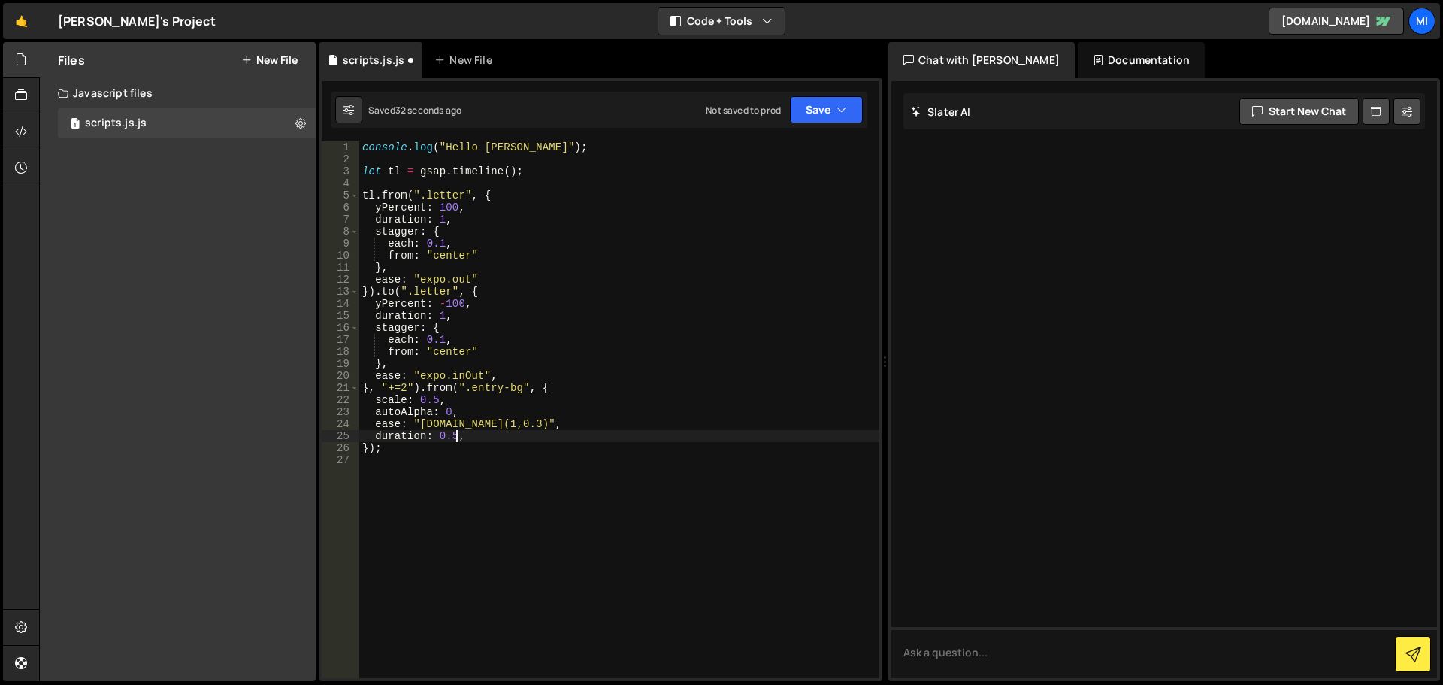
scroll to position [0, 5]
click at [458, 432] on div "console . log ( "Hello [PERSON_NAME]" ) ; let tl = gsap . timeline ( ) ; tl . f…" at bounding box center [619, 421] width 520 height 561
click at [630, 366] on div "console . log ( "Hello [PERSON_NAME]" ) ; let tl = gsap . timeline ( ) ; tl . f…" at bounding box center [619, 421] width 520 height 561
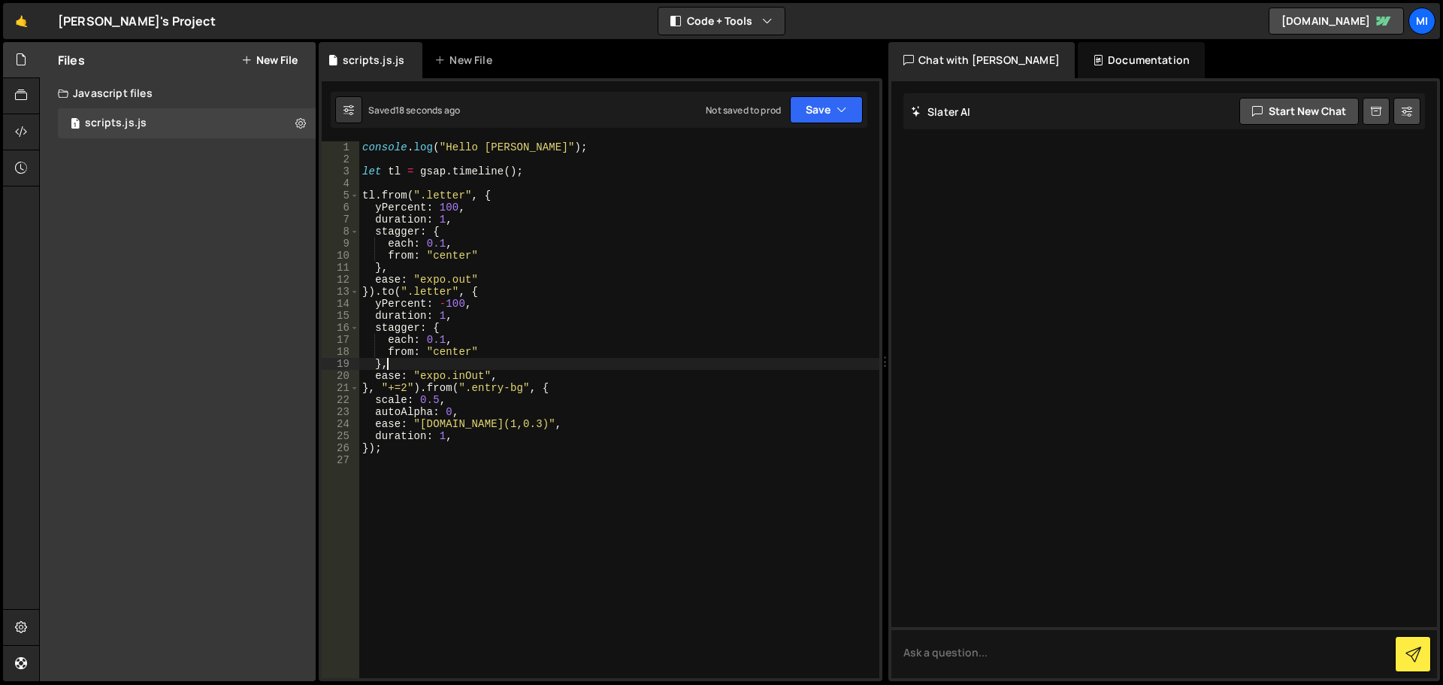
click at [444, 215] on div "console . log ( "Hello [PERSON_NAME]" ) ; let tl = gsap . timeline ( ) ; tl . f…" at bounding box center [619, 421] width 520 height 561
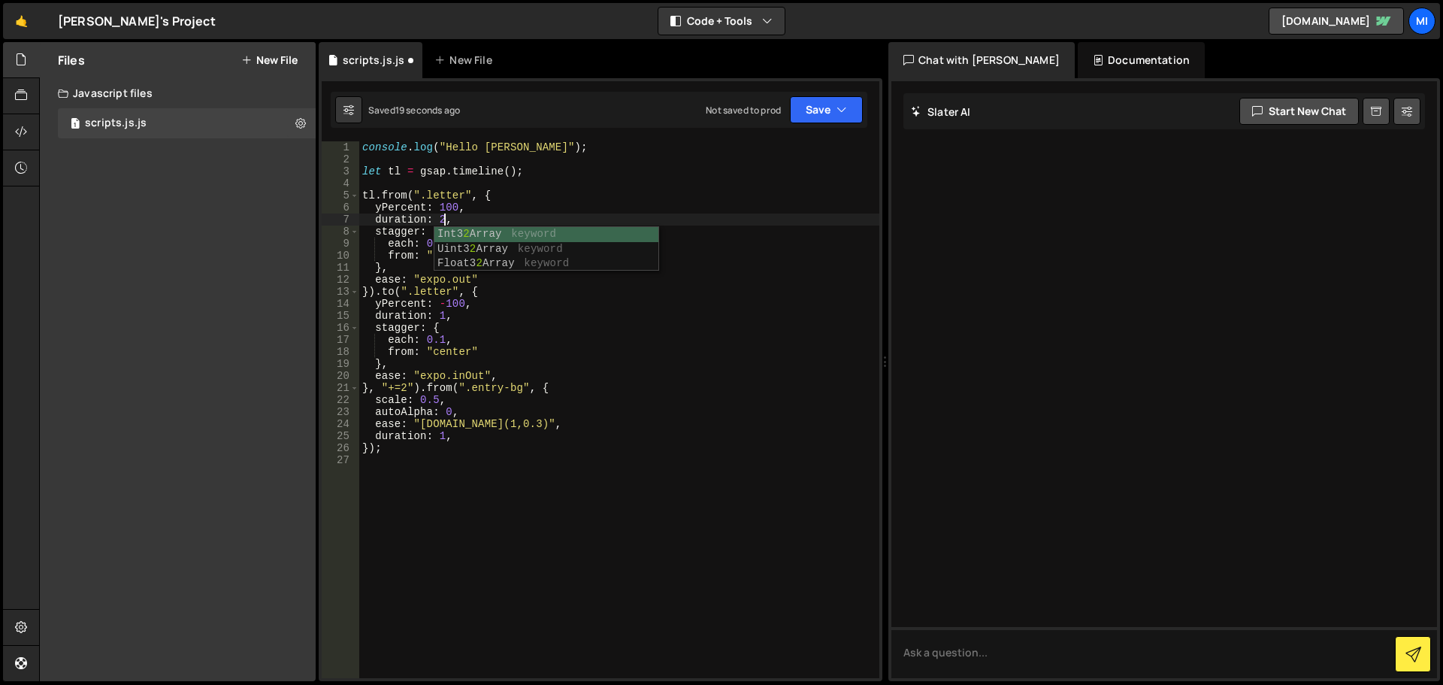
scroll to position [0, 5]
click at [564, 294] on div "console . log ( "Hello [PERSON_NAME]" ) ; let tl = gsap . timeline ( ) ; tl . f…" at bounding box center [619, 421] width 520 height 561
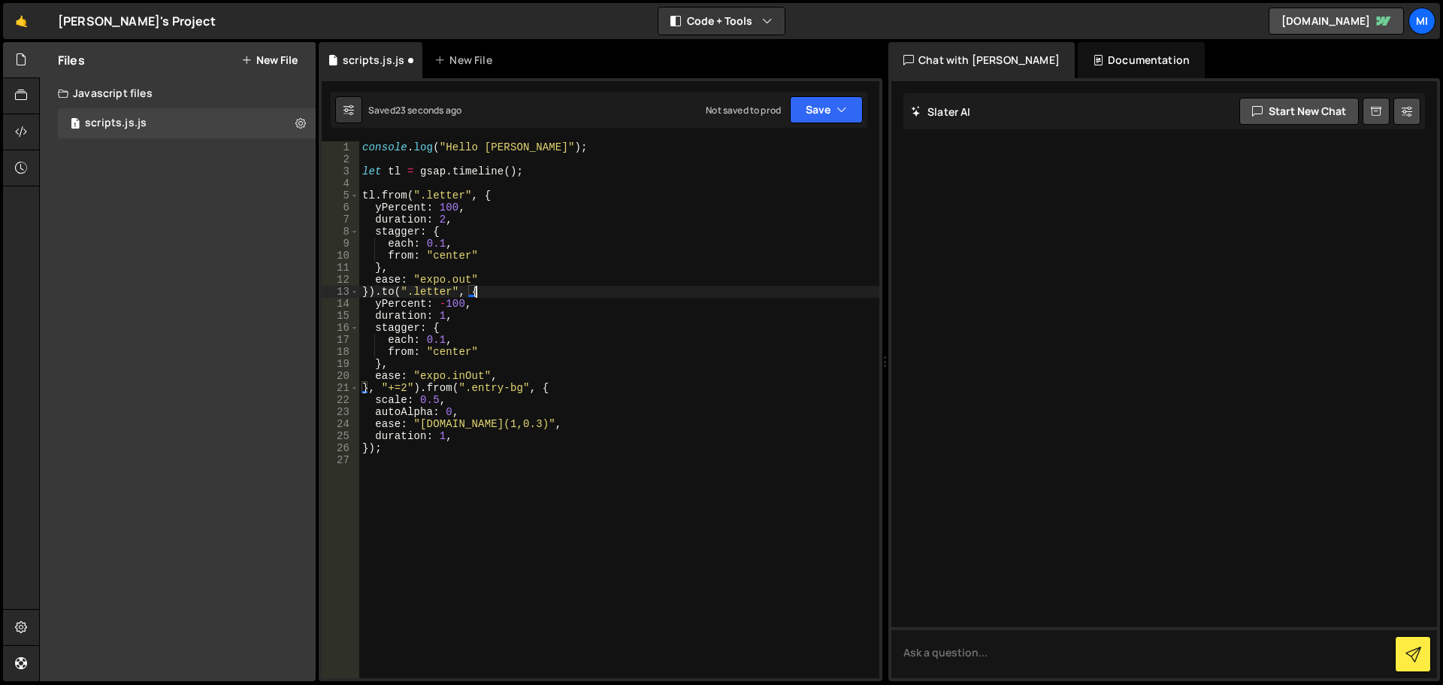
click at [403, 393] on div "console . log ( "Hello [PERSON_NAME]" ) ; let tl = gsap . timeline ( ) ; tl . f…" at bounding box center [619, 421] width 520 height 561
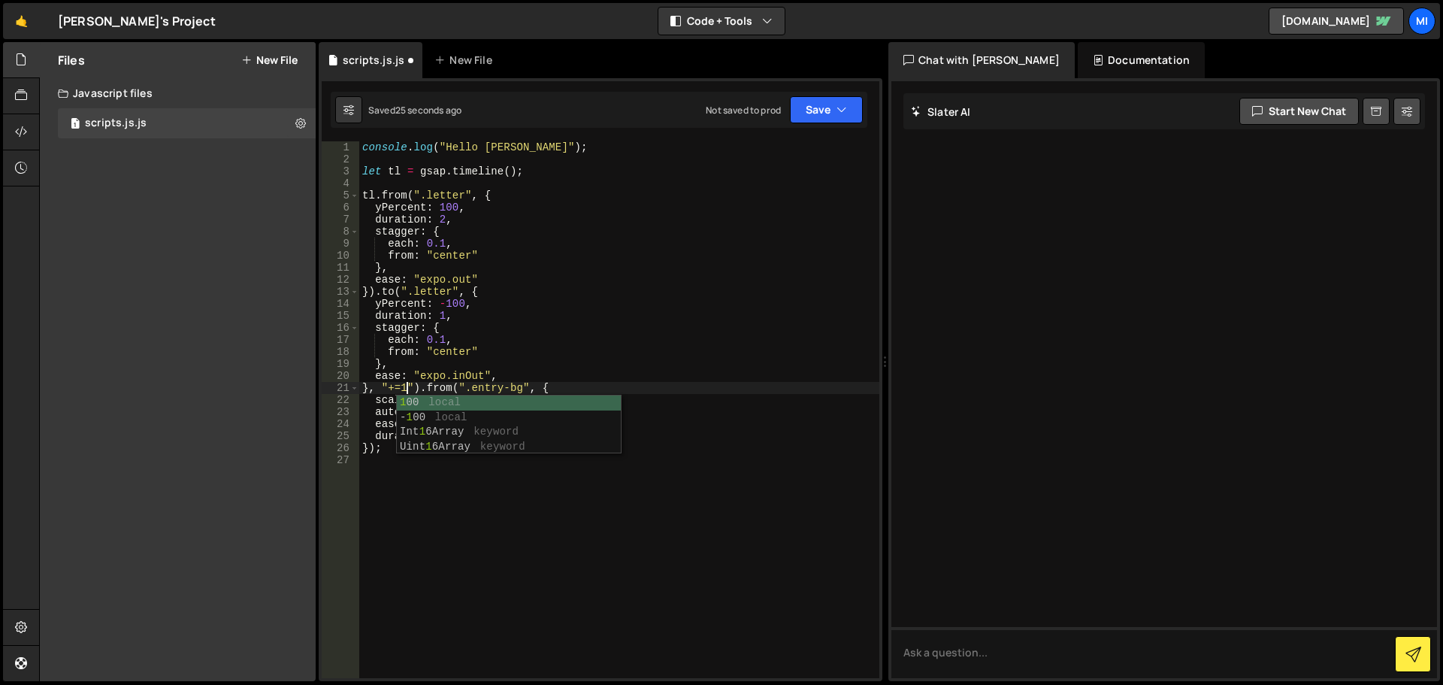
scroll to position [0, 4]
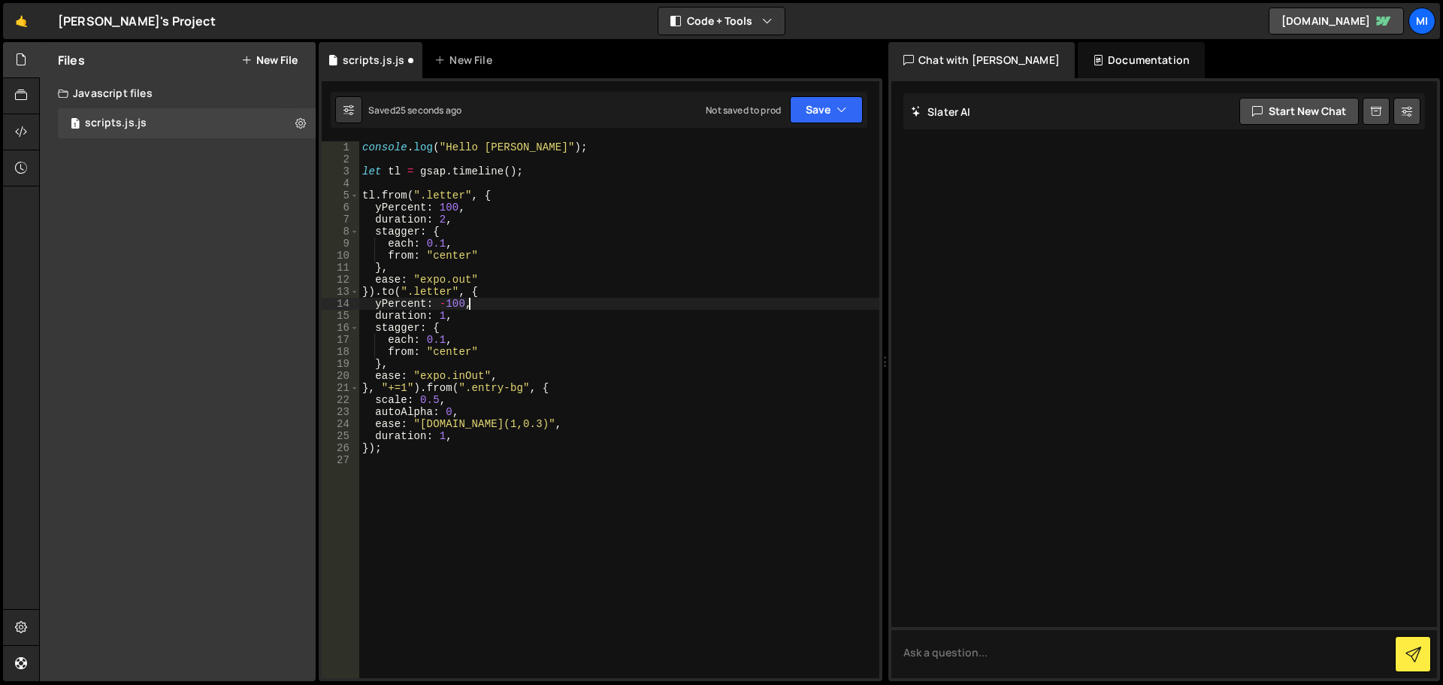
click at [618, 303] on div "console . log ( "Hello [PERSON_NAME]" ) ; let tl = gsap . timeline ( ) ; tl . f…" at bounding box center [619, 421] width 520 height 561
drag, startPoint x: 419, startPoint y: 423, endPoint x: 523, endPoint y: 423, distance: 103.8
click at [526, 425] on div "console . log ( "Hello [PERSON_NAME]" ) ; let tl = gsap . timeline ( ) ; tl . f…" at bounding box center [619, 421] width 520 height 561
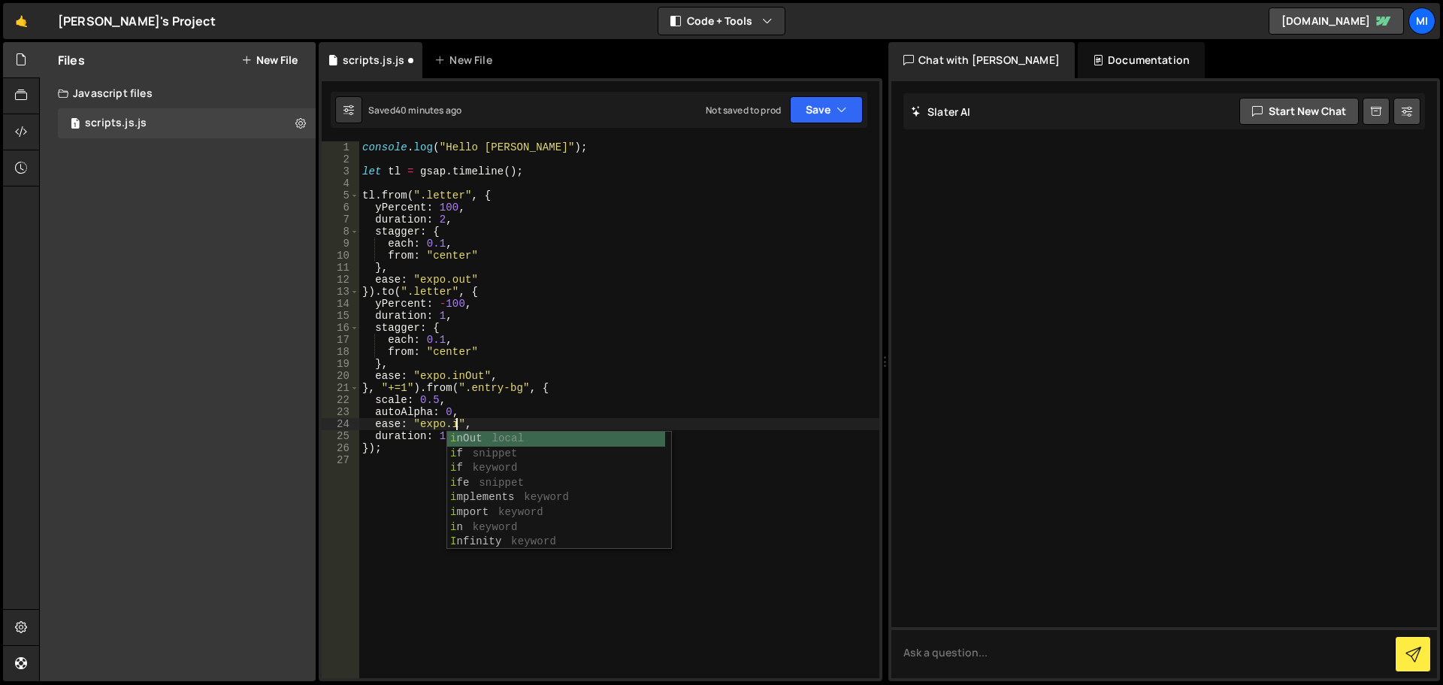
scroll to position [0, 7]
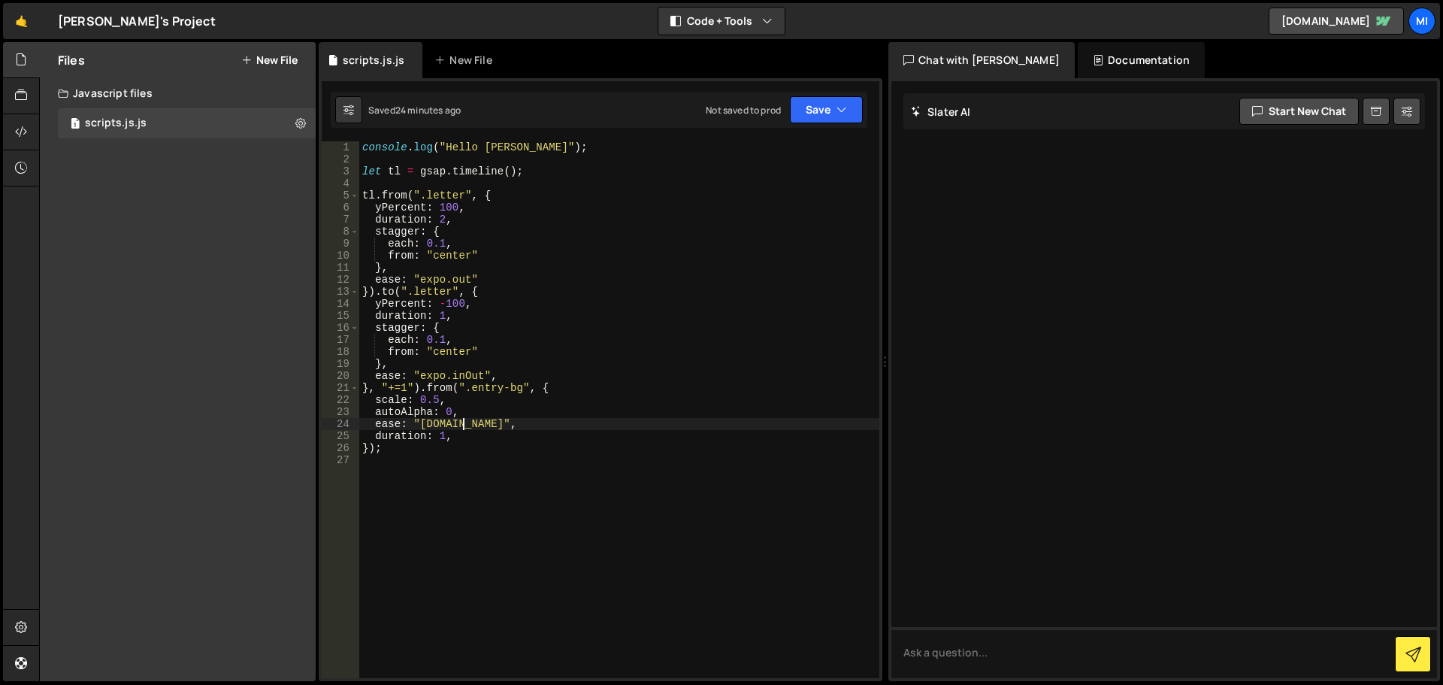
click at [375, 450] on div "console . log ( "Hello [PERSON_NAME]" ) ; let tl = gsap . timeline ( ) ; tl . f…" at bounding box center [619, 421] width 520 height 561
click at [513, 195] on div "console . log ( "Hello [PERSON_NAME]" ) ; let tl = gsap . timeline ( ) ; tl . f…" at bounding box center [619, 421] width 520 height 561
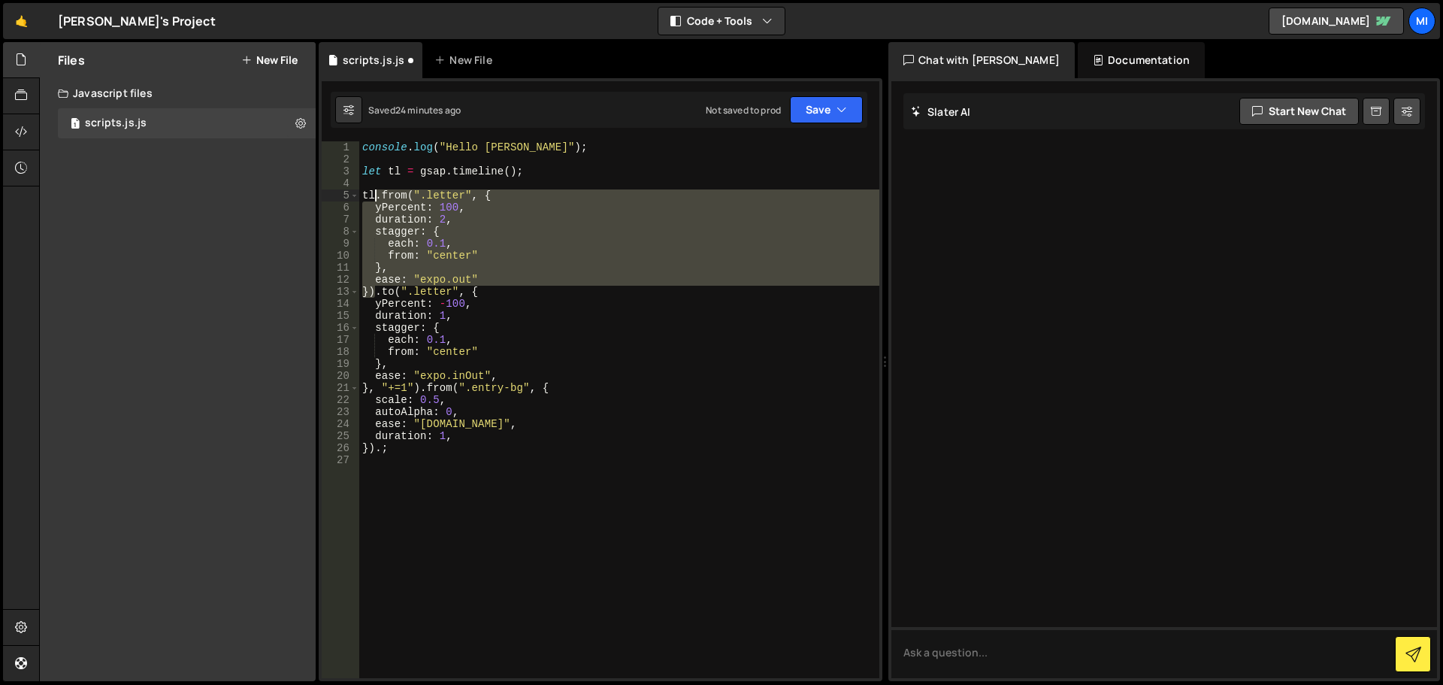
drag, startPoint x: 374, startPoint y: 292, endPoint x: 376, endPoint y: 200, distance: 91.7
click at [376, 200] on div "console . log ( "Hello [PERSON_NAME]" ) ; let tl = gsap . timeline ( ) ; tl . f…" at bounding box center [619, 421] width 520 height 561
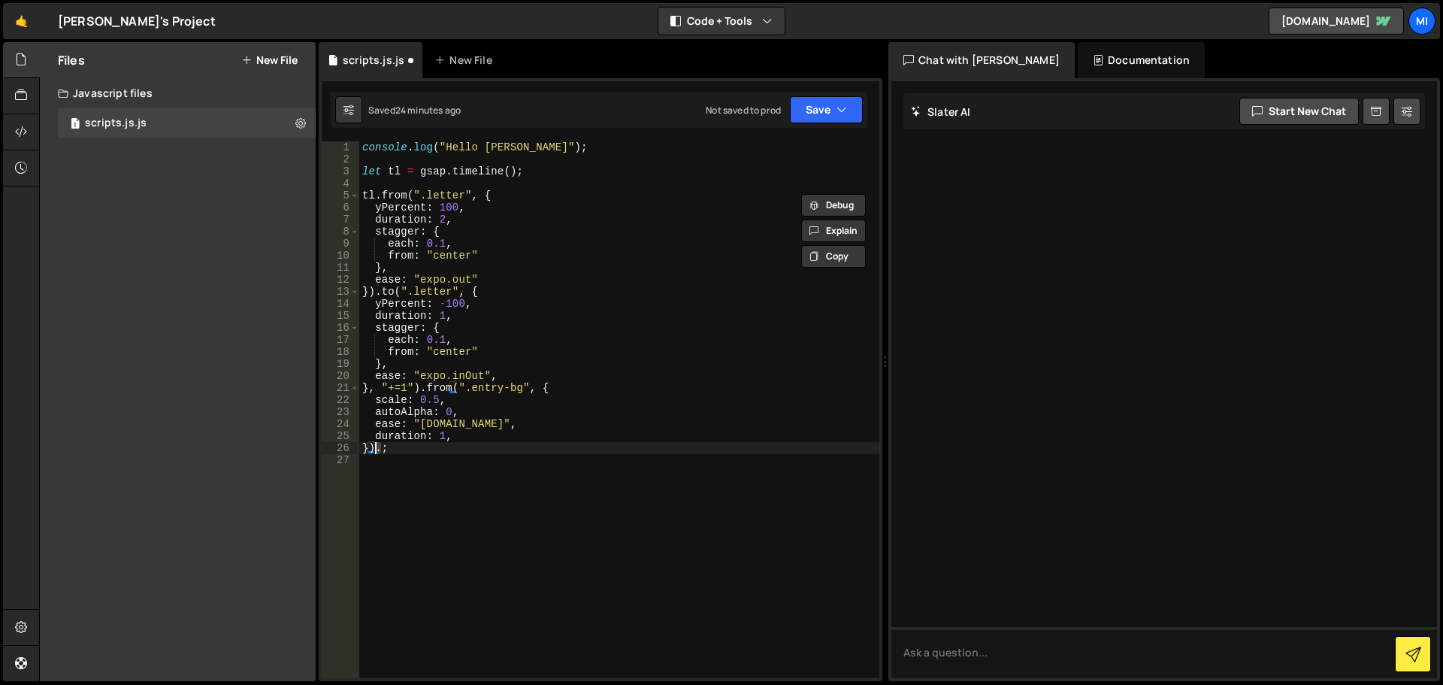
click at [374, 452] on div "console . log ( "Hello [PERSON_NAME]" ) ; let tl = gsap . timeline ( ) ; tl . f…" at bounding box center [619, 421] width 520 height 561
paste textarea
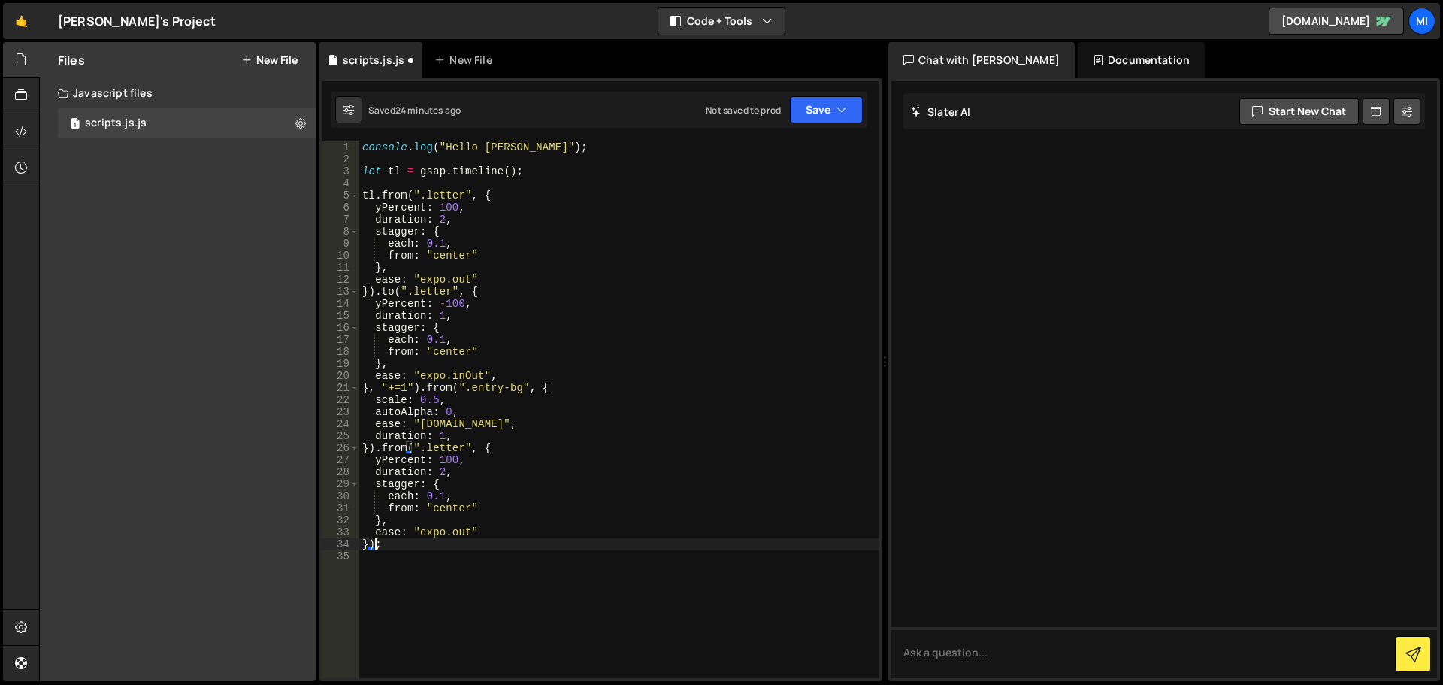
click at [445, 449] on div "console . log ( "Hello [PERSON_NAME]" ) ; let tl = gsap . timeline ( ) ; tl . f…" at bounding box center [619, 421] width 520 height 561
click at [450, 447] on div "console . log ( "Hello [PERSON_NAME]" ) ; let tl = gsap . timeline ( ) ; tl . f…" at bounding box center [619, 409] width 520 height 537
click at [450, 447] on div "console . log ( "Hello [PERSON_NAME]" ) ; let tl = gsap . timeline ( ) ; tl . f…" at bounding box center [619, 421] width 520 height 561
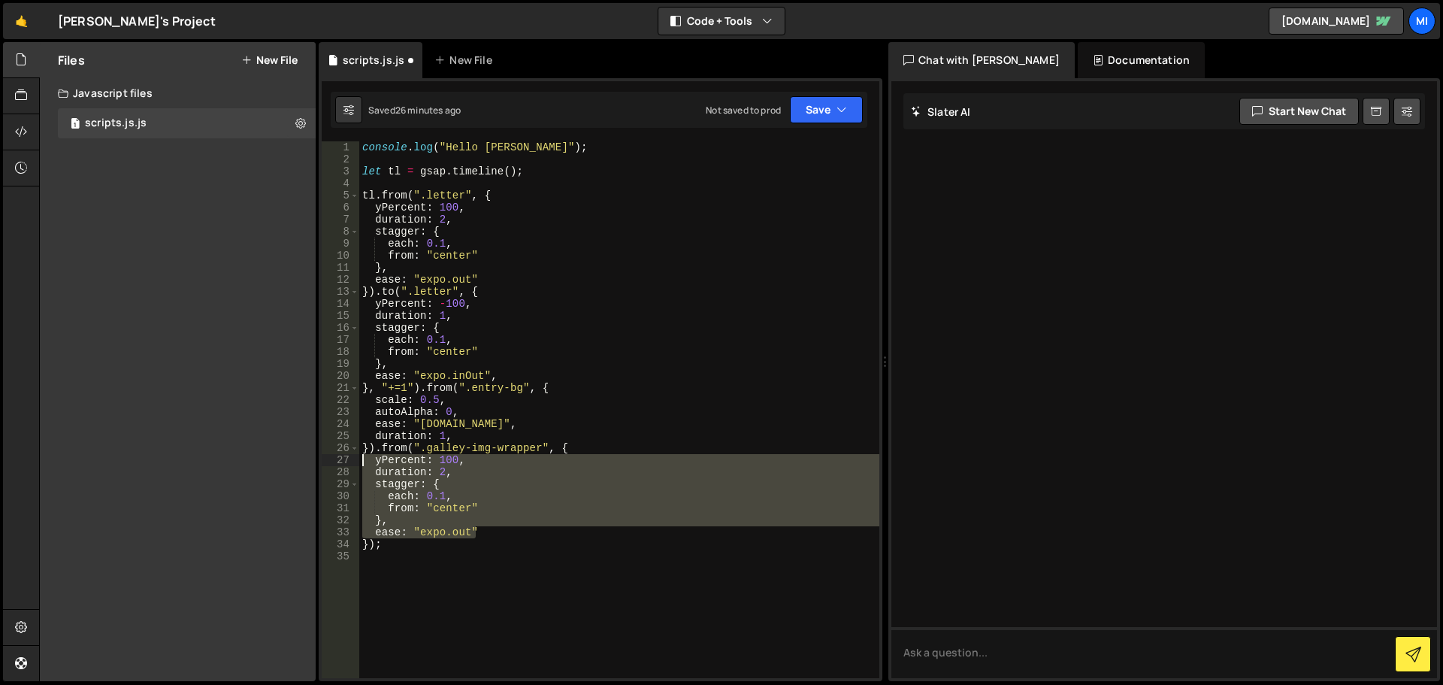
drag, startPoint x: 486, startPoint y: 530, endPoint x: 356, endPoint y: 460, distance: 147.7
click at [356, 460] on div "}).from(".galley-img-wrapper", { 1 2 3 4 5 6 7 8 9 10 11 12 13 14 15 16 17 18 1…" at bounding box center [601, 409] width 558 height 537
type textarea "yPercent: 100, duration: 2,"
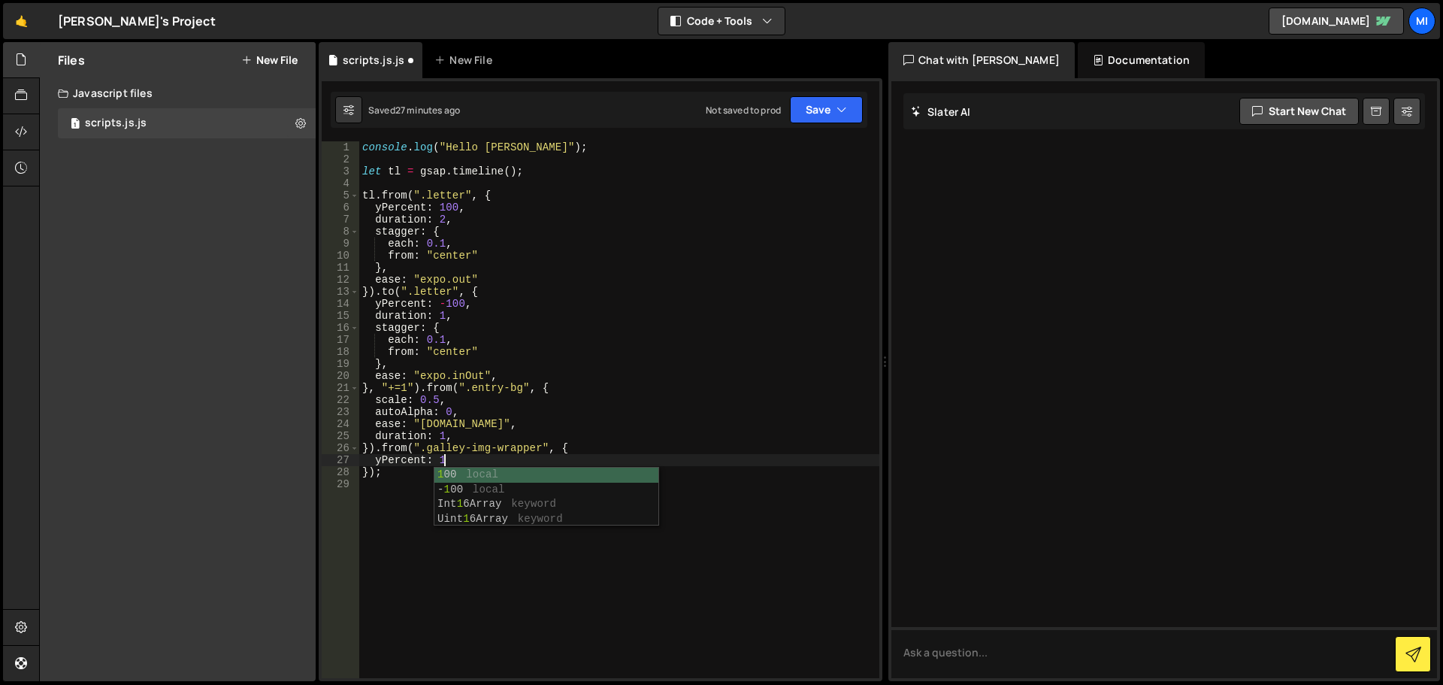
scroll to position [0, 5]
type textarea "yPercent: 100,"
click at [448, 459] on div "console . log ( "Hello [PERSON_NAME]" ) ; let tl = gsap . timeline ( ) ; tl . f…" at bounding box center [619, 421] width 520 height 561
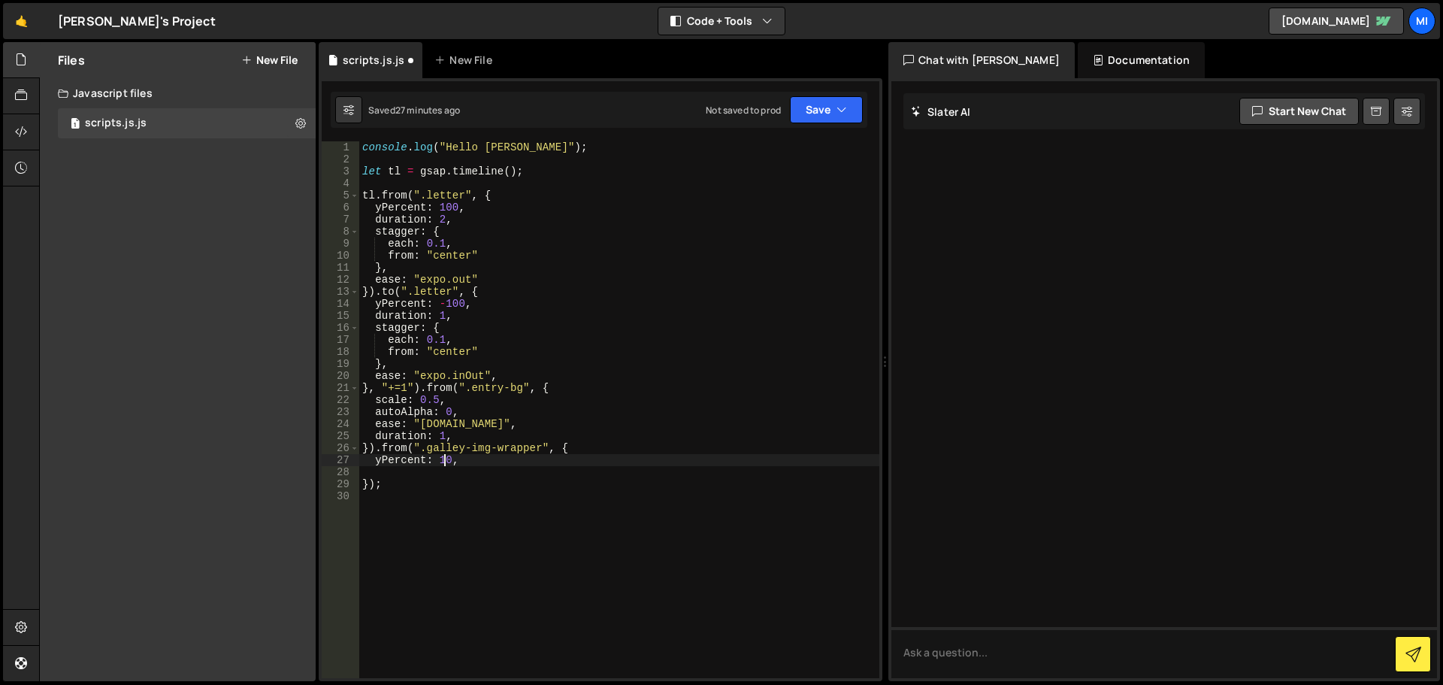
type textarea "yPercent: 150,"
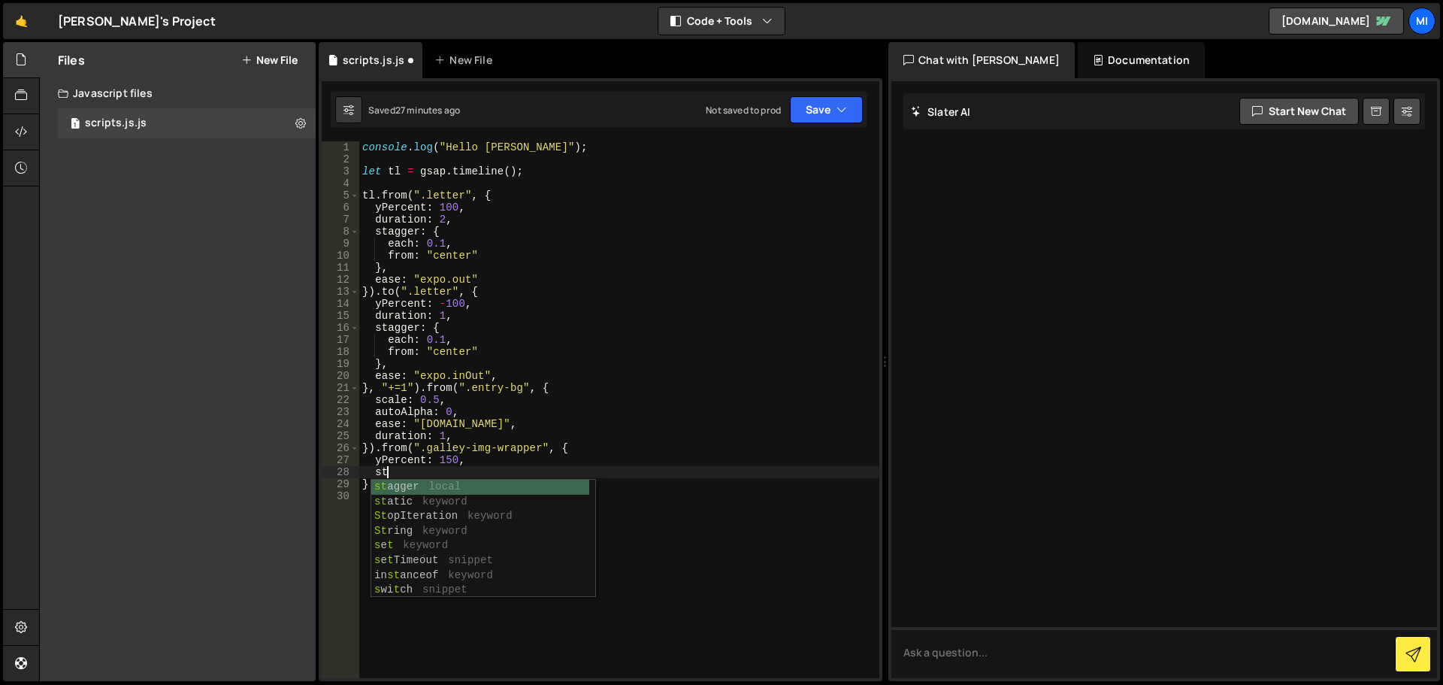
scroll to position [0, 1]
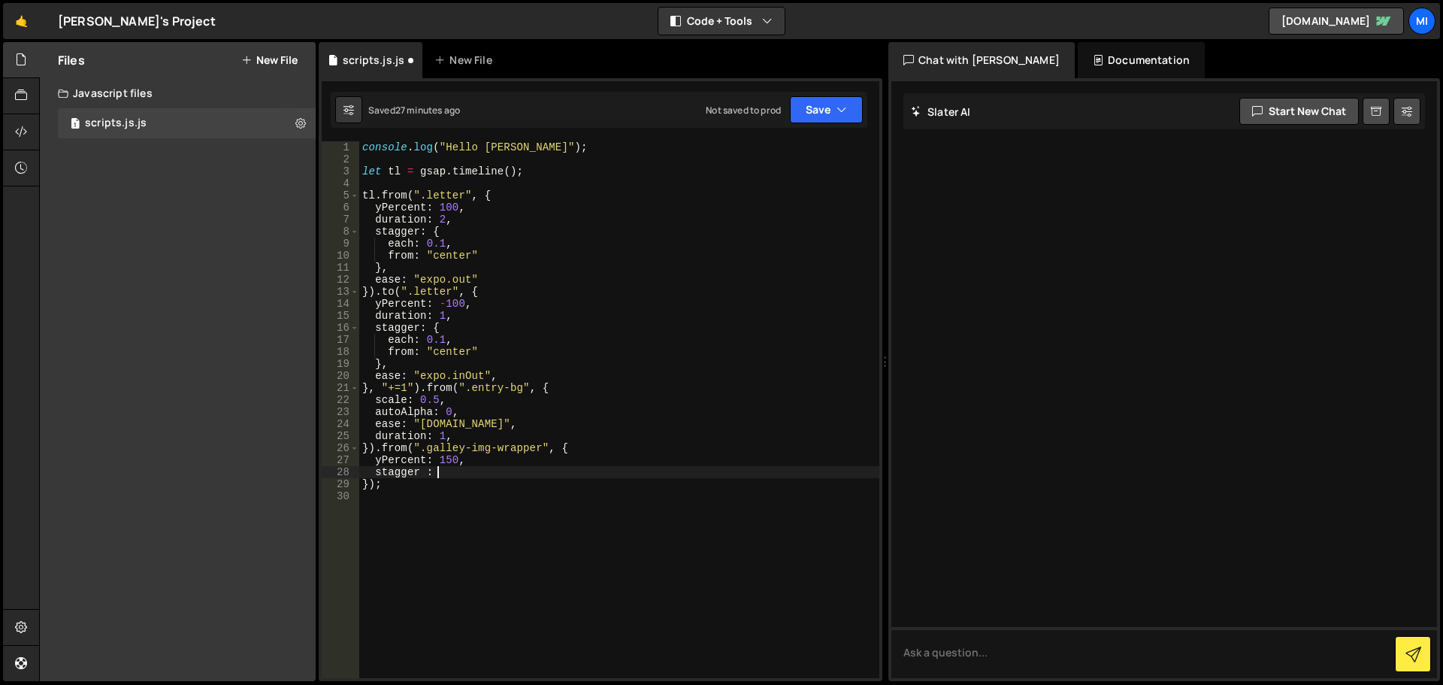
type textarea "stagger : {"
type textarea "},"
type textarea "}"
type textarea "stagger : 0.05,"
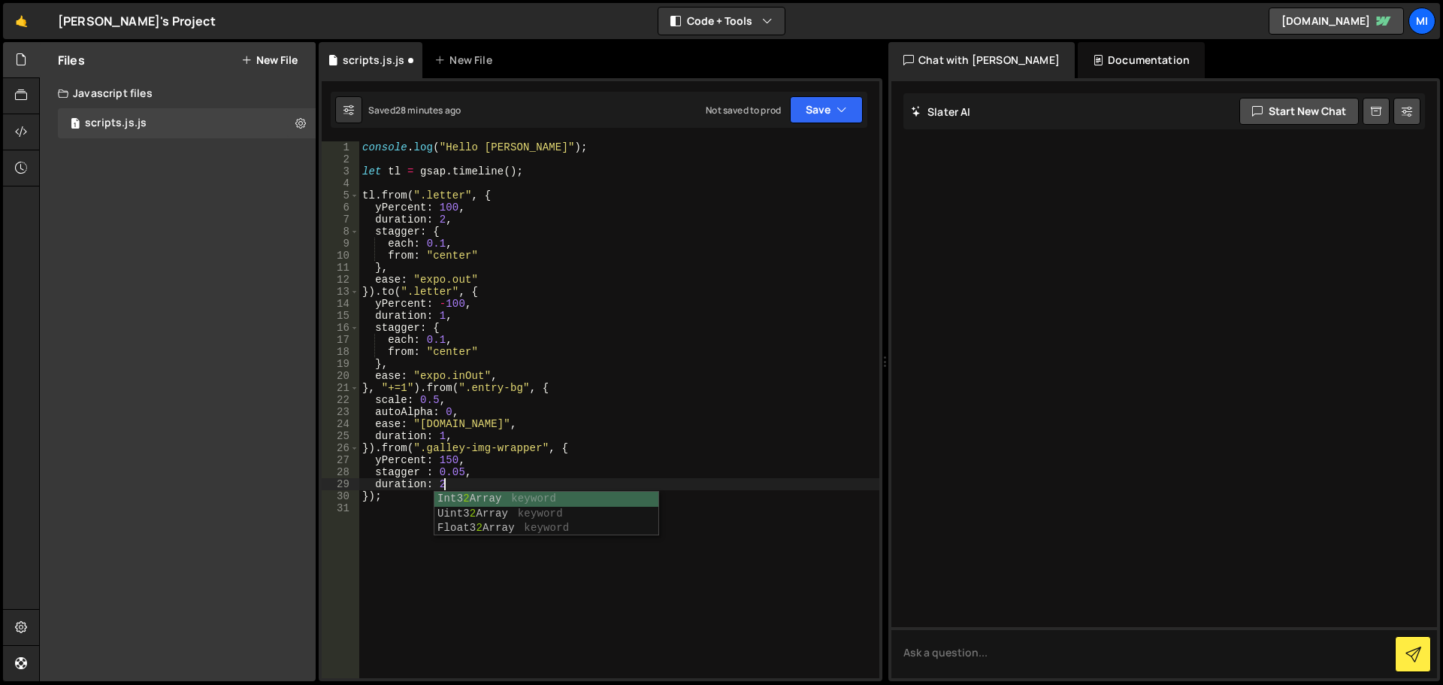
scroll to position [0, 5]
type textarea "duration: 2,"
click at [455, 496] on div "console . log ( "Hello [PERSON_NAME]" ) ; let tl = gsap . timeline ( ) ; tl . f…" at bounding box center [619, 421] width 520 height 561
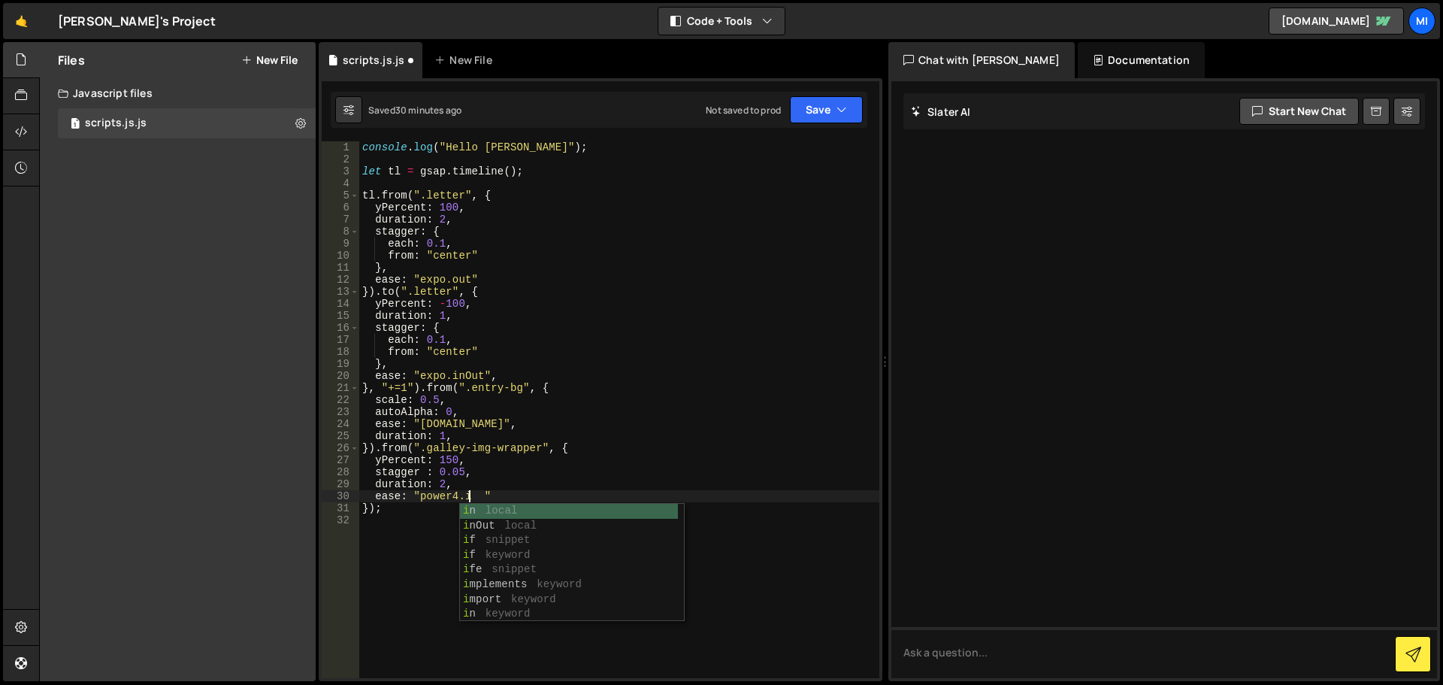
scroll to position [0, 8]
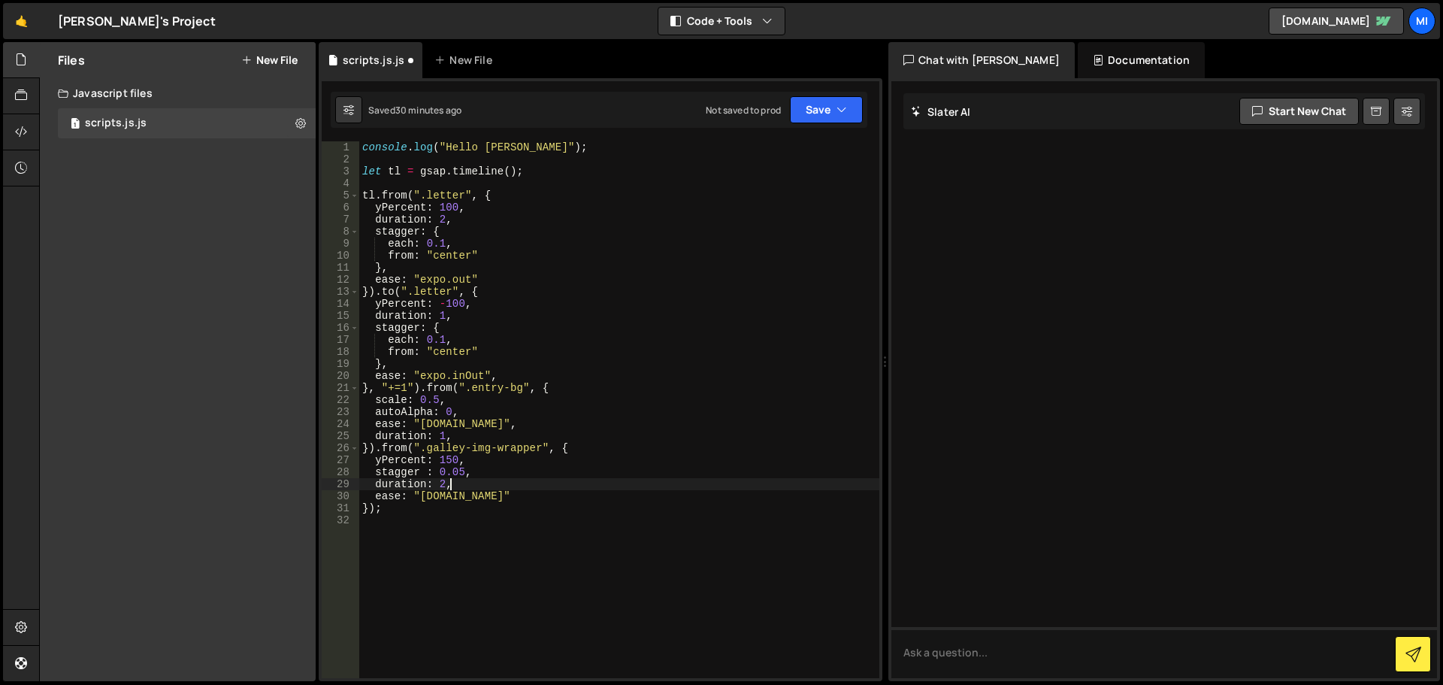
click at [530, 486] on div "console . log ( "Hello [PERSON_NAME]" ) ; let tl = gsap . timeline ( ) ; tl . f…" at bounding box center [619, 421] width 520 height 561
click at [561, 496] on div "console . log ( "Hello [PERSON_NAME]" ) ; let tl = gsap . timeline ( ) ; tl . f…" at bounding box center [619, 421] width 520 height 561
type textarea "ease: "[DOMAIN_NAME]""
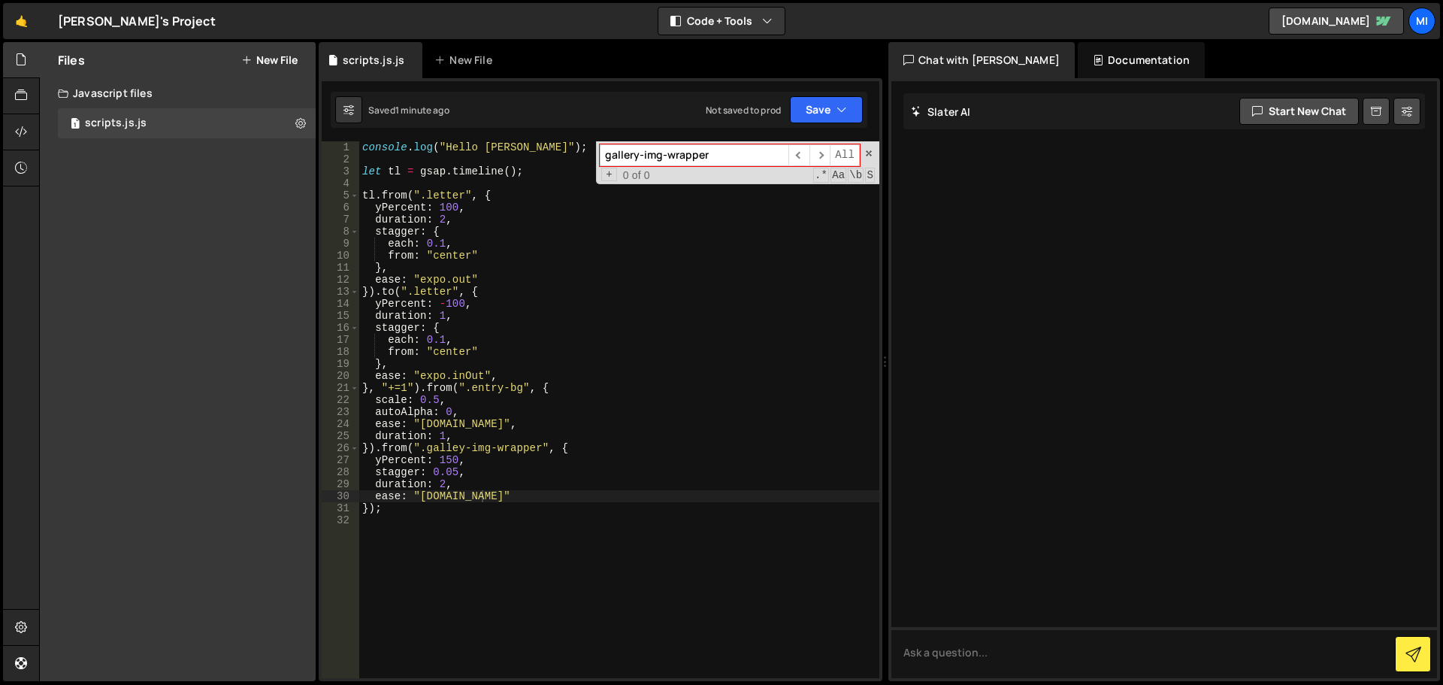
type input "gallery-img-wrapper"
click at [450, 446] on div "console . log ( "Hello [PERSON_NAME]" ) ; let tl = gsap . timeline ( ) ; tl . f…" at bounding box center [619, 421] width 520 height 561
drag, startPoint x: 625, startPoint y: 153, endPoint x: 573, endPoint y: 156, distance: 52.0
click at [573, 156] on div "console . log ( "Hello [PERSON_NAME]" ) ; let tl = gsap . timeline ( ) ; tl . f…" at bounding box center [619, 409] width 520 height 537
click at [446, 453] on div "console . log ( "Hello [PERSON_NAME]" ) ; let tl = gsap . timeline ( ) ; tl . f…" at bounding box center [619, 421] width 520 height 561
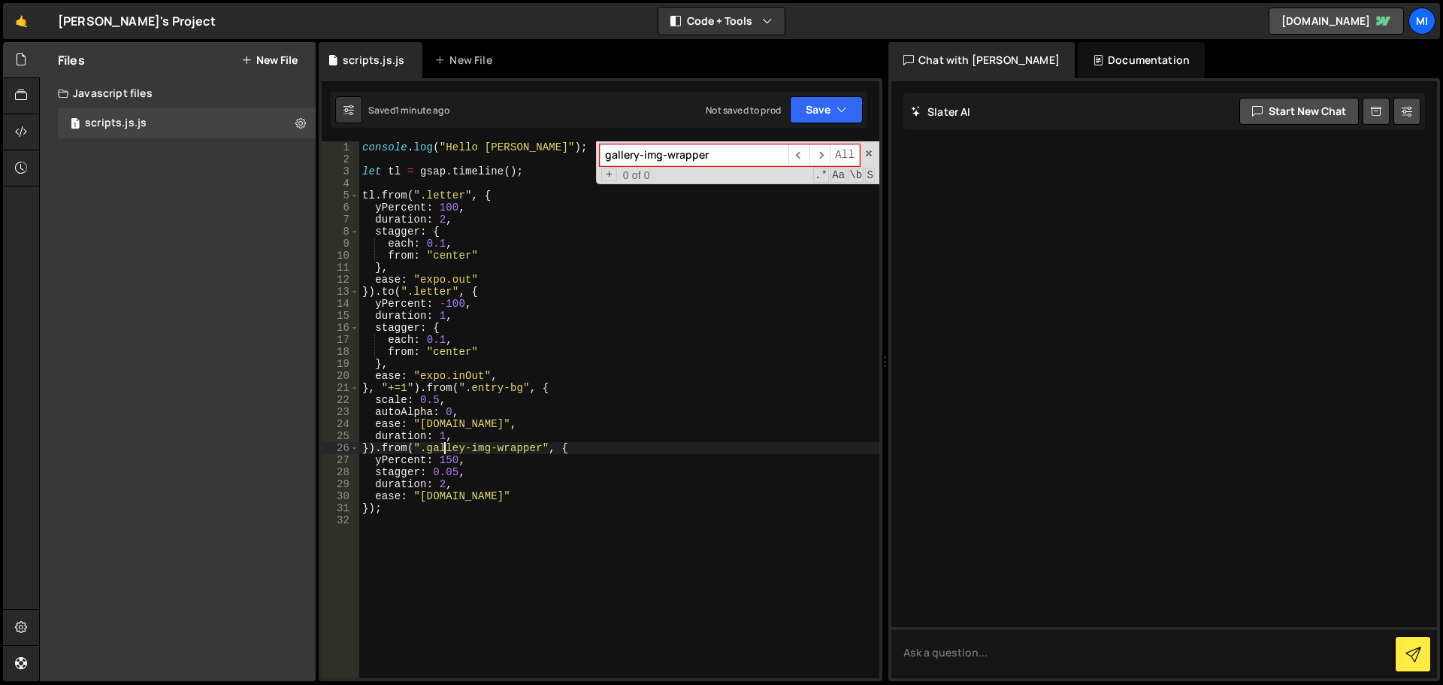
click at [446, 453] on div "console . log ( "Hello [PERSON_NAME]" ) ; let tl = gsap . timeline ( ) ; tl . f…" at bounding box center [619, 421] width 520 height 561
paste textarea "r"
click at [692, 320] on div "console . log ( "Hello [PERSON_NAME]" ) ; let tl = gsap . timeline ( ) ; tl . f…" at bounding box center [619, 421] width 520 height 561
click at [869, 151] on span at bounding box center [869, 153] width 11 height 11
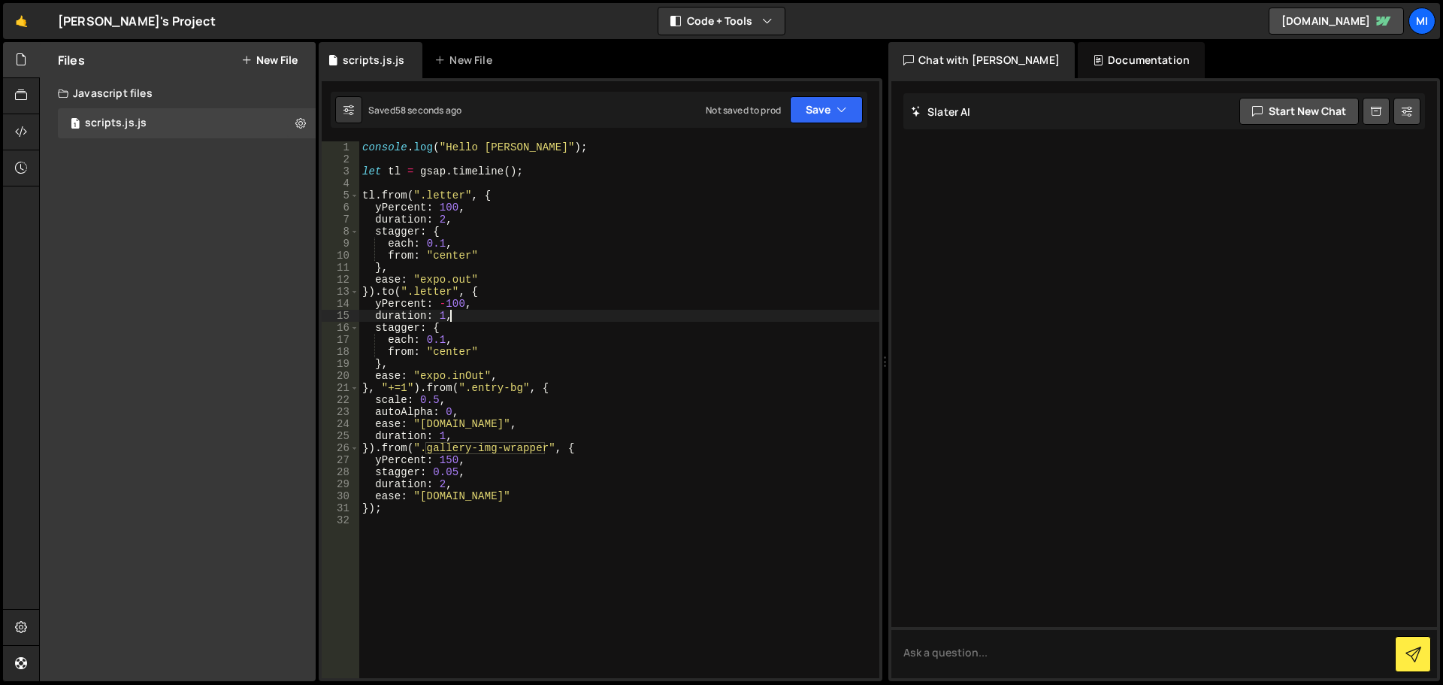
click at [438, 462] on div "console . log ( "Hello [PERSON_NAME]" ) ; let tl = gsap . timeline ( ) ; tl . f…" at bounding box center [619, 421] width 520 height 561
click at [450, 458] on div "console . log ( "Hello [PERSON_NAME]" ) ; let tl = gsap . timeline ( ) ; tl . f…" at bounding box center [619, 421] width 520 height 561
click at [597, 338] on div "console . log ( "Hello [PERSON_NAME]" ) ; let tl = gsap . timeline ( ) ; tl . f…" at bounding box center [619, 421] width 520 height 561
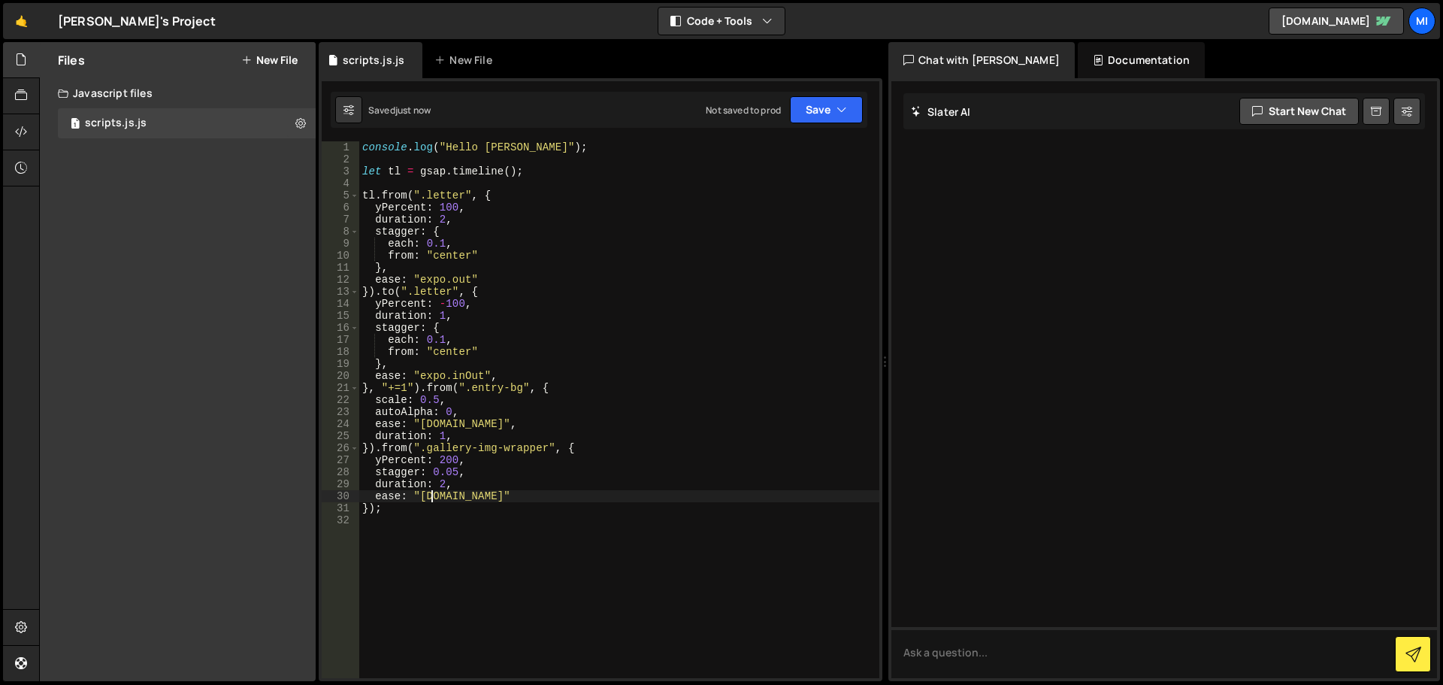
click at [429, 493] on div "console . log ( "Hello [PERSON_NAME]" ) ; let tl = gsap . timeline ( ) ; tl . f…" at bounding box center [619, 421] width 520 height 561
drag, startPoint x: 429, startPoint y: 493, endPoint x: 453, endPoint y: 489, distance: 23.7
click at [428, 493] on div "console . log ( "Hello [PERSON_NAME]" ) ; let tl = gsap . timeline ( ) ; tl . f…" at bounding box center [619, 421] width 520 height 561
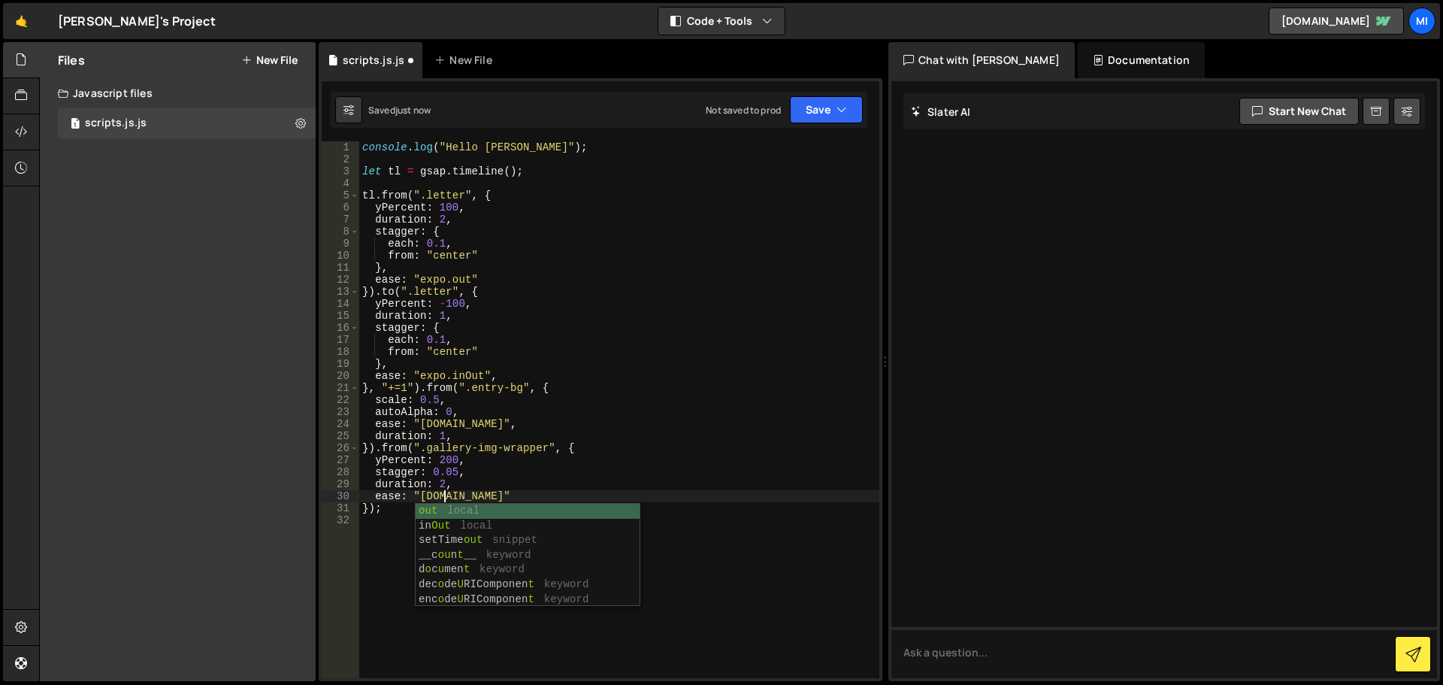
scroll to position [0, 6]
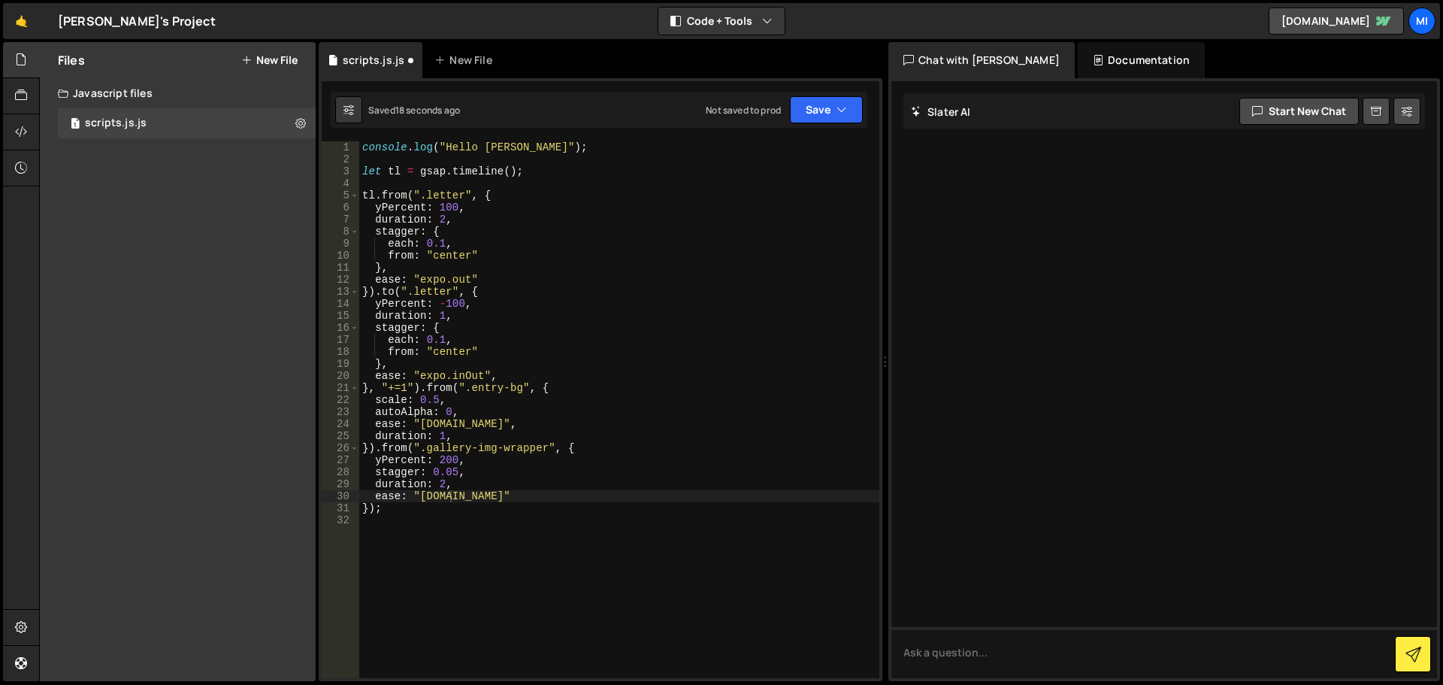
click at [501, 465] on div "console . log ( "Hello [PERSON_NAME]" ) ; let tl = gsap . timeline ( ) ; tl . f…" at bounding box center [619, 421] width 520 height 561
click at [471, 492] on div "console . log ( "Hello [PERSON_NAME]" ) ; let tl = gsap . timeline ( ) ; tl . f…" at bounding box center [619, 421] width 520 height 561
drag, startPoint x: 471, startPoint y: 492, endPoint x: 483, endPoint y: 490, distance: 13.0
click at [470, 492] on div "console . log ( "Hello [PERSON_NAME]" ) ; let tl = gsap . timeline ( ) ; tl . f…" at bounding box center [619, 421] width 520 height 561
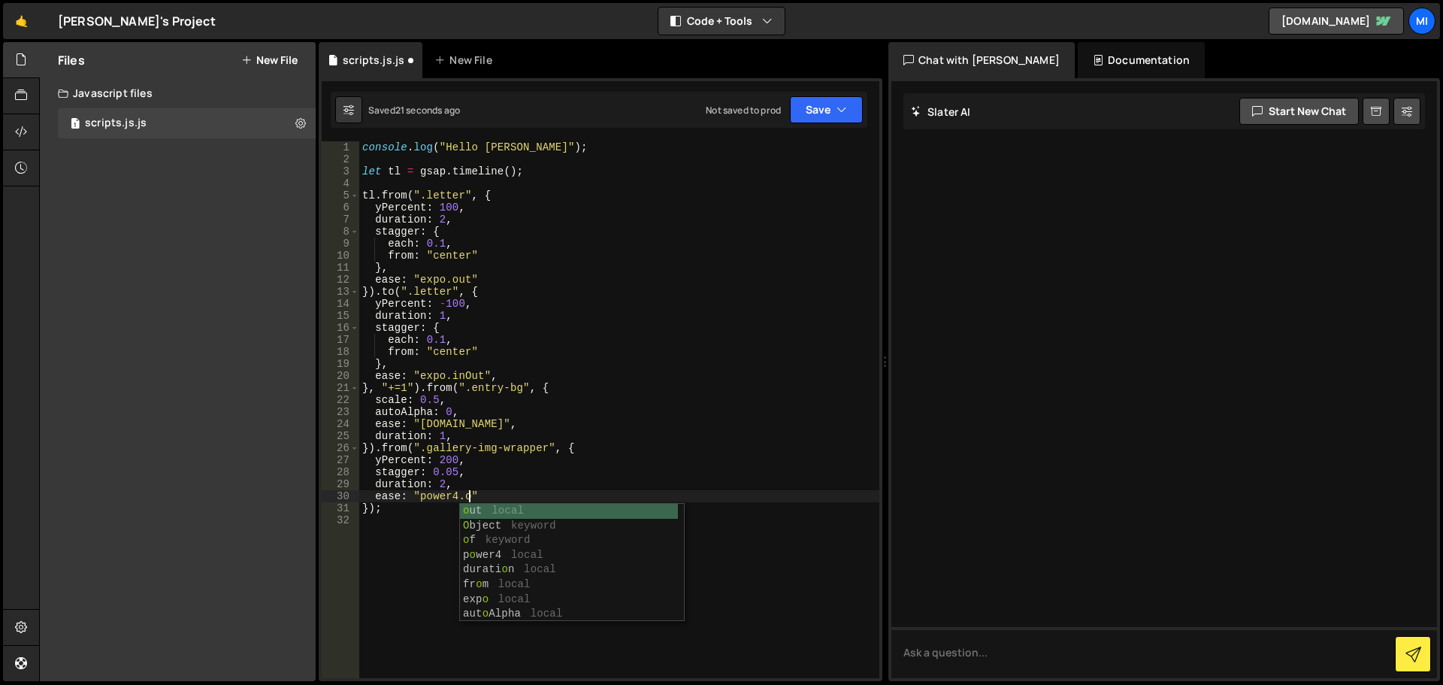
scroll to position [0, 8]
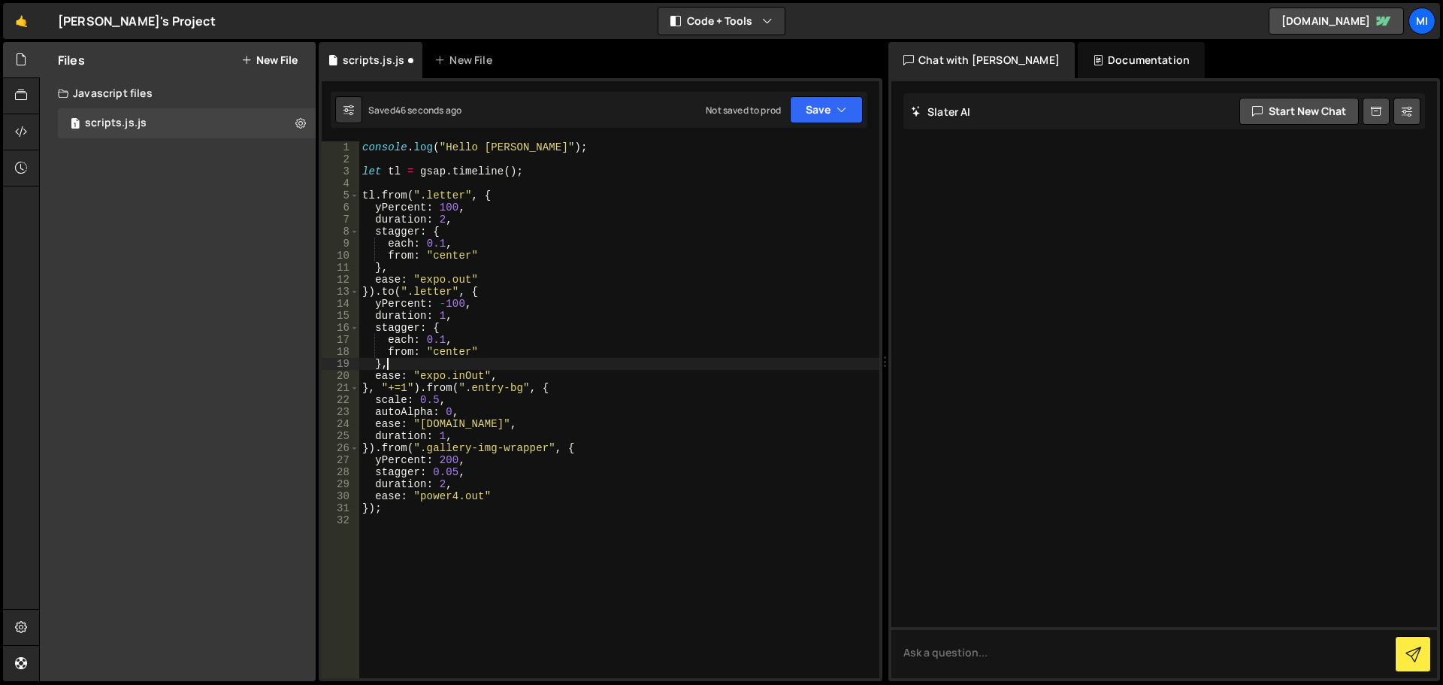
click at [531, 368] on div "console . log ( "Hello [PERSON_NAME]" ) ; let tl = gsap . timeline ( ) ; tl . f…" at bounding box center [619, 421] width 520 height 561
type textarea "},"
